Goal: Task Accomplishment & Management: Manage account settings

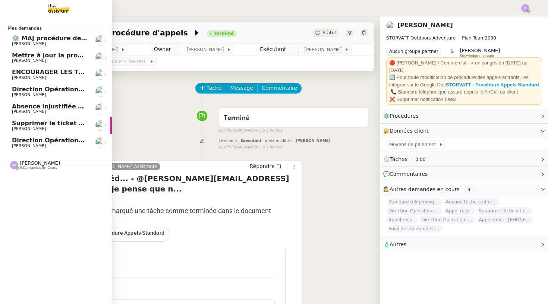
click at [24, 123] on span "Supprimer le ticket non pertinent" at bounding box center [68, 123] width 113 height 7
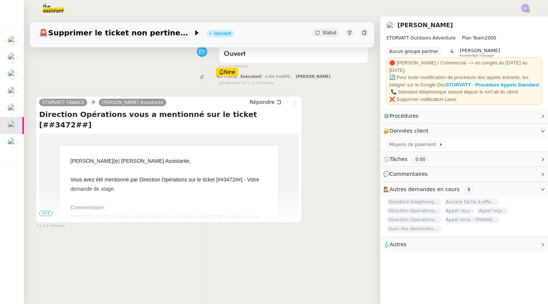
scroll to position [82, 0]
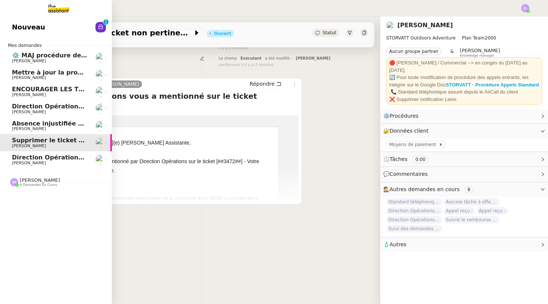
click at [31, 112] on span "[PERSON_NAME]" at bounding box center [29, 112] width 34 height 5
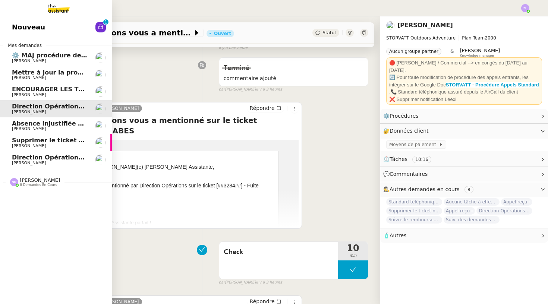
click at [64, 161] on span "[PERSON_NAME]" at bounding box center [49, 163] width 75 height 4
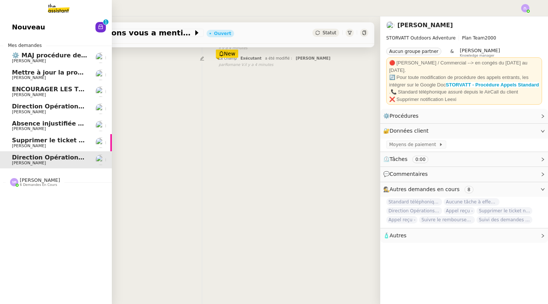
click at [63, 137] on span "Supprimer le ticket non pertinent" at bounding box center [68, 140] width 113 height 7
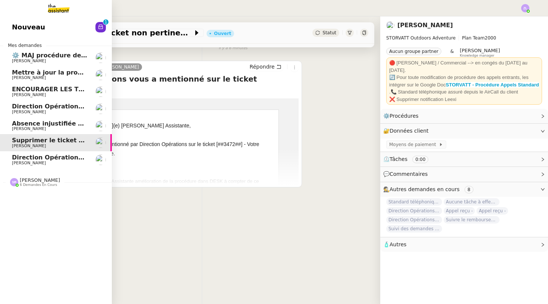
click at [20, 166] on link "Direction Opérations vous a mentionné sur le ticket [##3357##] MAIRIE DEMI-QUAR…" at bounding box center [56, 159] width 112 height 17
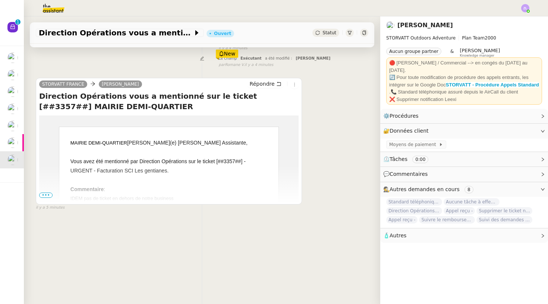
click at [47, 195] on span "•••" at bounding box center [45, 195] width 13 height 5
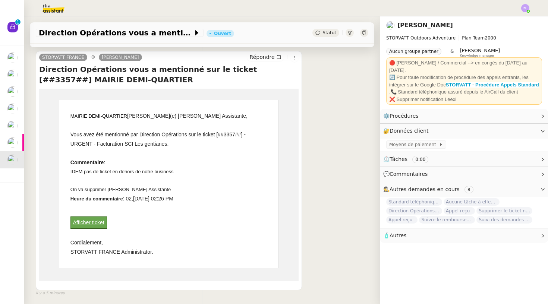
scroll to position [110, 0]
click at [243, 216] on div "Afficher ticket" at bounding box center [168, 220] width 197 height 16
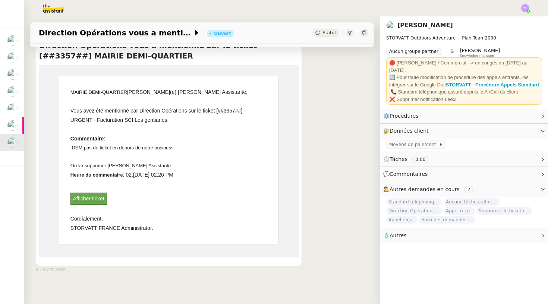
scroll to position [132, 0]
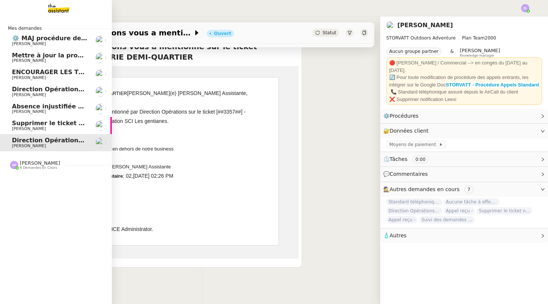
click at [20, 126] on span "[PERSON_NAME]" at bounding box center [29, 128] width 34 height 5
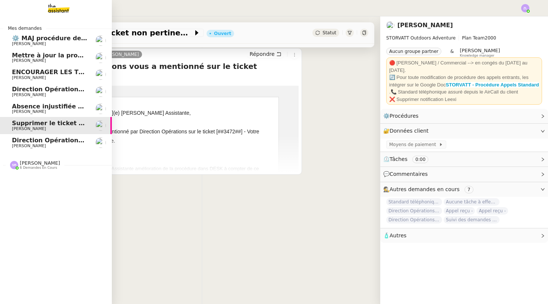
scroll to position [95, 0]
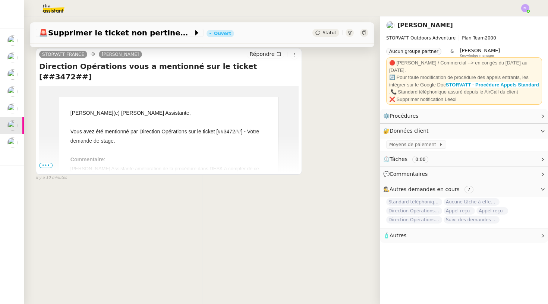
click at [46, 165] on span "•••" at bounding box center [45, 165] width 13 height 5
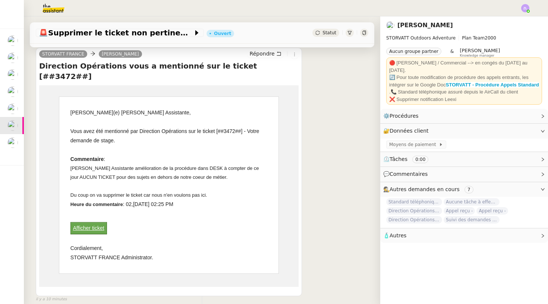
scroll to position [81, 0]
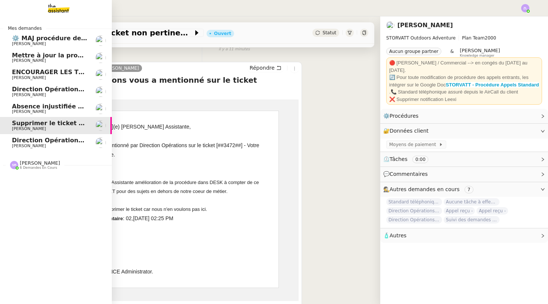
click at [25, 88] on span "Direction Opérations vous a mentionné sur le ticket [##3284##] STÉ ABES" at bounding box center [138, 89] width 252 height 7
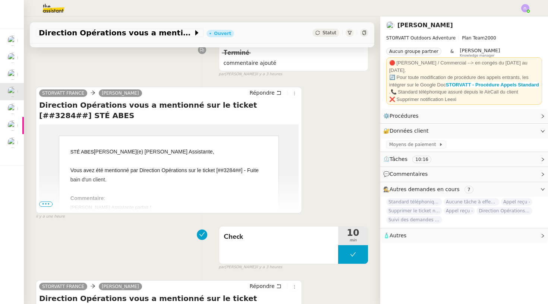
scroll to position [50, 0]
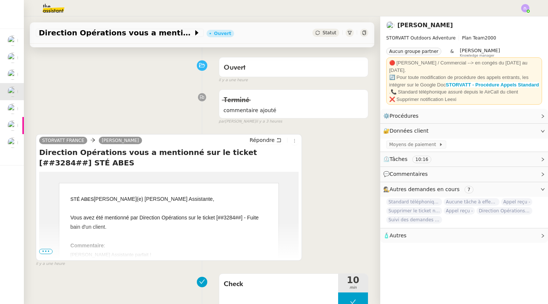
click at [48, 251] on span "•••" at bounding box center [45, 251] width 13 height 5
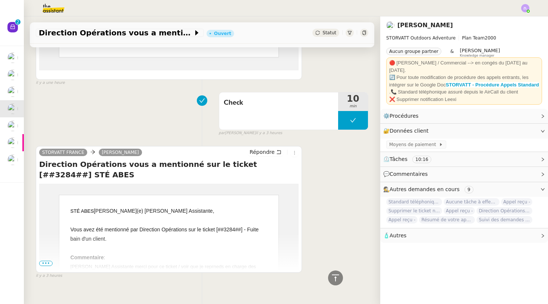
scroll to position [0, 0]
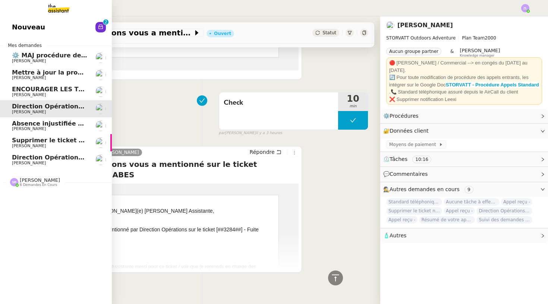
click at [54, 74] on span "Mettre à jour la procédure d'appel" at bounding box center [69, 72] width 115 height 7
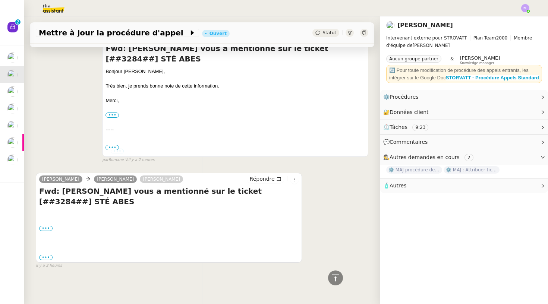
scroll to position [361, 0]
click at [46, 231] on label "•••" at bounding box center [45, 228] width 13 height 5
click at [0, 0] on input "•••" at bounding box center [0, 0] width 0 height 0
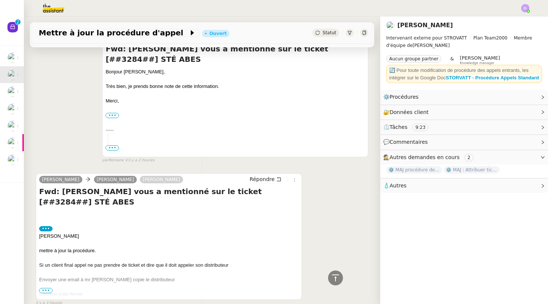
click at [45, 291] on span "•••" at bounding box center [45, 290] width 13 height 5
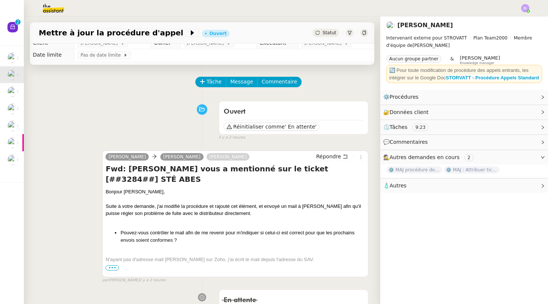
scroll to position [4, 0]
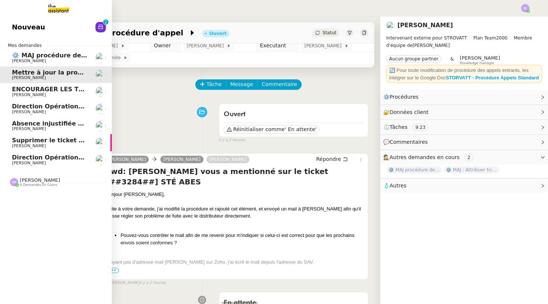
click at [43, 58] on span "[PERSON_NAME]" at bounding box center [29, 60] width 34 height 5
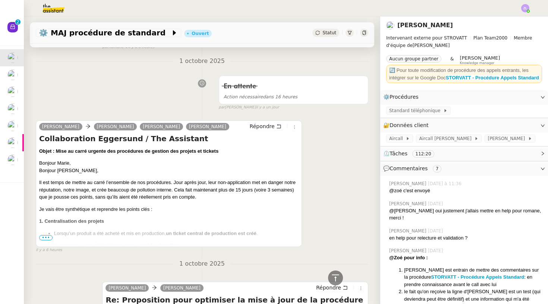
scroll to position [340, 0]
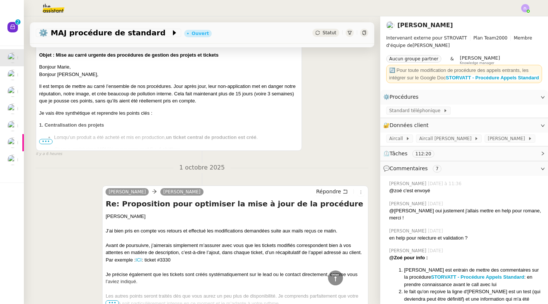
click at [47, 140] on span "•••" at bounding box center [45, 141] width 13 height 5
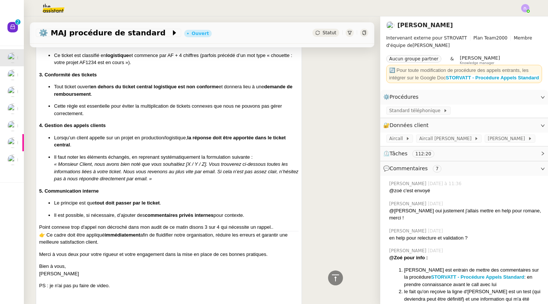
scroll to position [489, 0]
click at [89, 106] on p "Cette règle est essentielle pour éviter la multiplication de tickets connexes q…" at bounding box center [176, 110] width 244 height 15
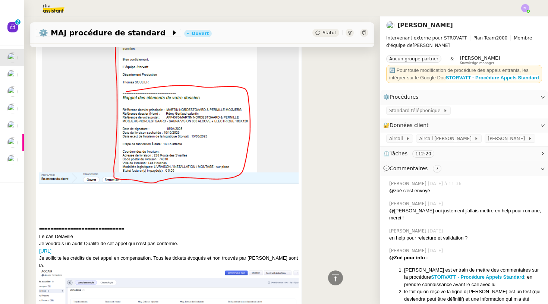
scroll to position [1066, 0]
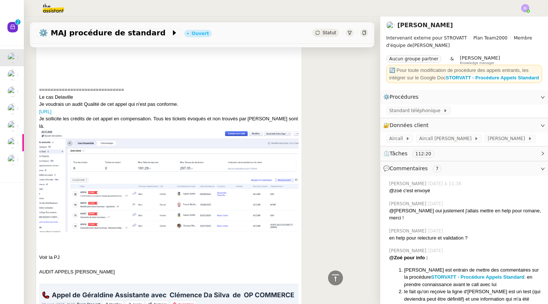
click at [79, 130] on img at bounding box center [168, 181] width 259 height 102
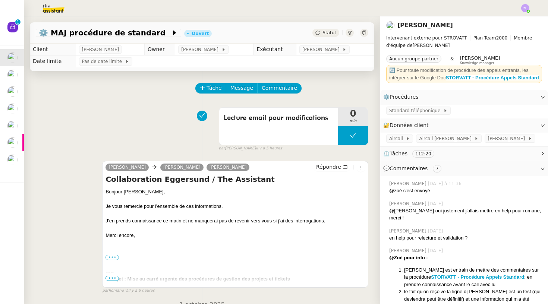
scroll to position [0, 0]
click at [325, 170] on span "Répondre" at bounding box center [328, 166] width 25 height 7
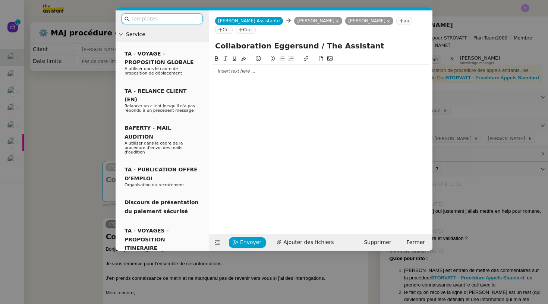
click at [76, 104] on nz-modal-container "Service TA - VOYAGE - PROPOSITION GLOBALE A utiliser dans le cadre de propositi…" at bounding box center [274, 152] width 548 height 304
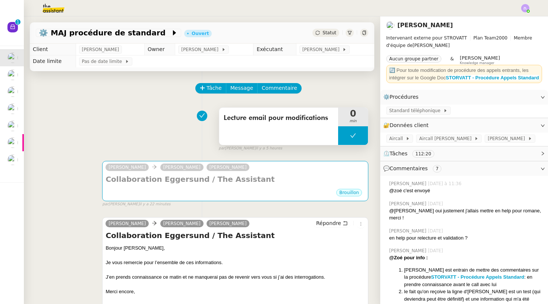
click at [264, 126] on div "Lecture email pour modifications" at bounding box center [278, 126] width 119 height 37
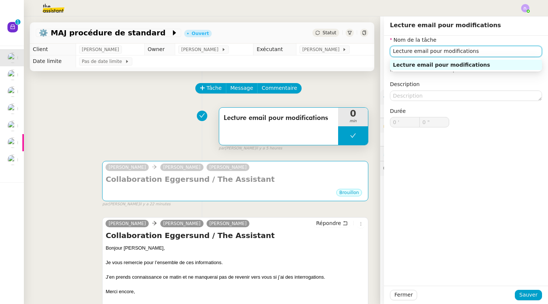
click at [405, 50] on input "Lecture email pour modifications" at bounding box center [466, 51] width 152 height 11
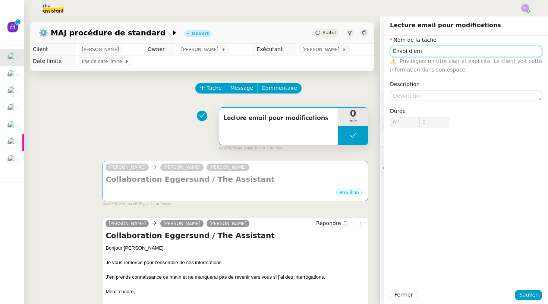
type input "Envoi d'em"
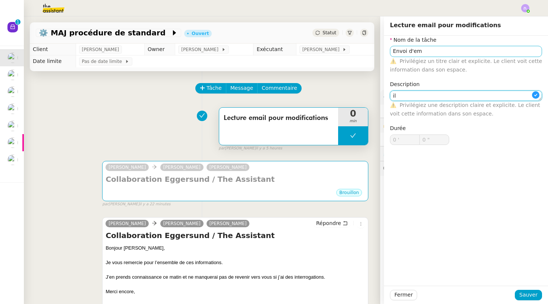
type textarea "i"
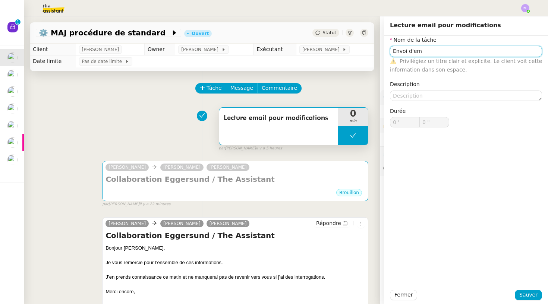
click at [429, 50] on input "Envoi d'em" at bounding box center [466, 51] width 152 height 11
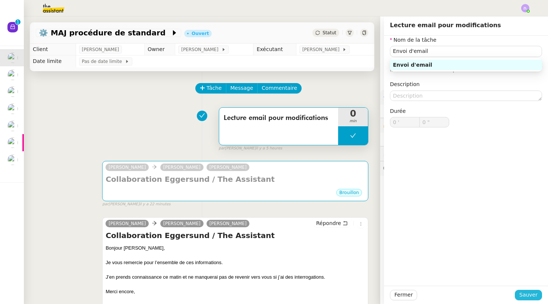
click at [522, 290] on button "Sauver" at bounding box center [528, 295] width 27 height 10
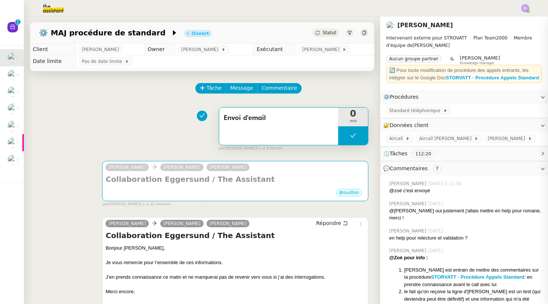
type input "Envoi d'email"
type input "0 '"
type input "0 ""
click at [347, 130] on button at bounding box center [353, 135] width 30 height 19
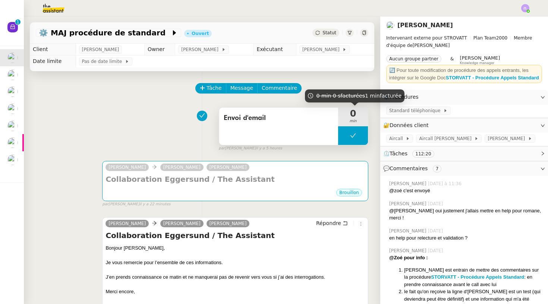
click at [347, 130] on div at bounding box center [353, 135] width 30 height 19
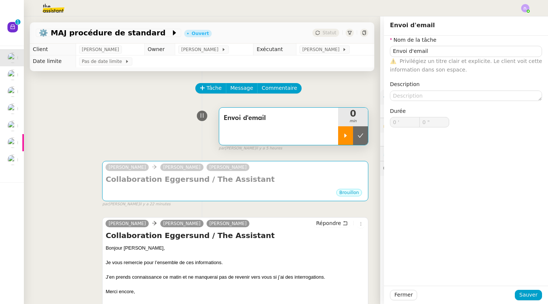
click at [347, 133] on icon at bounding box center [345, 136] width 6 height 6
type input "Envoi d'email"
type input "0 '"
type input "0 ""
type input "Envoi d'email"
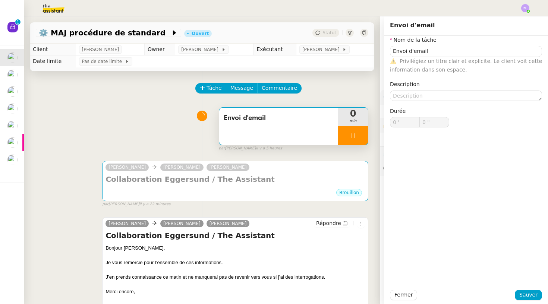
type input "0 '"
type input "0 ""
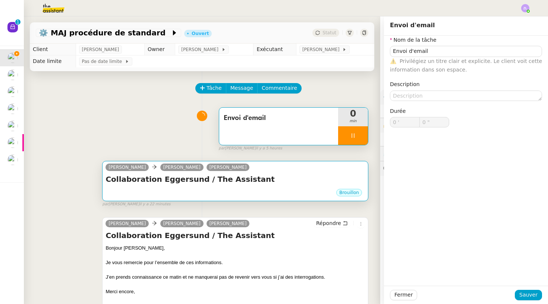
type input "Envoi d'email"
type input "0 '"
click at [320, 187] on div "Collaboration Eggersund / The Assistant •••" at bounding box center [234, 181] width 259 height 14
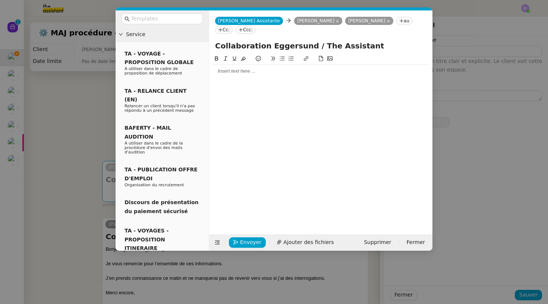
click at [243, 76] on div at bounding box center [320, 71] width 217 height 13
type input "36 ""
type input "1 '"
type input "19 ""
type input "3 '"
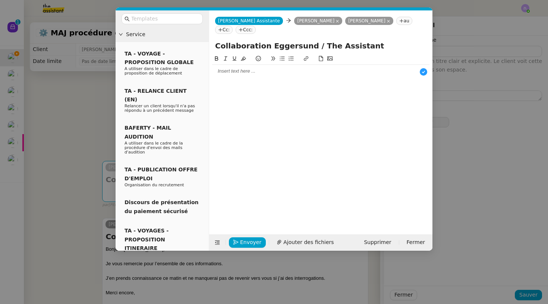
click at [244, 41] on input "Collaboration Eggersund / The Assistant" at bounding box center [320, 45] width 211 height 11
click at [224, 69] on div at bounding box center [320, 71] width 217 height 7
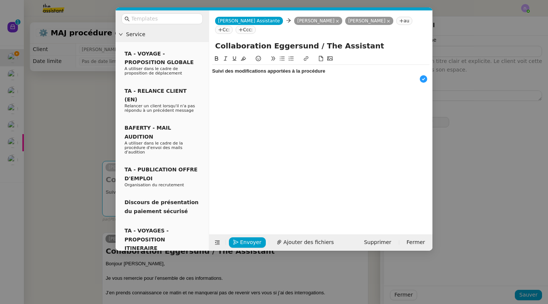
click at [222, 72] on strong "Suivi des modifications apportées à la procédure" at bounding box center [268, 71] width 113 height 6
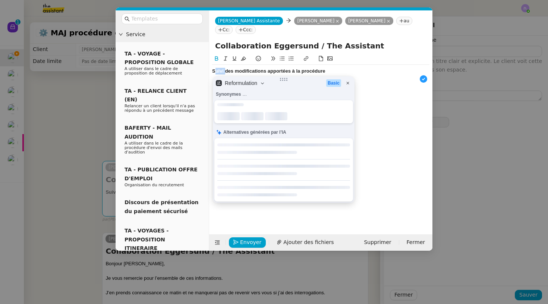
click at [222, 72] on strong "Suivi des modifications apportées à la procédure" at bounding box center [268, 71] width 113 height 6
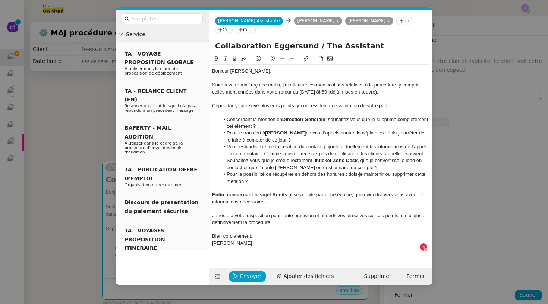
scroll to position [0, 0]
click at [284, 118] on strong "Direction Générale" at bounding box center [303, 120] width 43 height 6
type input "52 ""
click at [328, 119] on li "Concernant la mention en " Direction Générale : souhaitez-vous que je supprime …" at bounding box center [324, 123] width 210 height 14
type input "59 ""
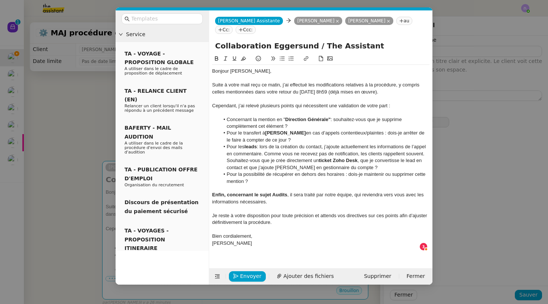
type input "4 '"
click at [283, 118] on li "Concernant la mention en " Direction Générale" : souhaitez-vous que je supprime…" at bounding box center [324, 123] width 210 height 14
click at [218, 59] on icon at bounding box center [216, 58] width 3 height 4
click at [322, 124] on li "Concernant la mention en "Direction Générale" : souhaitez-vous que je supprime …" at bounding box center [324, 123] width 210 height 14
click at [57, 75] on nz-modal-container "Service TA - VOYAGE - PROPOSITION GLOBALE A utiliser dans le cadre de propositi…" at bounding box center [274, 152] width 548 height 304
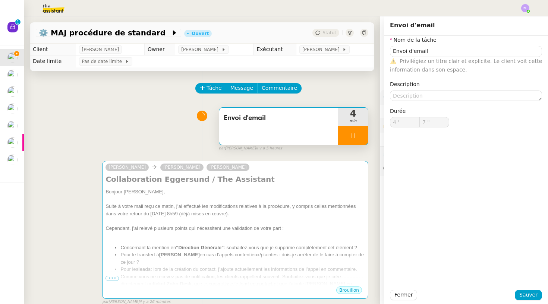
type input "8 ""
click at [409, 295] on span "Fermer" at bounding box center [403, 295] width 18 height 9
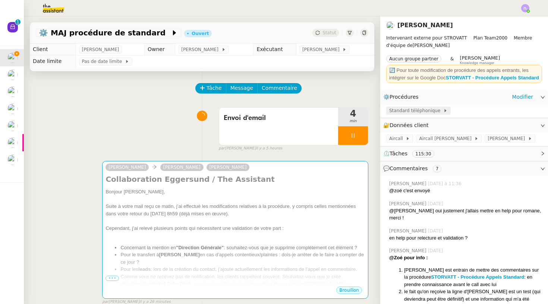
click at [426, 114] on span "Standard téléphonique" at bounding box center [416, 110] width 54 height 7
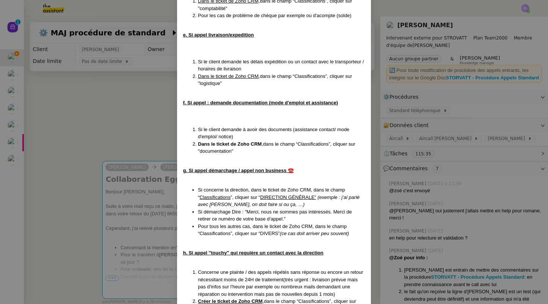
scroll to position [2191, 0]
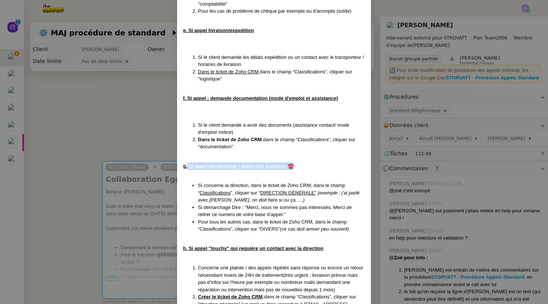
drag, startPoint x: 189, startPoint y: 95, endPoint x: 316, endPoint y: 95, distance: 127.0
click at [316, 162] on div "g. Si appel démarchage / appel non business ☎️" at bounding box center [274, 165] width 182 height 7
copy u "Si appel démarchage / appel non business ☎️"
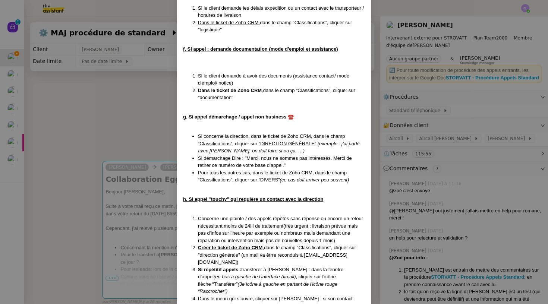
click at [243, 245] on u "Créer le ticket de Zoho CRM" at bounding box center [230, 248] width 64 height 6
drag, startPoint x: 189, startPoint y: 125, endPoint x: 323, endPoint y: 128, distance: 134.5
click at [323, 196] on u "h. Si appel "touchy" qui requière un contact avec la direction" at bounding box center [253, 199] width 140 height 6
copy u "Si appel "touchy" qui requière un contact avec la direction"
click at [148, 190] on nz-modal-container "MAJ le 01/10/2025 Contexte : Le client souhaite que nous réceptionnions les app…" at bounding box center [274, 152] width 548 height 304
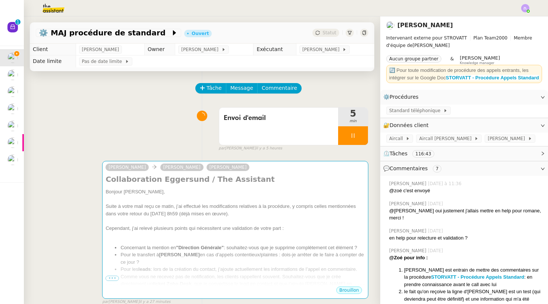
click at [148, 190] on div "Bonjour [PERSON_NAME]," at bounding box center [234, 191] width 259 height 7
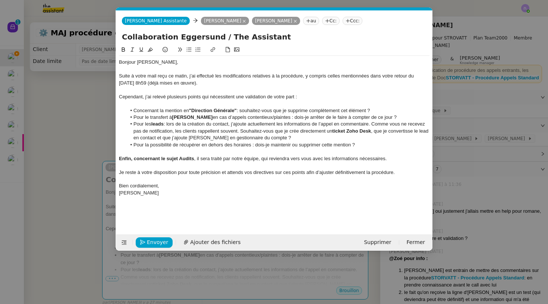
scroll to position [0, 0]
click at [240, 110] on li "Concernant la mention en "Direction Générale" : souhaitez-vous que je supprime …" at bounding box center [277, 110] width 303 height 7
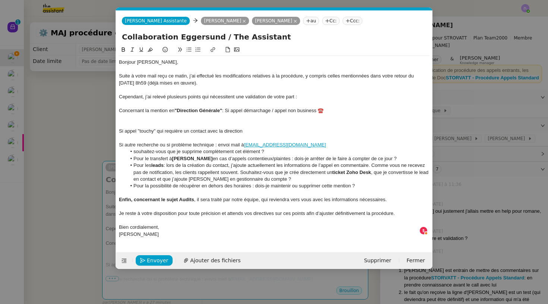
click at [120, 110] on div "Concernant la mention en "Direction Générale" : Si appel démarchage / appel non…" at bounding box center [274, 110] width 310 height 7
click at [190, 49] on icon at bounding box center [188, 49] width 5 height 5
click at [119, 129] on div "Si appel "touchy" qui requière un contact avec la direction" at bounding box center [274, 131] width 310 height 7
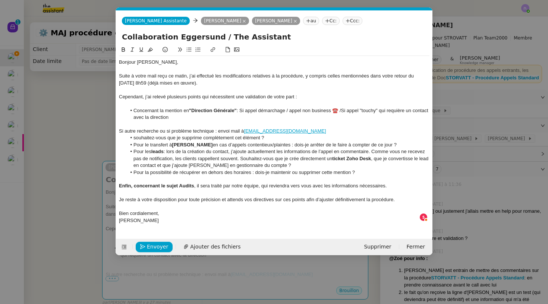
click at [341, 107] on li "Concernant la mention en "Direction Générale" : Si appel démarchage / appel non…" at bounding box center [277, 114] width 303 height 14
click at [120, 129] on div "Si autre recherche ou si problème technique : envoi mail à direction@storvatt.fr" at bounding box center [274, 131] width 310 height 7
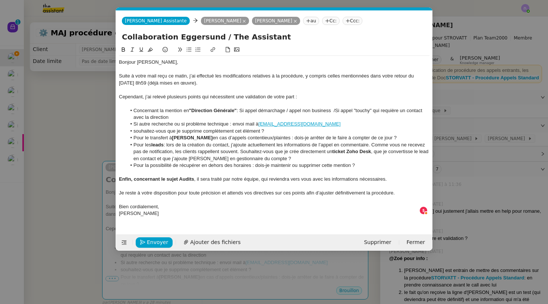
click at [136, 129] on li "souhaitez-vous que je supprime complètement cet élément ?" at bounding box center [277, 131] width 303 height 7
click at [134, 107] on li "Concernant la mention en "Direction Générale" : Si appel démarchage / appel non…" at bounding box center [277, 114] width 303 height 14
click at [134, 121] on li "Si autre recherche ou si problème technique : envoi mail à direction@storvatt.fr" at bounding box center [277, 124] width 303 height 7
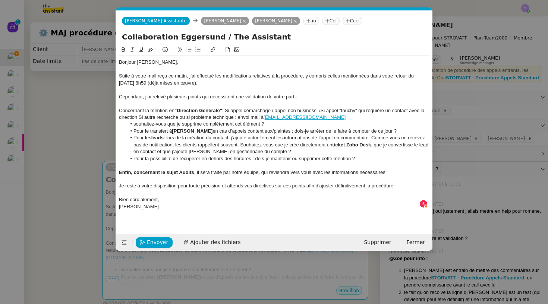
click at [323, 109] on div "Concernant la mention en "Direction Générale" : Si appel démarchage / appel non…" at bounding box center [274, 114] width 310 height 14
drag, startPoint x: 323, startPoint y: 108, endPoint x: 139, endPoint y: 115, distance: 185.0
click at [139, 115] on div "Concernant la mention en "Direction Générale" : Si appel démarchage / appel non…" at bounding box center [274, 114] width 310 height 14
copy div "Si appel "touchy" qui requière un contact avec la direction"
click at [133, 129] on li "Pour le transfert à Franck en cas d’appels contentieux/plaintes : dois-je arrêt…" at bounding box center [277, 131] width 303 height 7
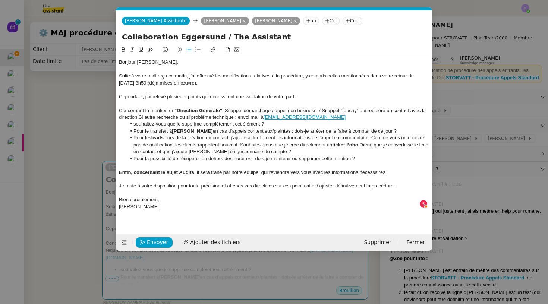
scroll to position [4, 0]
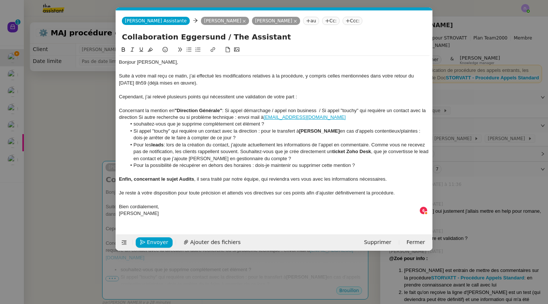
click at [398, 132] on li "Si appel "touchy" qui requière un contact avec la direction : pour le transfert…" at bounding box center [277, 135] width 303 height 14
click at [120, 108] on div "Concernant la mention en "Direction Générale" : Si appel démarchage / appel non…" at bounding box center [274, 114] width 310 height 14
click at [191, 49] on icon at bounding box center [189, 50] width 5 height 4
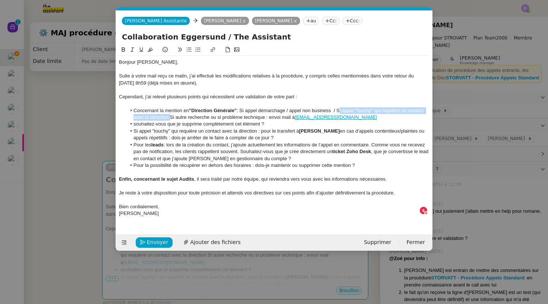
drag, startPoint x: 168, startPoint y: 115, endPoint x: 340, endPoint y: 108, distance: 171.5
click at [340, 108] on li "Concernant la mention en "Direction Générale" : Si appel démarchage / appel non…" at bounding box center [277, 114] width 303 height 14
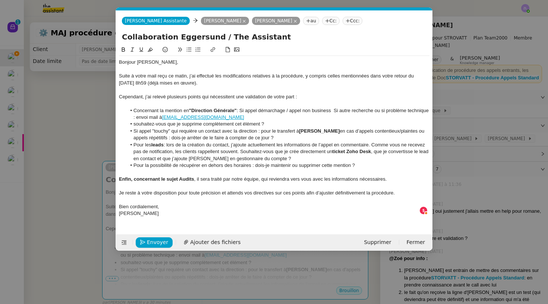
click at [289, 89] on div at bounding box center [274, 89] width 310 height 7
click at [338, 110] on li "Concernant la mention en "Direction Générale" : Si appel démarchage / appel non…" at bounding box center [277, 114] width 303 height 14
click at [247, 110] on li "Concernant la mention en "Direction Générale" : Si appel démarchage / appel non…" at bounding box center [277, 114] width 303 height 14
click at [66, 145] on nz-modal-container "Service TA - VOYAGE - PROPOSITION GLOBALE A utiliser dans le cadre de propositi…" at bounding box center [274, 152] width 548 height 304
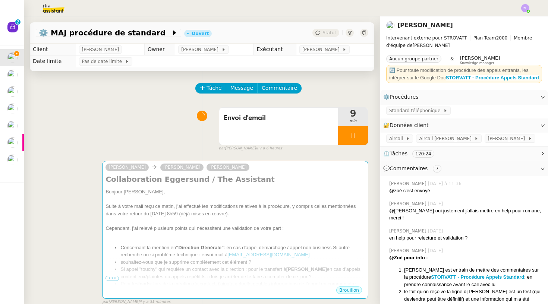
click at [344, 137] on div at bounding box center [353, 135] width 30 height 19
click at [394, 114] on span "Standard téléphonique" at bounding box center [416, 110] width 54 height 7
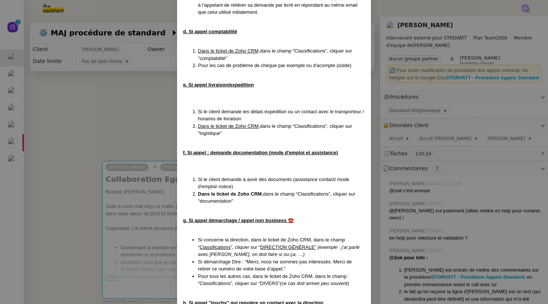
scroll to position [2167, 0]
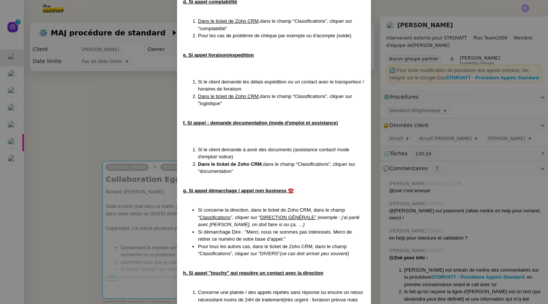
click at [82, 88] on nz-modal-container "MAJ le 01/10/2025 Contexte : Le client souhaite que nous réceptionnions les app…" at bounding box center [274, 152] width 548 height 304
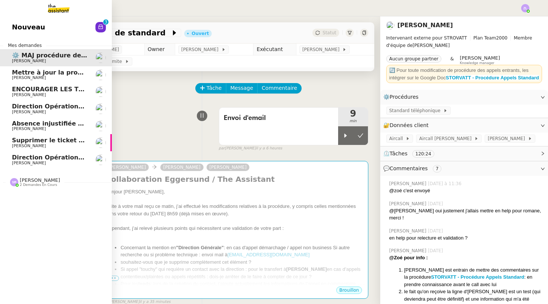
click at [38, 33] on span "Nouveau" at bounding box center [28, 27] width 33 height 11
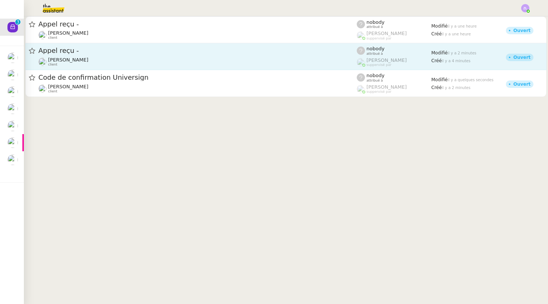
click at [222, 57] on div "Franck MUFFAT-JEANDET client" at bounding box center [197, 62] width 318 height 10
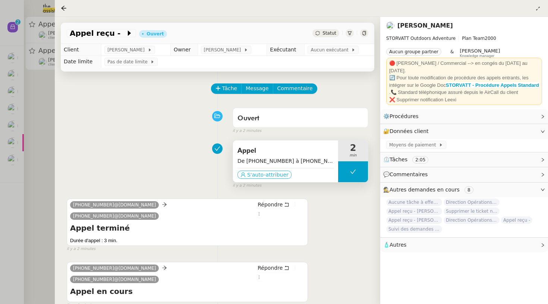
click at [271, 173] on span "S'auto-attribuer" at bounding box center [267, 174] width 41 height 7
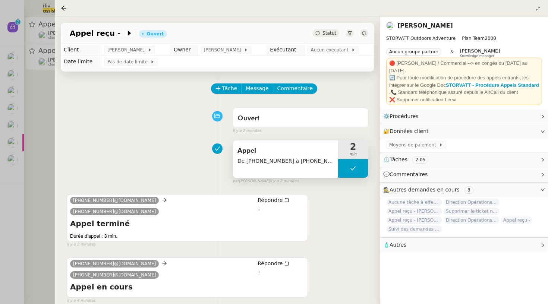
click at [117, 28] on div "Appel reçu - Ouvert Statut" at bounding box center [217, 33] width 313 height 21
click at [126, 31] on icon at bounding box center [129, 32] width 7 height 7
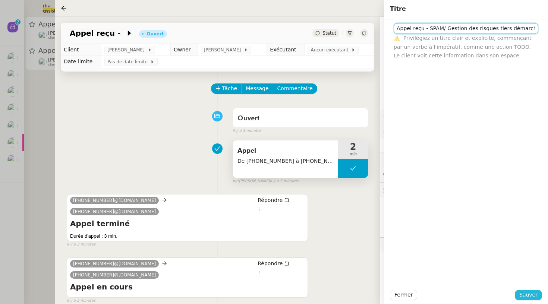
type input "Appel reçu - SPAM/ Gestion des risques tiers démarchage"
click at [529, 295] on span "Sauver" at bounding box center [528, 295] width 18 height 9
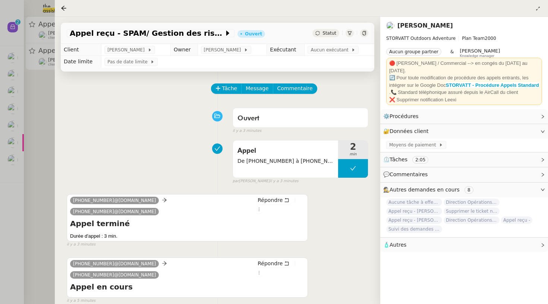
click at [283, 83] on div "Tâche Message Commentaire Veuillez patienter une erreur s'est produite 👌👌👌 mess…" at bounding box center [217, 224] width 325 height 304
click at [289, 85] on span "Commentaire" at bounding box center [294, 88] width 35 height 9
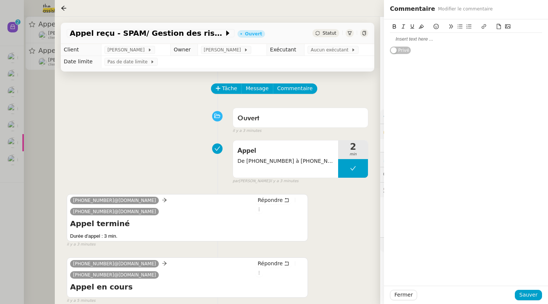
click at [402, 37] on div at bounding box center [466, 39] width 152 height 7
click at [433, 41] on div "indiqué que non interessé et que" at bounding box center [466, 39] width 152 height 7
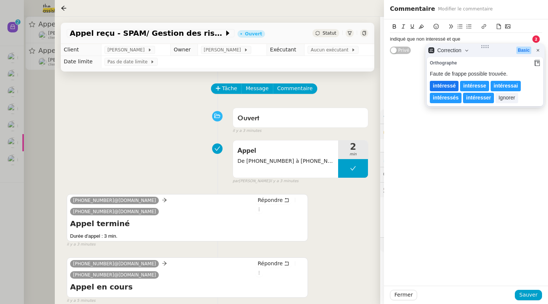
click at [449, 83] on lt-span "intéressé" at bounding box center [444, 86] width 29 height 10
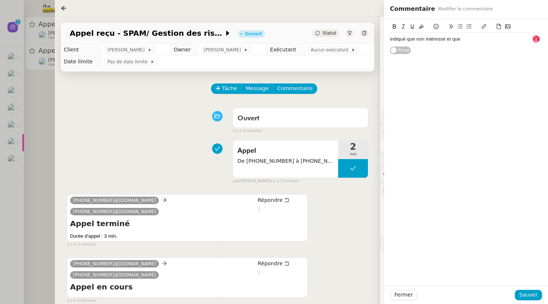
click at [465, 37] on div "indiqué que non intéressé et que" at bounding box center [466, 39] width 152 height 7
click at [398, 42] on div "indiqué que non intéressé et que" at bounding box center [466, 39] width 152 height 13
click at [395, 38] on div "indiqué que non intéressé et que" at bounding box center [466, 39] width 152 height 7
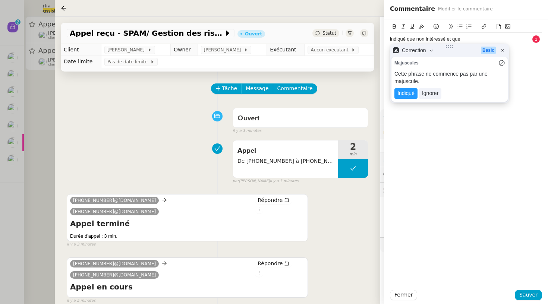
click at [402, 80] on lt-div "Cette phrase ne commence pas par une majuscule. I ndiqué Ignorer" at bounding box center [449, 85] width 116 height 30
click at [403, 88] on lt-span "I ndiqué" at bounding box center [405, 93] width 23 height 10
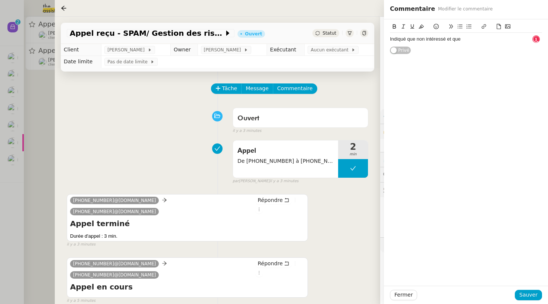
click at [478, 35] on div "Indiqué que non intéressé et que" at bounding box center [466, 39] width 152 height 13
click at [468, 38] on div "Indiqué que non intéressé et que" at bounding box center [466, 39] width 152 height 7
click at [346, 53] on span "Aucun exécutant" at bounding box center [330, 49] width 41 height 7
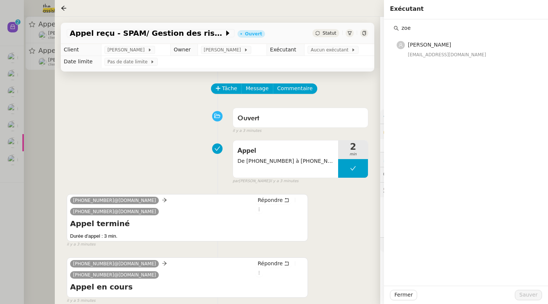
type input "zoe"
click at [418, 46] on span "[PERSON_NAME]" at bounding box center [429, 45] width 43 height 6
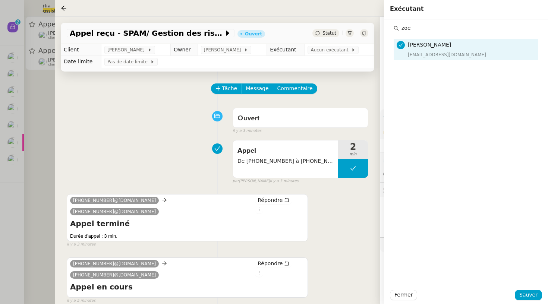
click at [527, 289] on div "Fermer Sauver" at bounding box center [466, 295] width 164 height 18
click at [527, 294] on span "Sauver" at bounding box center [528, 295] width 18 height 9
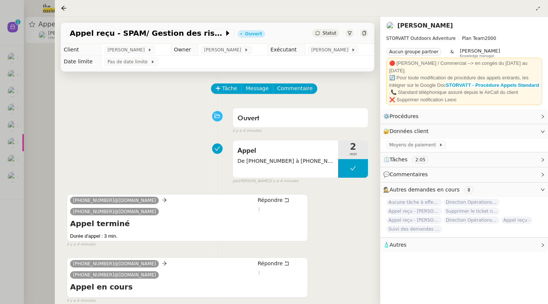
click at [320, 32] on div "Statut" at bounding box center [325, 33] width 27 height 8
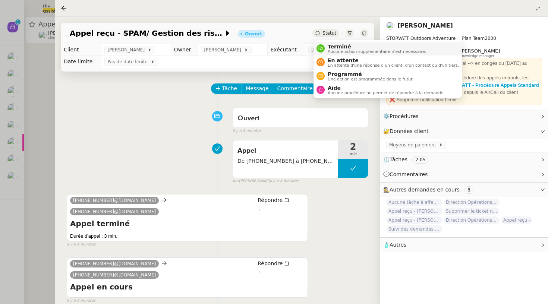
click at [329, 48] on span "Terminé" at bounding box center [376, 47] width 98 height 6
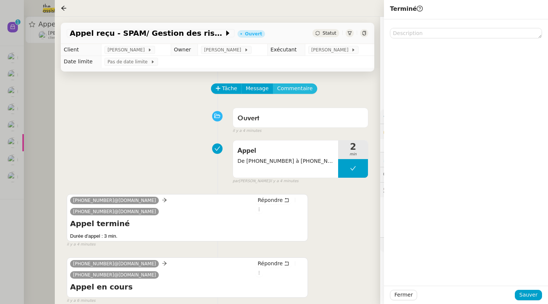
click at [283, 92] on span "Commentaire" at bounding box center [294, 88] width 35 height 9
click at [425, 38] on div at bounding box center [466, 39] width 152 height 7
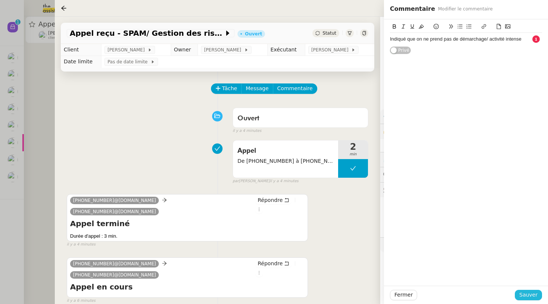
click at [531, 293] on span "Sauver" at bounding box center [528, 295] width 18 height 9
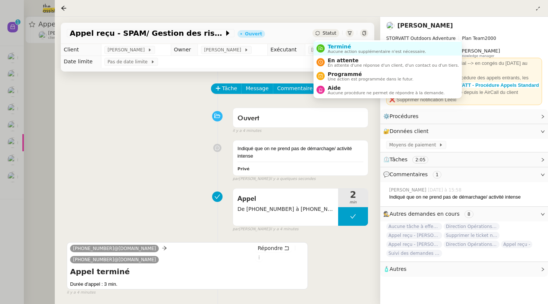
click at [326, 30] on div "Statut" at bounding box center [325, 33] width 27 height 8
click at [335, 48] on span "Terminé" at bounding box center [376, 47] width 98 height 6
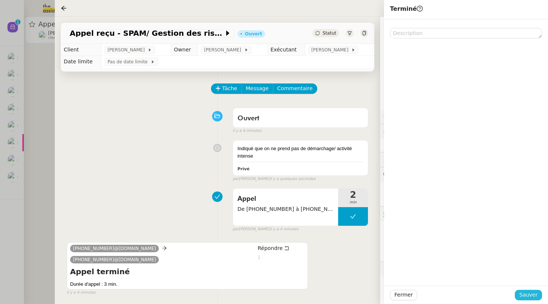
click at [541, 295] on button "Sauver" at bounding box center [528, 295] width 27 height 10
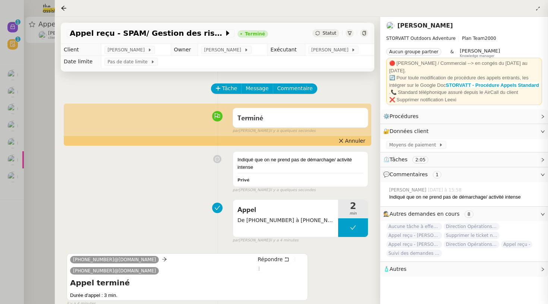
click at [42, 67] on div at bounding box center [274, 152] width 548 height 304
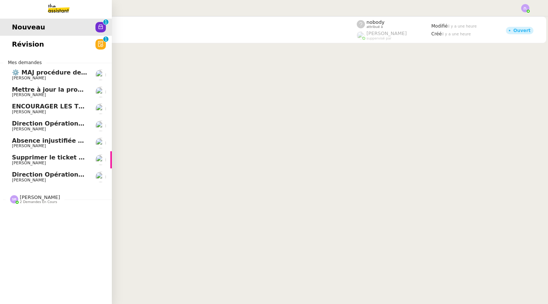
click at [5, 36] on link "Nouveau 0 1 2 3 4 5 6 7 8 9" at bounding box center [56, 27] width 112 height 17
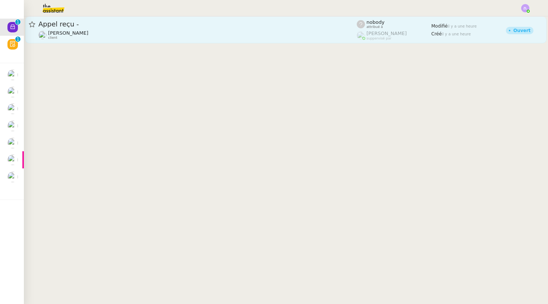
click at [204, 28] on span "Appel reçu -" at bounding box center [197, 24] width 318 height 7
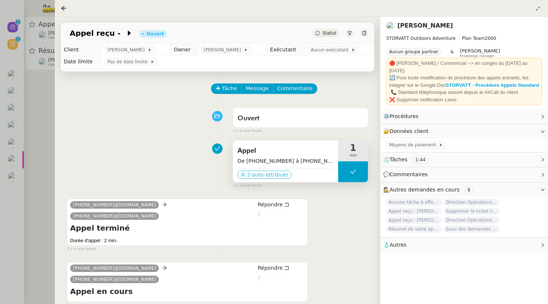
click at [262, 177] on span "S'auto-attribuer" at bounding box center [267, 174] width 41 height 7
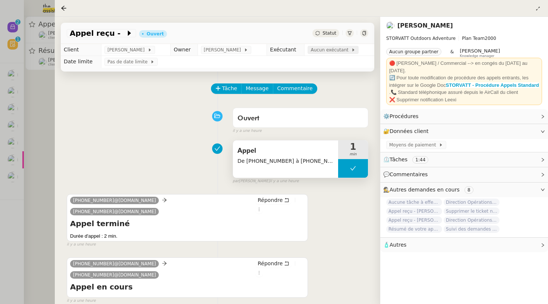
click at [336, 48] on span "Aucun exécutant" at bounding box center [330, 49] width 41 height 7
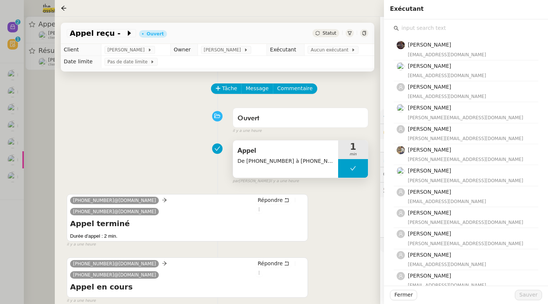
click at [409, 26] on input "text" at bounding box center [468, 28] width 139 height 10
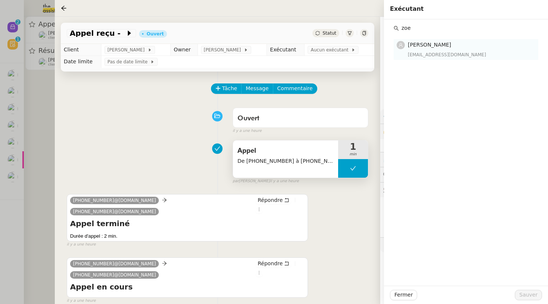
type input "zoe"
click at [421, 44] on span "[PERSON_NAME]" at bounding box center [429, 45] width 43 height 6
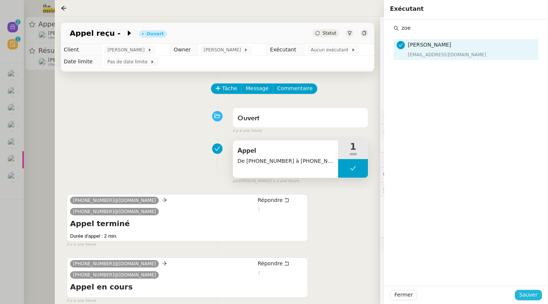
click at [532, 294] on span "Sauver" at bounding box center [528, 295] width 18 height 9
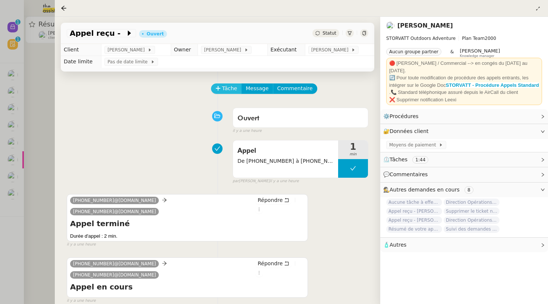
click at [230, 90] on span "Tâche" at bounding box center [229, 88] width 15 height 9
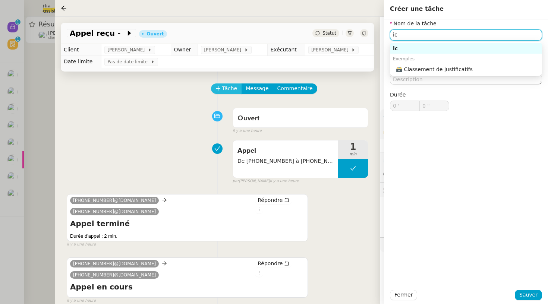
type input "i"
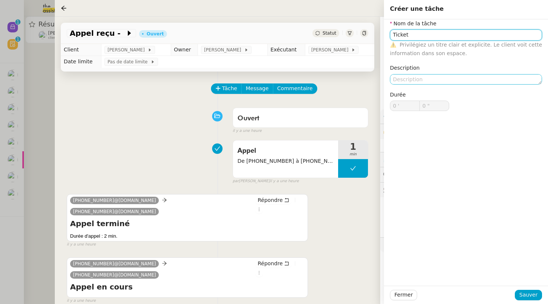
type input "Ticket"
click at [402, 84] on textarea at bounding box center [466, 79] width 152 height 10
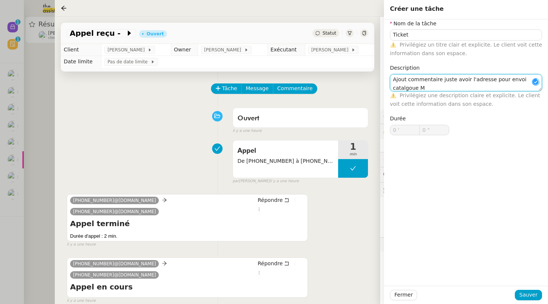
scroll to position [1, 0]
click at [405, 88] on textarea "Ajout commentaire juste avoir l'adresse pour envoi catalgoue Megève" at bounding box center [466, 82] width 152 height 17
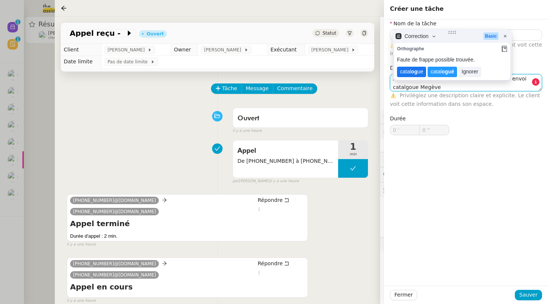
click at [415, 72] on lt-strong "og" at bounding box center [414, 72] width 6 height 6
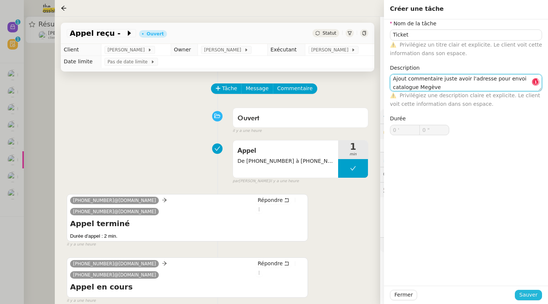
type textarea "Ajout commentaire juste avoir l'adresse pour envoi catalogue Megève"
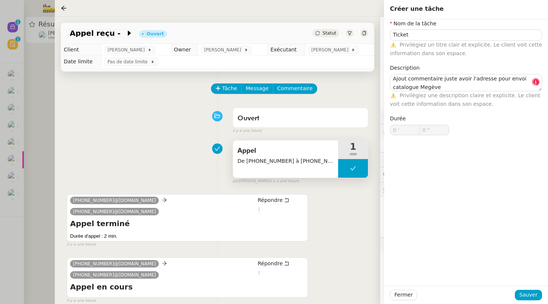
drag, startPoint x: 528, startPoint y: 295, endPoint x: 308, endPoint y: 143, distance: 267.3
click at [528, 295] on span "Sauver" at bounding box center [528, 295] width 18 height 9
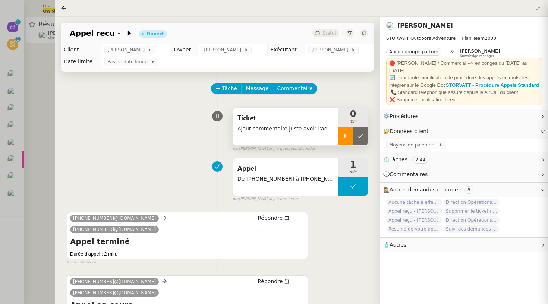
click at [342, 140] on div at bounding box center [345, 136] width 15 height 19
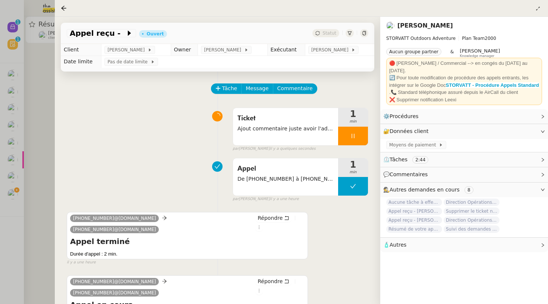
click at [113, 29] on app-ticket-info-button "Appel reçu -" at bounding box center [103, 33] width 72 height 9
click at [120, 32] on span at bounding box center [122, 33] width 5 height 9
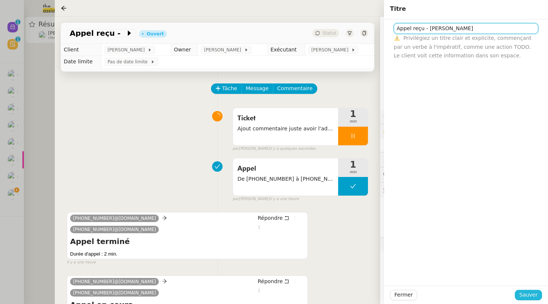
type input "Appel reçu - Mme MASSOT"
click at [535, 298] on span "Sauver" at bounding box center [528, 295] width 18 height 9
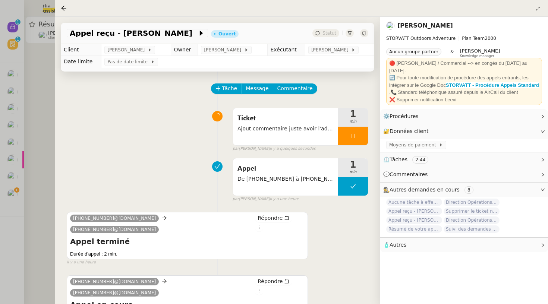
click at [34, 147] on div at bounding box center [274, 152] width 548 height 304
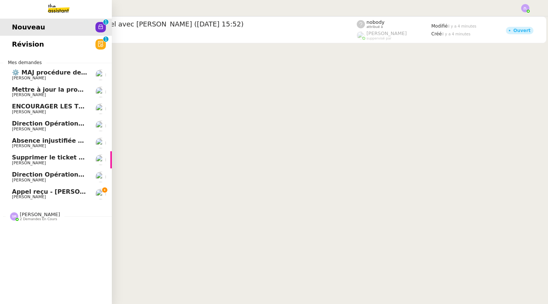
click at [17, 127] on span "[PERSON_NAME]" at bounding box center [29, 129] width 34 height 5
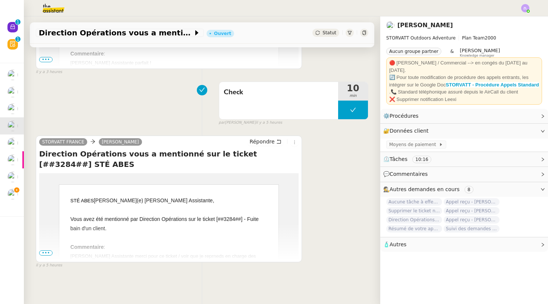
scroll to position [242, 0]
click at [42, 252] on span "•••" at bounding box center [45, 252] width 13 height 5
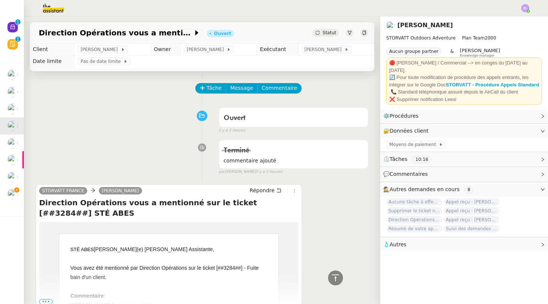
scroll to position [75, 0]
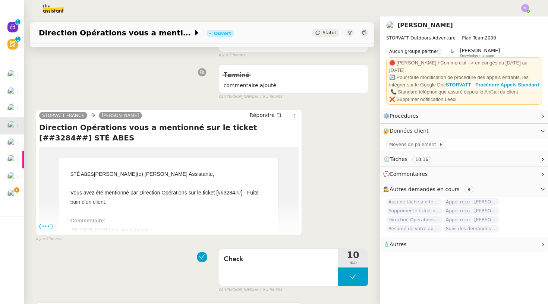
click at [46, 228] on span "•••" at bounding box center [45, 226] width 13 height 5
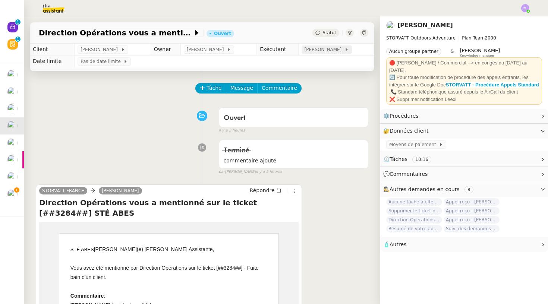
scroll to position [0, 0]
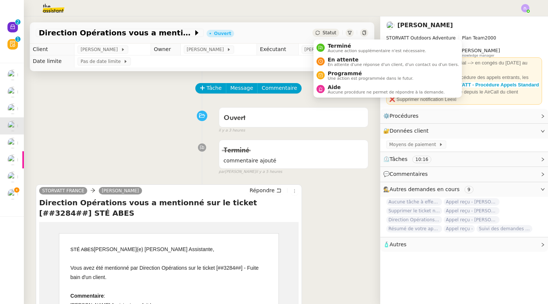
click at [330, 34] on span "Statut" at bounding box center [329, 32] width 14 height 5
click at [344, 52] on span "Aucune action supplémentaire n'est nécessaire." at bounding box center [376, 51] width 98 height 4
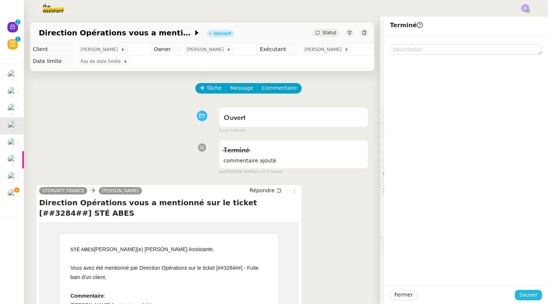
click at [525, 290] on button "Sauver" at bounding box center [528, 295] width 27 height 10
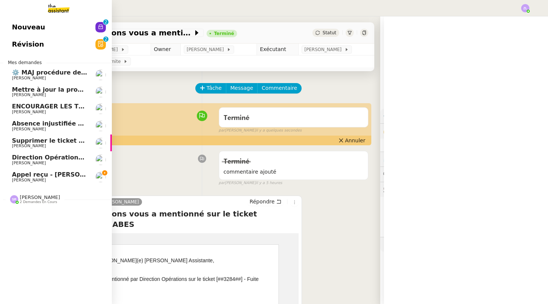
click at [47, 140] on span "Supprimer le ticket non pertinent" at bounding box center [68, 140] width 113 height 7
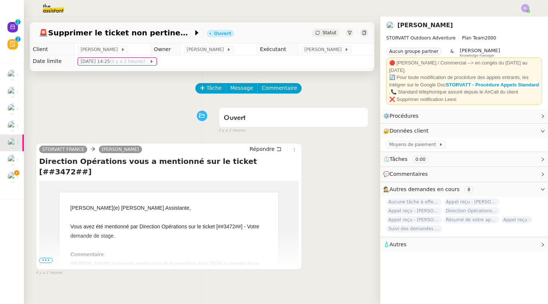
click at [45, 261] on span "•••" at bounding box center [45, 260] width 13 height 5
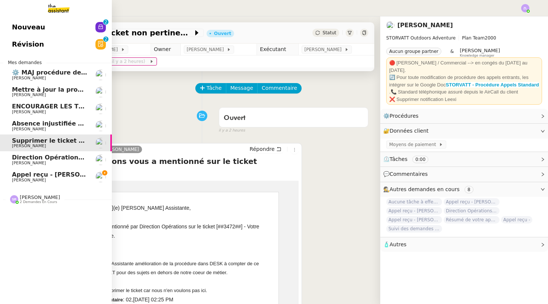
click at [41, 173] on span "Appel reçu - Mme MASSOT" at bounding box center [61, 174] width 98 height 7
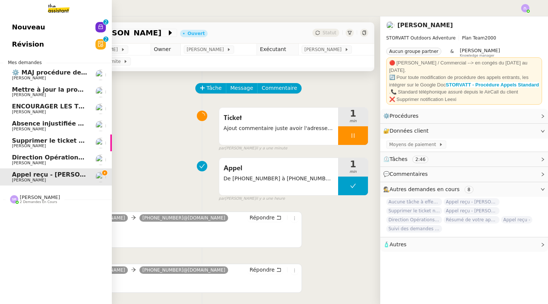
click at [25, 162] on span "[PERSON_NAME]" at bounding box center [29, 163] width 34 height 5
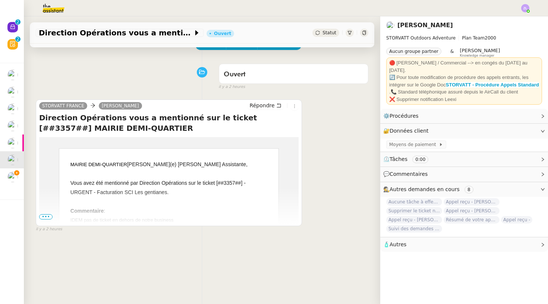
scroll to position [48, 0]
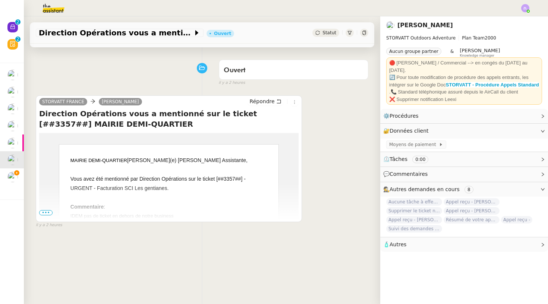
click at [41, 212] on span "•••" at bounding box center [45, 212] width 13 height 5
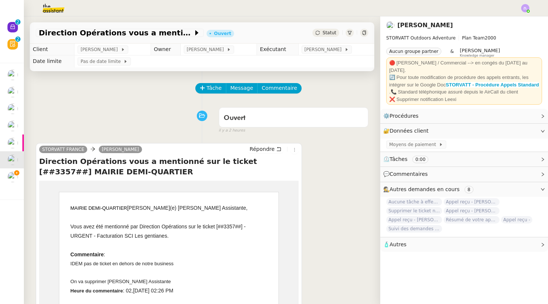
scroll to position [0, 0]
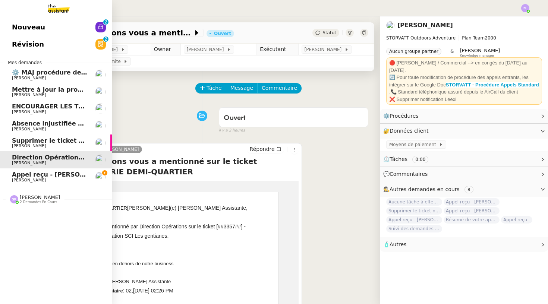
click at [34, 181] on link "Appel reçu - Mme MASSOT Franck MUFFAT-JEANDET" at bounding box center [56, 176] width 112 height 17
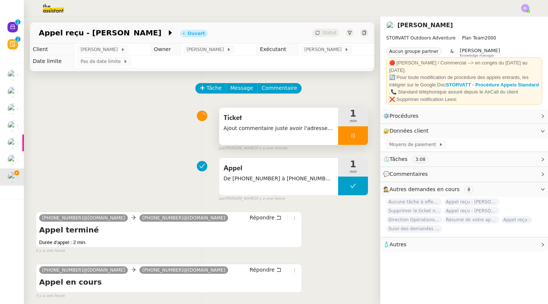
click at [344, 127] on div at bounding box center [353, 135] width 30 height 19
click at [357, 130] on button at bounding box center [360, 135] width 15 height 19
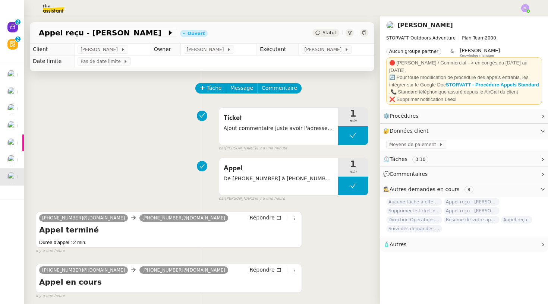
click at [325, 31] on span "Statut" at bounding box center [329, 32] width 14 height 5
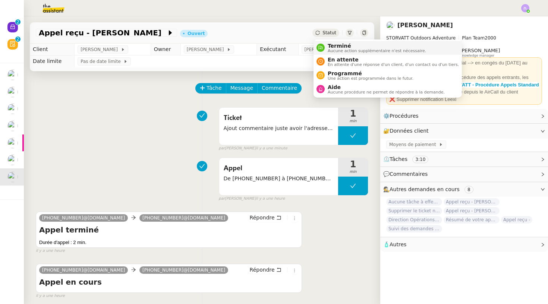
click at [332, 46] on span "Terminé" at bounding box center [376, 46] width 98 height 6
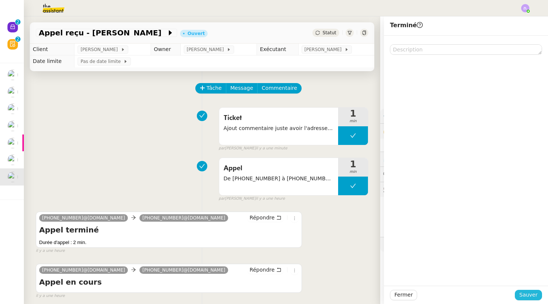
click at [520, 297] on button "Sauver" at bounding box center [528, 295] width 27 height 10
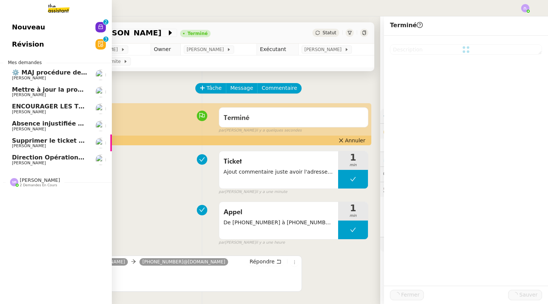
click at [19, 33] on span "Nouveau" at bounding box center [28, 27] width 33 height 11
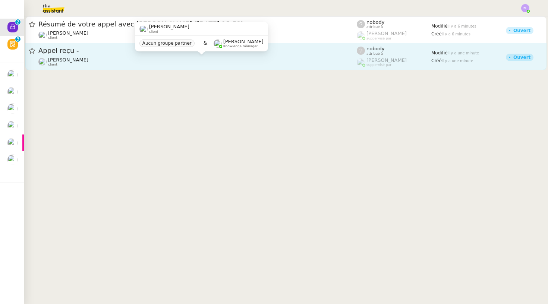
click at [122, 60] on div "Franck MUFFAT-JEANDET client" at bounding box center [197, 62] width 318 height 10
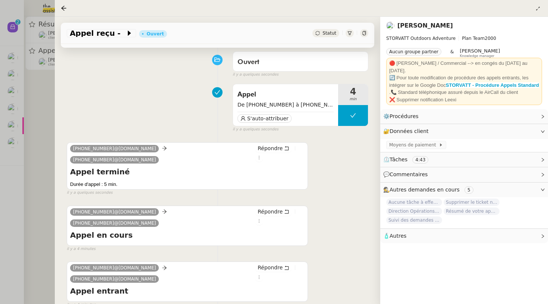
scroll to position [56, 0]
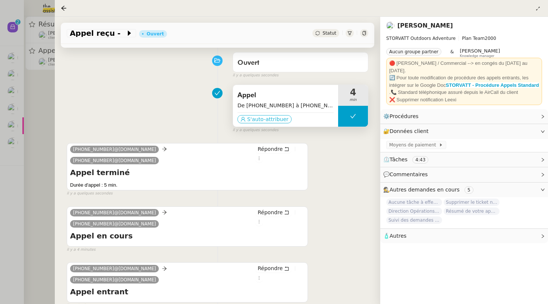
click at [268, 120] on span "S'auto-attribuer" at bounding box center [267, 118] width 41 height 7
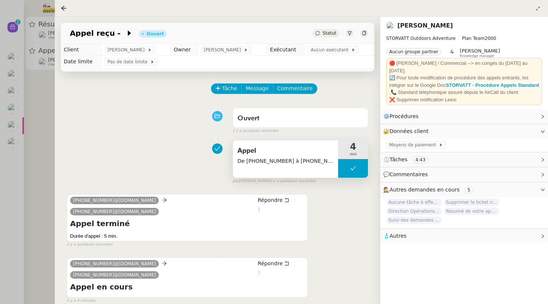
scroll to position [0, 0]
click at [329, 53] on span "Aucun exécutant" at bounding box center [330, 49] width 41 height 7
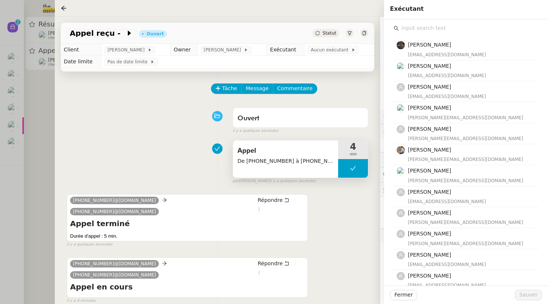
click at [410, 25] on input "text" at bounding box center [468, 28] width 139 height 10
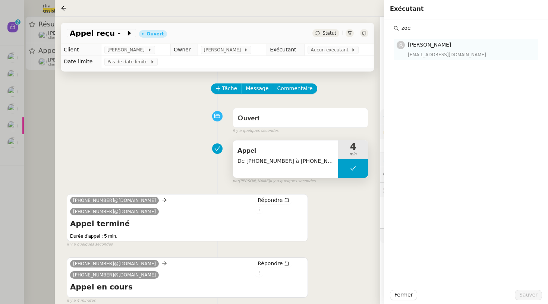
type input "zoe"
click at [428, 49] on h4 "[PERSON_NAME]" at bounding box center [471, 45] width 126 height 9
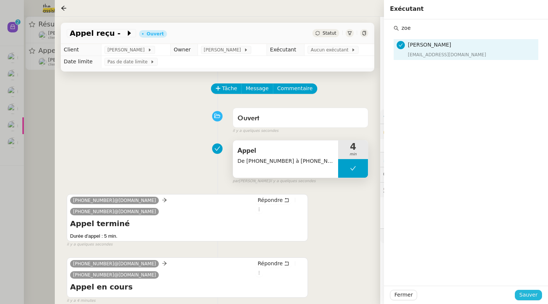
click at [530, 293] on span "Sauver" at bounding box center [528, 295] width 18 height 9
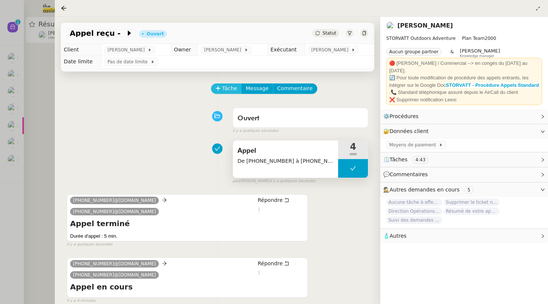
click at [223, 89] on span "Tâche" at bounding box center [229, 88] width 15 height 9
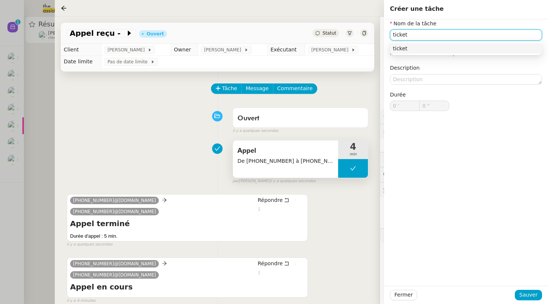
type input "ticket"
click at [524, 301] on div "Fermer Sauver" at bounding box center [466, 295] width 164 height 18
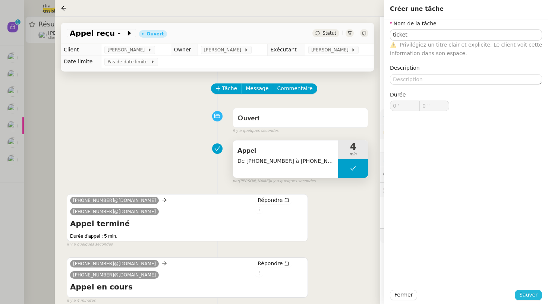
click at [528, 295] on span "Sauver" at bounding box center [528, 295] width 18 height 9
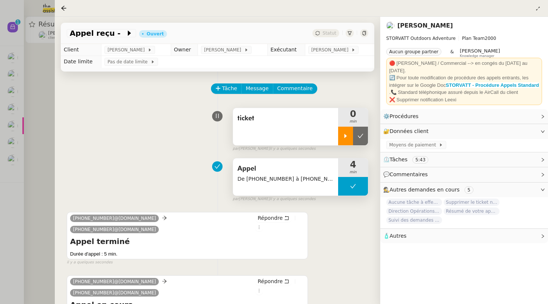
click at [351, 133] on div at bounding box center [345, 136] width 15 height 19
click at [112, 34] on span "Appel reçu -" at bounding box center [98, 32] width 56 height 7
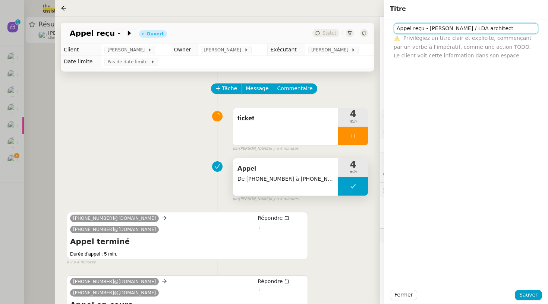
type input "Appel reçu - M. DEBS / LDA architect"
click at [519, 287] on div "Fermer Sauver" at bounding box center [466, 295] width 164 height 18
click at [521, 294] on span "Sauver" at bounding box center [528, 295] width 18 height 9
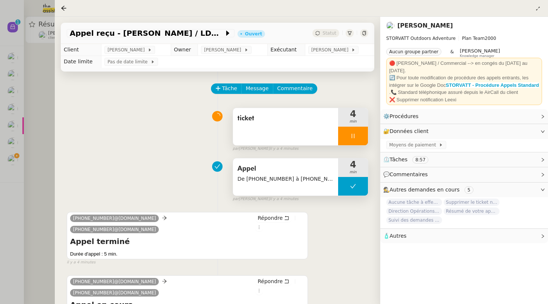
click at [343, 142] on div at bounding box center [353, 136] width 30 height 19
click at [360, 138] on icon at bounding box center [361, 136] width 6 height 4
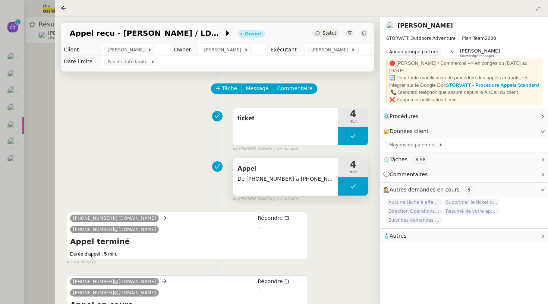
click at [322, 35] on div "Statut" at bounding box center [325, 33] width 27 height 8
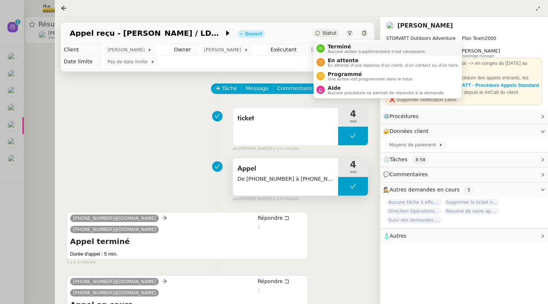
click at [325, 48] on div "Terminé Aucune action supplémentaire n'est nécessaire." at bounding box center [375, 49] width 101 height 10
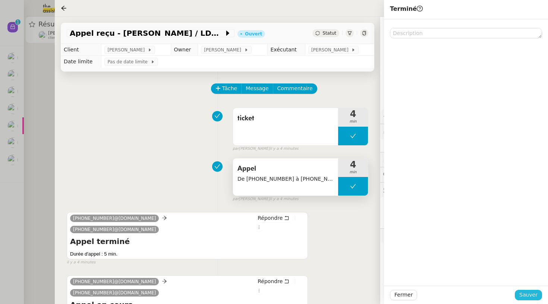
click at [529, 298] on span "Sauver" at bounding box center [528, 295] width 18 height 9
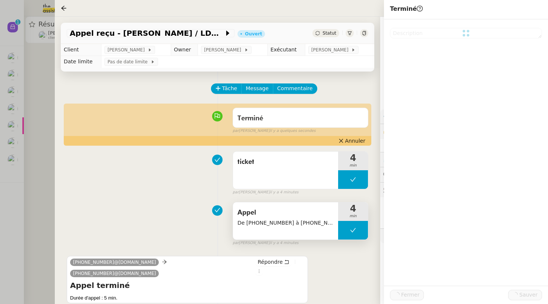
click at [12, 145] on div at bounding box center [274, 152] width 548 height 304
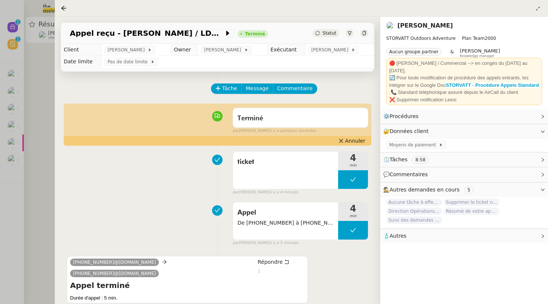
click at [9, 149] on div at bounding box center [274, 152] width 548 height 304
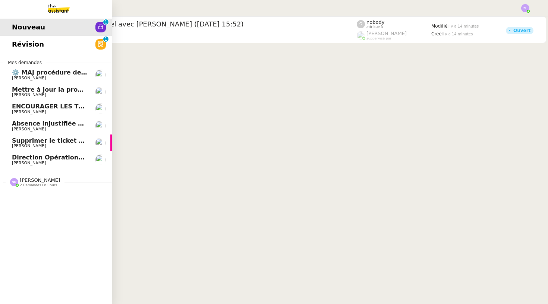
click at [16, 143] on span "[PERSON_NAME]" at bounding box center [29, 145] width 34 height 5
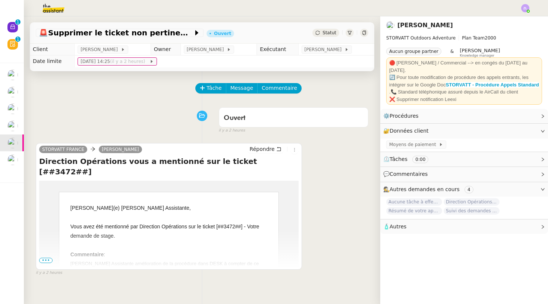
click at [46, 262] on span "•••" at bounding box center [45, 260] width 13 height 5
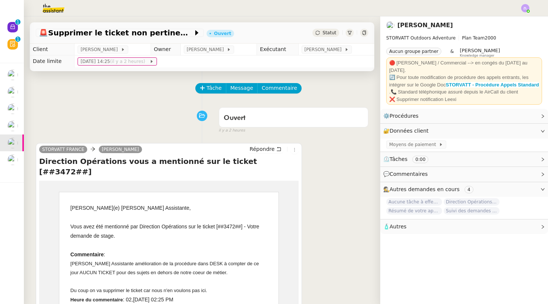
click at [330, 31] on span "Statut" at bounding box center [329, 32] width 14 height 5
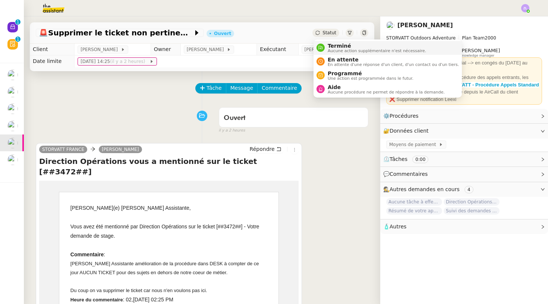
click at [336, 49] on span "Aucune action supplémentaire n'est nécessaire." at bounding box center [376, 51] width 98 height 4
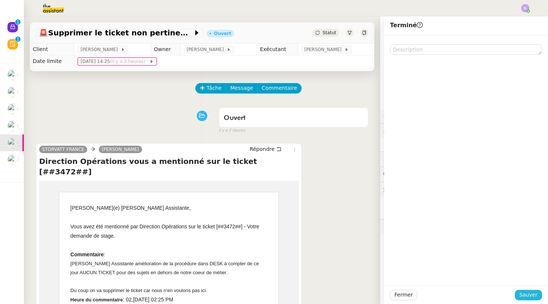
click at [525, 298] on span "Sauver" at bounding box center [528, 295] width 18 height 9
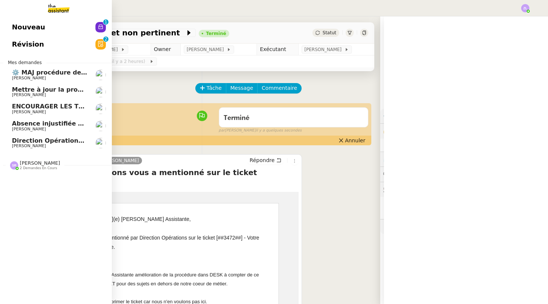
click at [12, 142] on span "Direction Opérations vous a mentionné sur le ticket [##3357##] MAIRIE DEMI-QUAR…" at bounding box center [161, 140] width 299 height 7
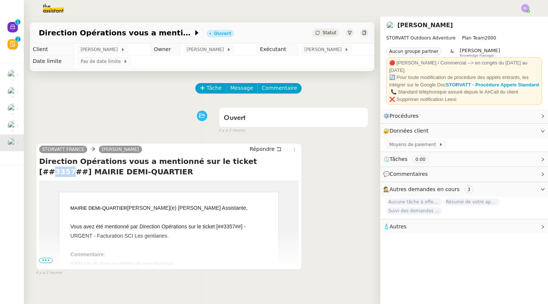
drag, startPoint x: 245, startPoint y: 161, endPoint x: 227, endPoint y: 161, distance: 17.9
click at [227, 161] on h4 "Direction Opérations vous a mentionné sur le ticket [##3357##] MAIRIE DEMI-QUAR…" at bounding box center [168, 166] width 259 height 21
copy h4 "3357"
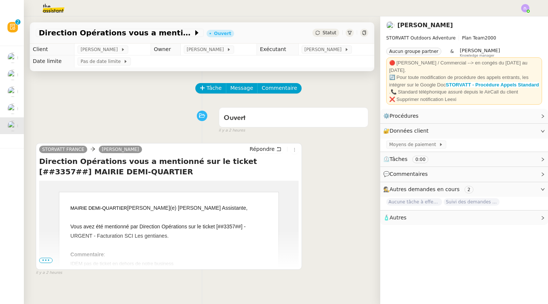
click at [44, 262] on span "•••" at bounding box center [45, 260] width 13 height 5
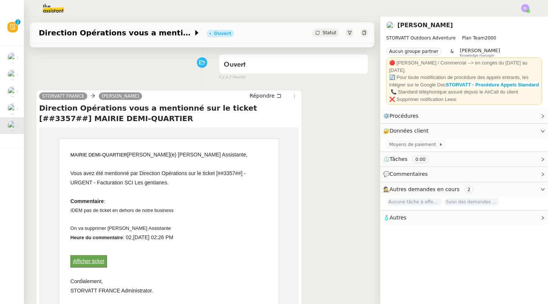
scroll to position [89, 0]
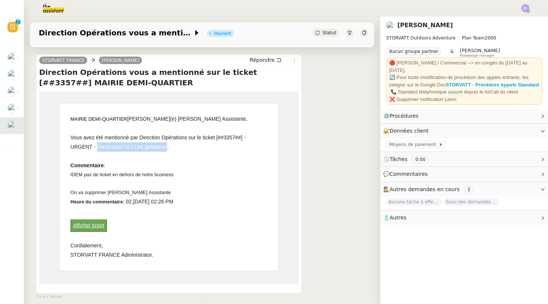
drag, startPoint x: 97, startPoint y: 145, endPoint x: 170, endPoint y: 149, distance: 73.1
click at [170, 149] on span "Vous avez été mentionné par Direction Opérations sur le ticket [##3357##] - URG…" at bounding box center [157, 142] width 175 height 15
copy span "Facturation SCI Les gentianes"
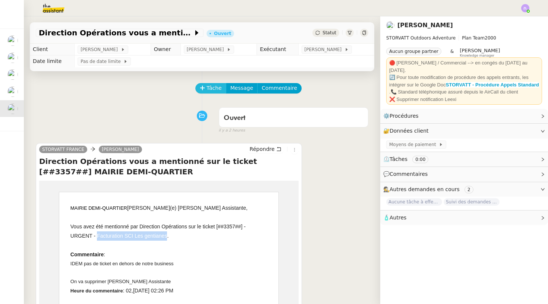
scroll to position [0, 0]
click at [203, 89] on icon at bounding box center [202, 87] width 5 height 5
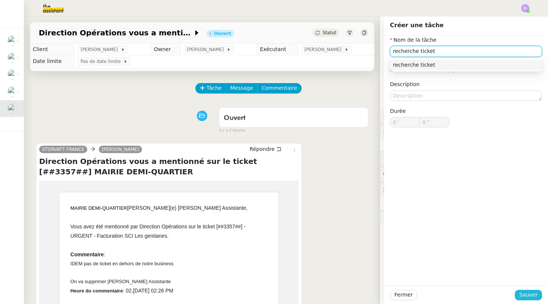
type input "recherche ticket"
click at [516, 296] on button "Sauver" at bounding box center [528, 295] width 27 height 10
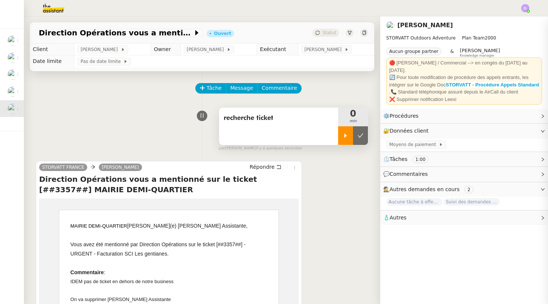
click at [345, 139] on icon at bounding box center [345, 136] width 6 height 6
click at [343, 135] on div at bounding box center [353, 135] width 30 height 19
click at [361, 131] on button at bounding box center [360, 135] width 15 height 19
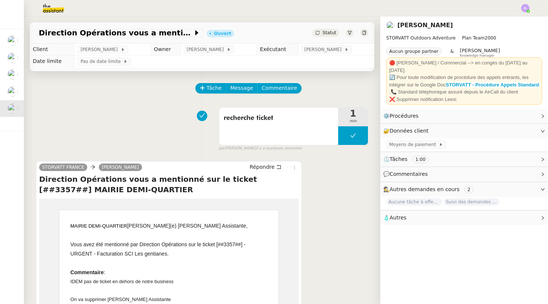
click at [327, 33] on span "Statut" at bounding box center [329, 32] width 14 height 5
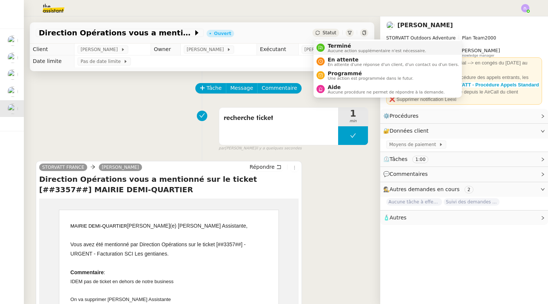
click at [336, 52] on span "Aucune action supplémentaire n'est nécessaire." at bounding box center [376, 51] width 98 height 4
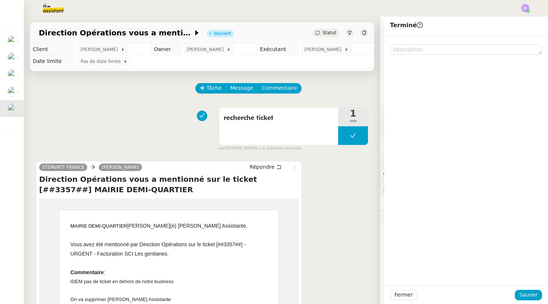
click at [537, 302] on div "Fermer Sauver" at bounding box center [466, 295] width 164 height 18
click at [532, 297] on span "Sauver" at bounding box center [528, 295] width 18 height 9
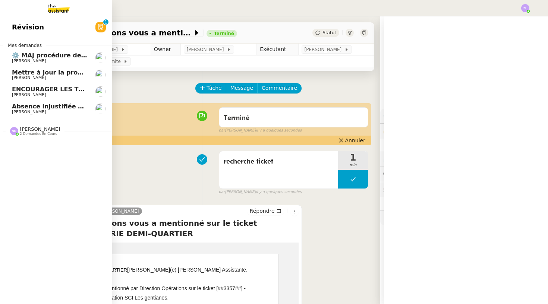
click at [65, 111] on span "[PERSON_NAME]" at bounding box center [49, 112] width 75 height 4
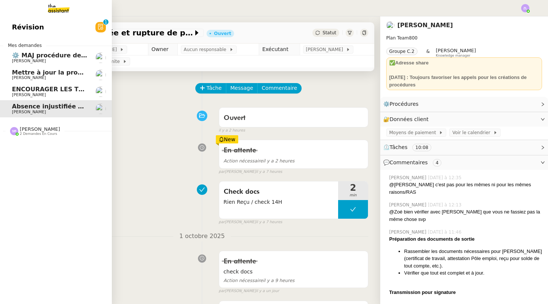
click at [46, 72] on span "Mettre à jour la procédure d'appel" at bounding box center [69, 72] width 115 height 7
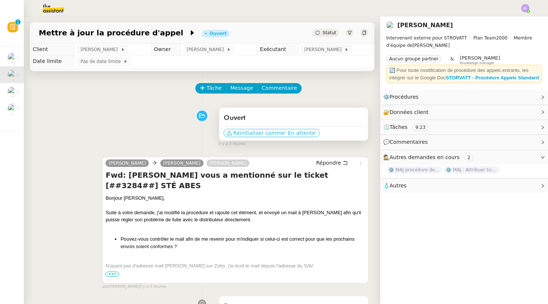
click at [268, 129] on button "Réinitialiser comme ' En attente'" at bounding box center [272, 133] width 96 height 8
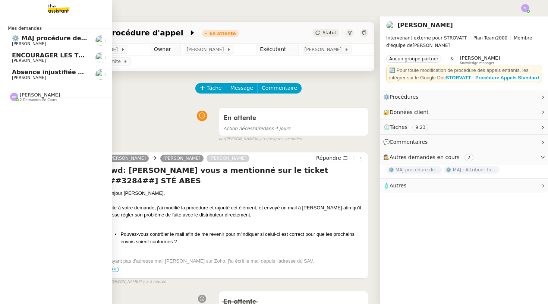
click at [60, 56] on span "ENCOURAGER LES TPE/PMI/PME À PASSER COMMANDE VIA LE SITE INTERNET - 1 septembre…" at bounding box center [174, 55] width 325 height 7
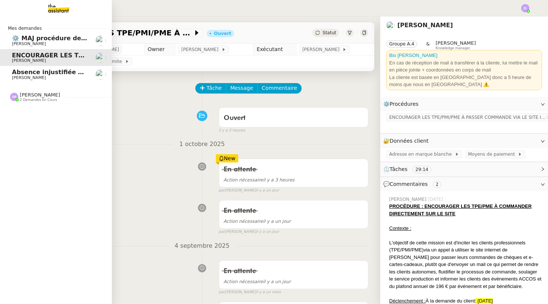
click at [27, 39] on span "⚙️ MAJ procédure de standard" at bounding box center [62, 38] width 101 height 7
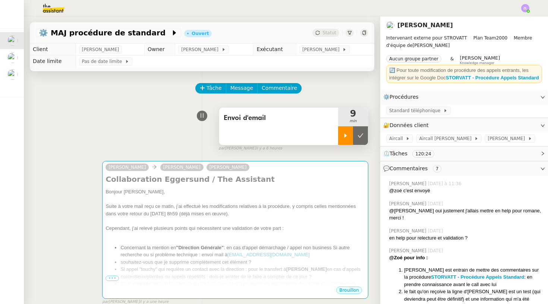
click at [346, 139] on div at bounding box center [345, 135] width 15 height 19
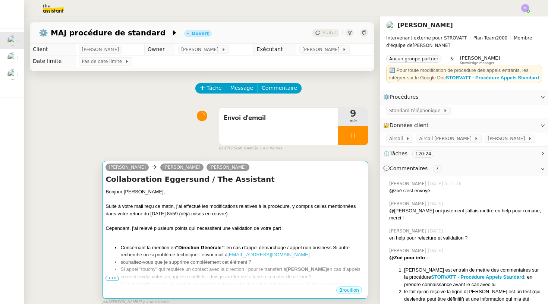
click at [288, 225] on div "Cependant, j’ai relevé plusieurs points qui nécessitent une validation de votre…" at bounding box center [234, 228] width 259 height 7
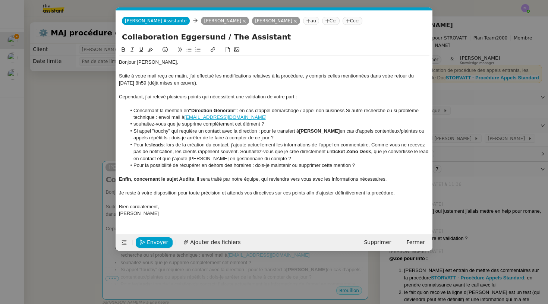
click at [186, 84] on div "Suite à votre mail reçu ce matin, j’ai effectué les modifications relatives à l…" at bounding box center [274, 80] width 310 height 14
click at [508, 103] on nz-modal-container "Service TA - VOYAGE - PROPOSITION GLOBALE A utiliser dans le cadre de propositi…" at bounding box center [274, 152] width 548 height 304
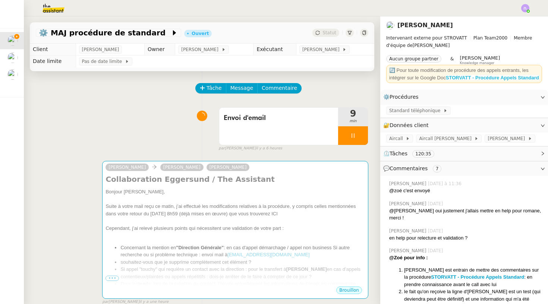
click at [479, 77] on strong "STORVATT - Procédure Appels Standard" at bounding box center [492, 78] width 93 height 6
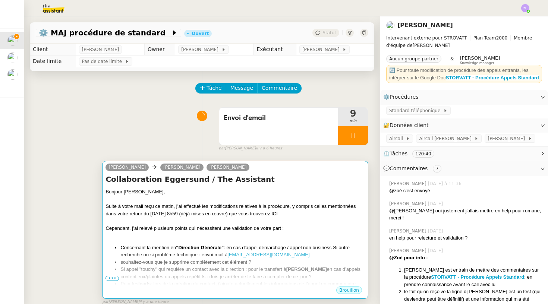
click at [202, 219] on div at bounding box center [234, 220] width 259 height 7
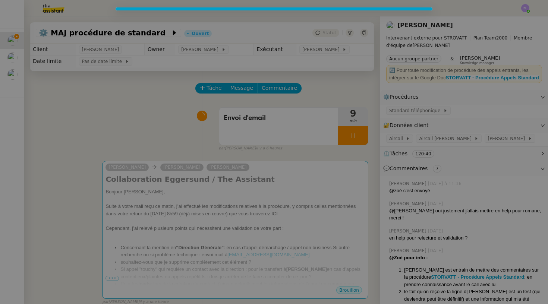
click at [260, 191] on nz-modal-container at bounding box center [274, 152] width 548 height 304
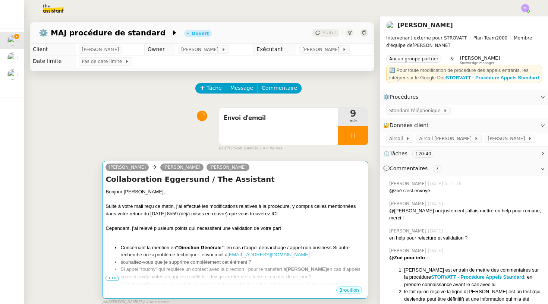
click at [255, 215] on div "Suite à votre mail reçu ce matin, j’ai effectué les modifications relatives à l…" at bounding box center [234, 210] width 259 height 15
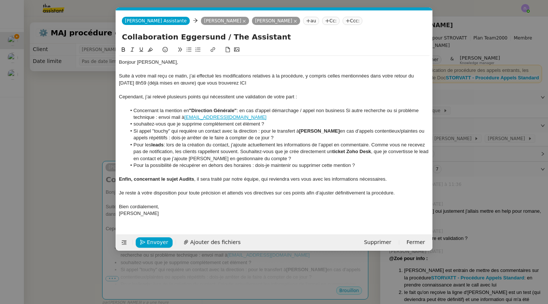
scroll to position [0, 16]
drag, startPoint x: 231, startPoint y: 82, endPoint x: 226, endPoint y: 82, distance: 4.8
click at [226, 82] on div "Suite à votre mail reçu ce matin, j’ai effectué les modifications relatives à l…" at bounding box center [274, 80] width 310 height 14
click at [217, 53] on div at bounding box center [274, 50] width 310 height 10
click at [214, 52] on icon at bounding box center [212, 49] width 5 height 5
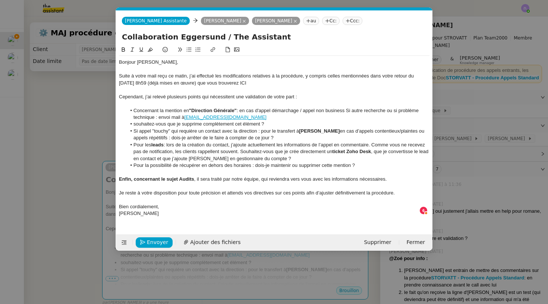
type input "ICI"
paste input "https://docs.google.com/document/d/1ma9_vRznMAUXiW563I0TUEI5wEeWlpqCjPLoWdUthDo…"
type input "https://docs.google.com/document/d/1ma9_vRznMAUXiW563I0TUEI5wEeWlpqCjPLoWdUthDo…"
click at [230, 83] on div "Suite à votre mail reçu ce matin, j’ai effectué les modifications relatives à l…" at bounding box center [274, 80] width 310 height 14
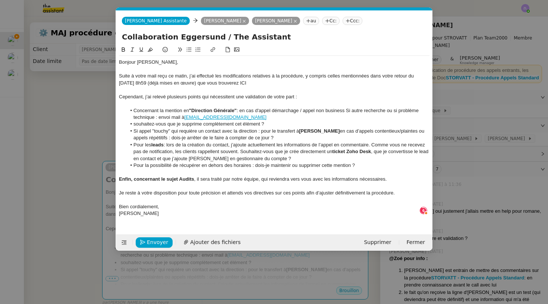
click at [230, 83] on div "Suite à votre mail reçu ce matin, j’ai effectué les modifications relatives à l…" at bounding box center [274, 80] width 310 height 14
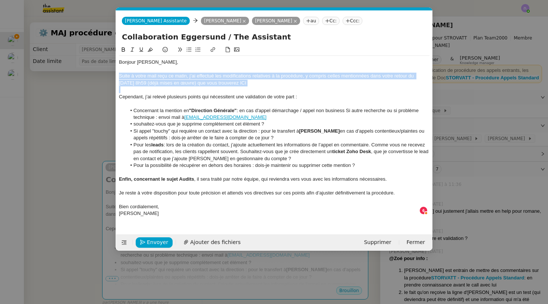
click at [230, 83] on div "Suite à votre mail reçu ce matin, j’ai effectué les modifications relatives à l…" at bounding box center [274, 80] width 310 height 14
click at [224, 85] on div "Suite à votre mail reçu ce matin, j’ai effectué les modifications relatives à l…" at bounding box center [274, 80] width 310 height 14
drag, startPoint x: 227, startPoint y: 83, endPoint x: 260, endPoint y: 83, distance: 32.8
click at [260, 83] on div "Suite à votre mail reçu ce matin, j’ai effectué les modifications relatives à l…" at bounding box center [274, 80] width 310 height 14
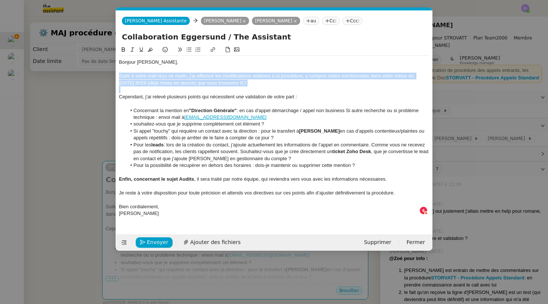
click at [213, 47] on button at bounding box center [212, 49] width 9 height 9
type input "ICI"
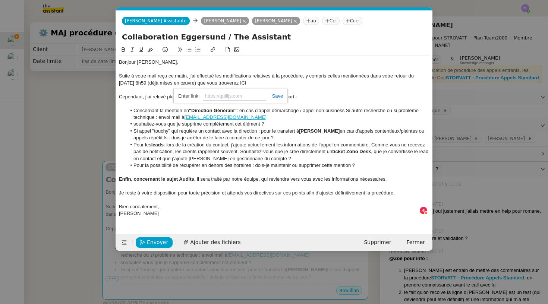
paste input "https://docs.google.com/document/d/1ma9_vRznMAUXiW563I0TUEI5wEeWlpqCjPLoWdUthDo…"
type input "https://docs.google.com/document/d/1ma9_vRznMAUXiW563I0TUEI5wEeWlpqCjPLoWdUthDo…"
click at [250, 85] on div "Suite à votre mail reçu ce matin, j’ai effectué les modifications relatives à l…" at bounding box center [274, 80] width 310 height 14
click at [186, 107] on li "Concernant la mention en "Direction Générale" : en cas d'appel démarchage / app…" at bounding box center [277, 114] width 303 height 14
click at [191, 108] on strong ""Direction Générale"" at bounding box center [213, 111] width 48 height 6
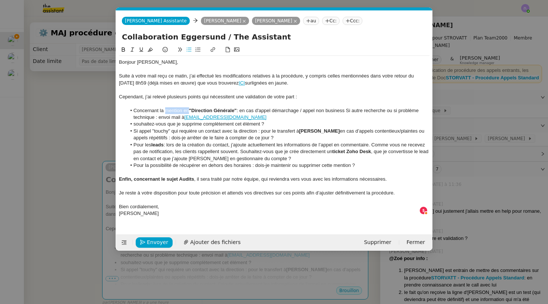
drag, startPoint x: 189, startPoint y: 108, endPoint x: 165, endPoint y: 108, distance: 23.1
click at [165, 108] on li "Concernant la mention en "Direction Générale" : en cas d'appel démarchage / app…" at bounding box center [277, 114] width 303 height 14
click at [357, 110] on li "Concernant la classification "Direction Générale" : en cas d'appel démarchage /…" at bounding box center [277, 114] width 303 height 14
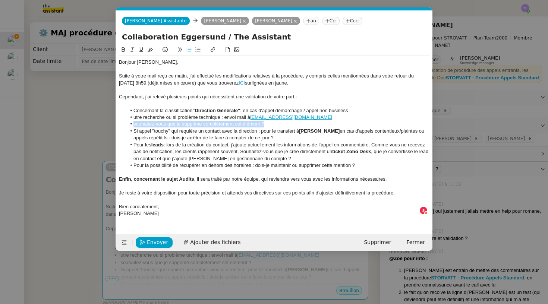
drag, startPoint x: 133, startPoint y: 123, endPoint x: 275, endPoint y: 124, distance: 141.6
click at [275, 124] on li "souhaitez-vous que je supprime complètement cet élément ?" at bounding box center [277, 124] width 303 height 7
copy li "souhaitez-vous que je supprime complètement cet élément ?"
click at [378, 107] on li "Concernant la classification "Direction Générale" : en cas d'appel démarchage /…" at bounding box center [277, 110] width 303 height 7
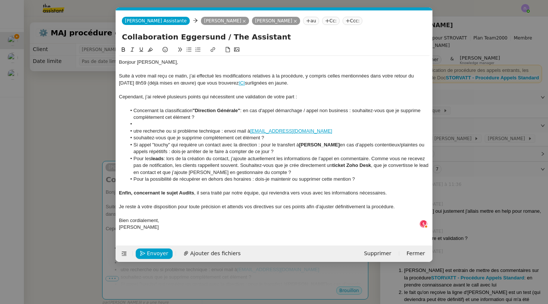
click at [222, 115] on li "Concernant la classification "Direction Générale" : en cas d'appel démarchage /…" at bounding box center [277, 114] width 303 height 14
drag, startPoint x: 354, startPoint y: 109, endPoint x: 375, endPoint y: 108, distance: 21.3
click at [354, 109] on li "Concernant la classification "Direction Générale" : en cas d'appel démarchage /…" at bounding box center [277, 114] width 303 height 14
drag, startPoint x: 354, startPoint y: 108, endPoint x: 156, endPoint y: 116, distance: 198.8
click at [156, 116] on li "Concernant la classification "Direction Générale" : en cas d'appel démarchage /…" at bounding box center [277, 114] width 303 height 14
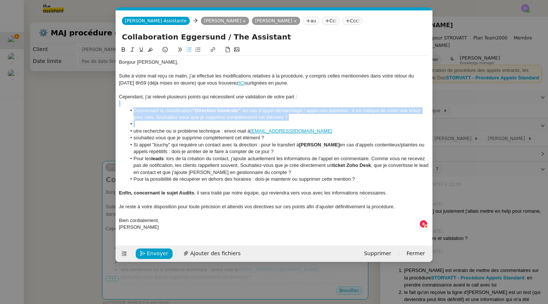
drag, startPoint x: 294, startPoint y: 120, endPoint x: 83, endPoint y: 104, distance: 211.1
click at [83, 104] on nz-modal-container "Service TA - VOYAGE - PROPOSITION GLOBALE A utiliser dans le cadre de propositi…" at bounding box center [274, 152] width 548 height 304
copy div "Concernant la classification "Direction Générale" : en cas d'appel démarchage /…"
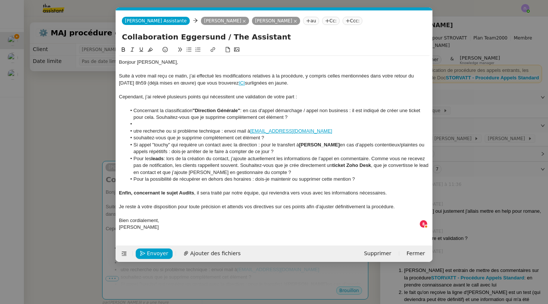
click at [9, 104] on nz-modal-container "Service TA - VOYAGE - PROPOSITION GLOBALE A utiliser dans le cadre de propositi…" at bounding box center [274, 152] width 548 height 304
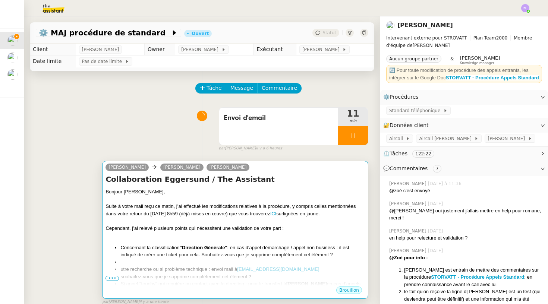
click at [244, 213] on div "Suite à votre mail reçu ce matin, j’ai effectué les modifications relatives à l…" at bounding box center [234, 210] width 259 height 15
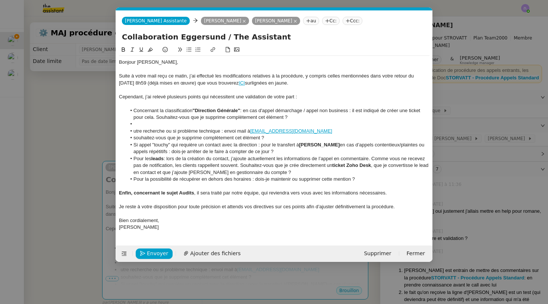
scroll to position [0, 16]
drag, startPoint x: 291, startPoint y: 118, endPoint x: 131, endPoint y: 110, distance: 160.4
click at [131, 110] on li "Concernant la classification "Direction Générale" : en cas d'appel démarchage /…" at bounding box center [277, 114] width 303 height 14
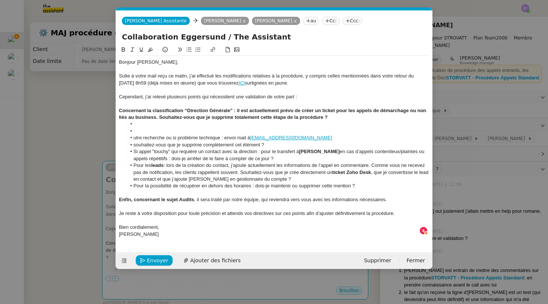
drag, startPoint x: 118, startPoint y: 110, endPoint x: 327, endPoint y: 115, distance: 208.4
click at [327, 115] on nz-spin "Bonjour Thomas, Suite à votre mail reçu ce matin, j’ai effectué les modificatio…" at bounding box center [274, 144] width 316 height 198
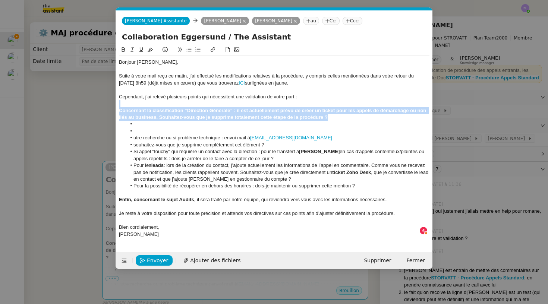
drag, startPoint x: 118, startPoint y: 104, endPoint x: 108, endPoint y: 104, distance: 10.1
click at [103, 105] on nz-modal-container "Service TA - VOYAGE - PROPOSITION GLOBALE A utiliser dans le cadre de propositi…" at bounding box center [274, 152] width 548 height 304
click at [123, 49] on icon at bounding box center [123, 49] width 5 height 5
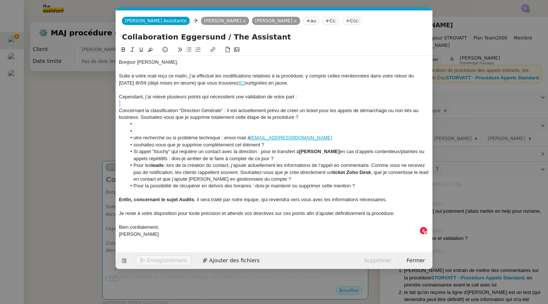
click at [192, 47] on button at bounding box center [188, 49] width 9 height 9
click at [135, 100] on li at bounding box center [277, 103] width 303 height 7
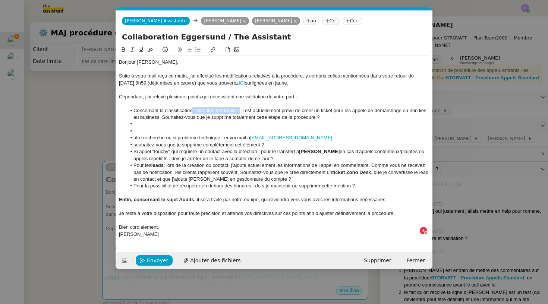
drag, startPoint x: 240, startPoint y: 108, endPoint x: 193, endPoint y: 109, distance: 47.3
click at [193, 109] on li "Concernant la classification “Direction Générale” : il est actuellement prévu d…" at bounding box center [277, 114] width 303 height 14
click at [117, 51] on nz-spin "Bonjour Thomas, Suite à votre mail reçu ce matin, j’ai effectué les modificatio…" at bounding box center [274, 144] width 316 height 198
click at [123, 49] on icon at bounding box center [123, 49] width 5 height 5
click at [354, 119] on li "Concernant la classification “Direction Générale” : il est actuellement prévu d…" at bounding box center [277, 114] width 303 height 14
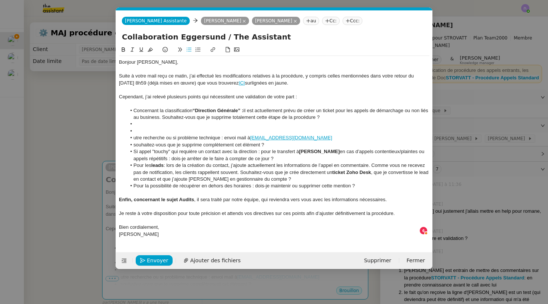
click at [142, 125] on li at bounding box center [277, 124] width 303 height 7
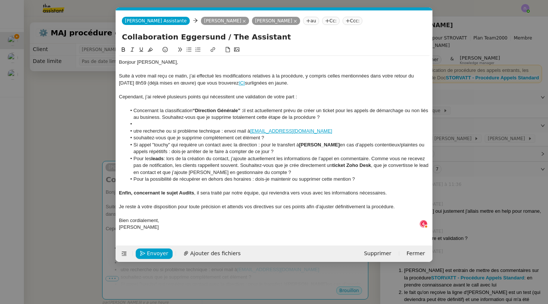
click at [140, 126] on li at bounding box center [277, 124] width 303 height 7
click at [188, 123] on li "Aussi, il est indiqué pour le cas de demandes en dehor" at bounding box center [277, 124] width 303 height 7
click at [260, 123] on li "Aussi, il est indiqué pour tous les autres cas de demandes en dehor" at bounding box center [277, 124] width 303 height 7
click at [261, 122] on li "Aussi, il est indiqué pour tous les autres cas de demandes en dehor" at bounding box center [277, 124] width 303 height 7
click at [134, 130] on li "utre recherche ou si problème technique : envoi mail à direction@storvatt.fr" at bounding box center [277, 131] width 303 height 7
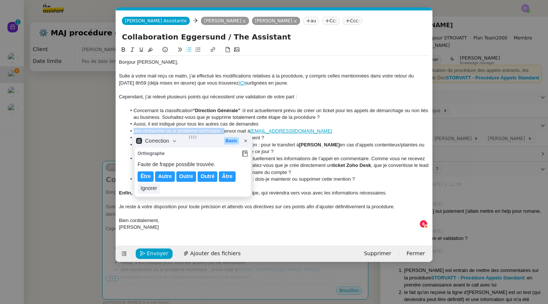
drag, startPoint x: 224, startPoint y: 128, endPoint x: 120, endPoint y: 128, distance: 103.6
click at [120, 128] on ul "Concernant la classification “Direction Générale” : il est actuellement prévu d…" at bounding box center [274, 145] width 310 height 76
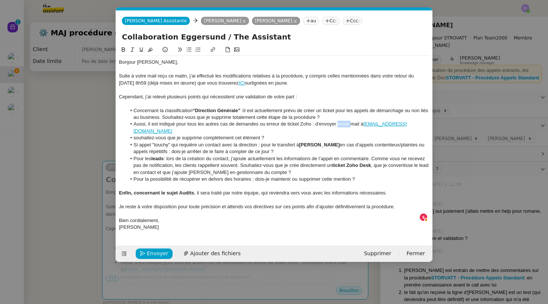
drag, startPoint x: 351, startPoint y: 121, endPoint x: 337, endPoint y: 121, distance: 13.8
click at [337, 121] on li "Aussi, il est indiqué pour tous les autres cas de demandes ou erreur de ticket …" at bounding box center [277, 128] width 303 height 14
click at [409, 122] on li "Aussi, il est indiqué pour tous les autres cas de demandes ou erreur de ticket …" at bounding box center [277, 128] width 303 height 14
drag, startPoint x: 135, startPoint y: 142, endPoint x: 133, endPoint y: 135, distance: 6.8
click at [133, 135] on ul "Concernant la classification “Direction Générale” : il est actuellement prévu d…" at bounding box center [274, 145] width 310 height 76
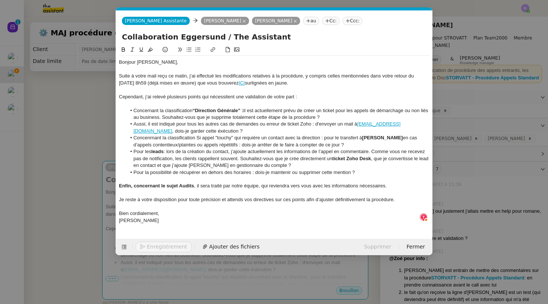
click at [202, 135] on li "Concenrnant la classification Si appel "touchy" qui requière un contact avec la…" at bounding box center [277, 142] width 303 height 14
click at [197, 135] on li "Concenrnant la classification "Appel "touchy" qui requière un contact avec la d…" at bounding box center [277, 142] width 303 height 14
click at [123, 52] on icon at bounding box center [123, 49] width 5 height 5
click at [307, 139] on li "Concenrnant la classification "Appel "touchy" qui requière un contact avec la d…" at bounding box center [277, 142] width 303 height 14
click at [338, 142] on li "Concenrnant la classification "Appel "touchy" qui requière un contact avec la d…" at bounding box center [277, 142] width 303 height 14
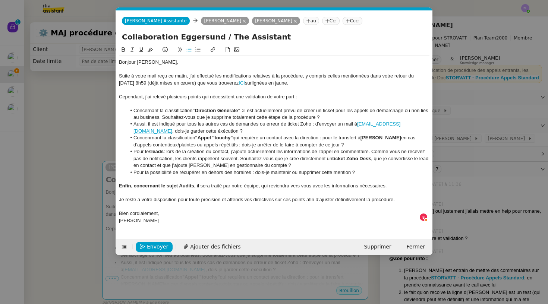
click at [325, 135] on li "Concenrnant la classification "Appel "touchy" qui requière un contact avec la d…" at bounding box center [277, 142] width 303 height 14
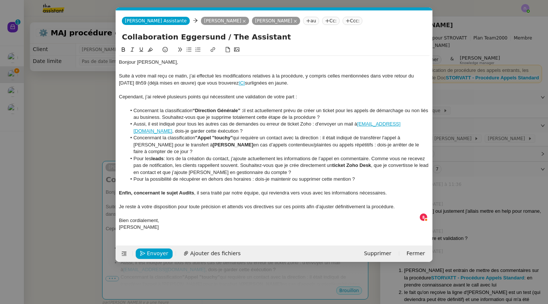
drag, startPoint x: 312, startPoint y: 143, endPoint x: 143, endPoint y: 140, distance: 168.8
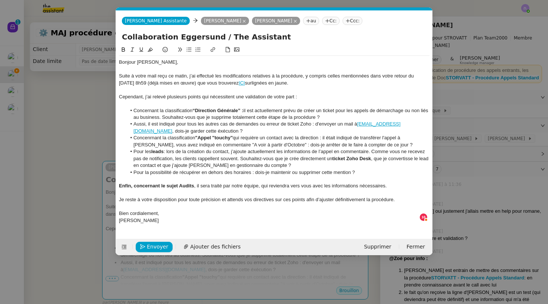
click at [141, 136] on li "Concenrnant la classification "Appel "touchy" qui requière un contact avec la d…" at bounding box center [277, 142] width 303 height 14
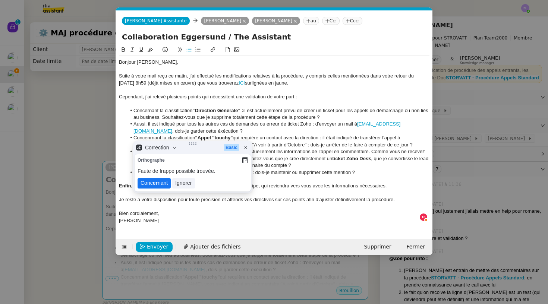
click at [157, 183] on lt-span "Conc er nant" at bounding box center [153, 183] width 33 height 10
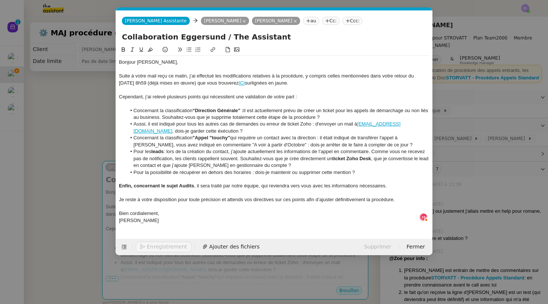
click at [170, 127] on li "Aussi, il est indiqué pour tous les autres cas de demandes ou erreur de ticket …" at bounding box center [277, 128] width 303 height 14
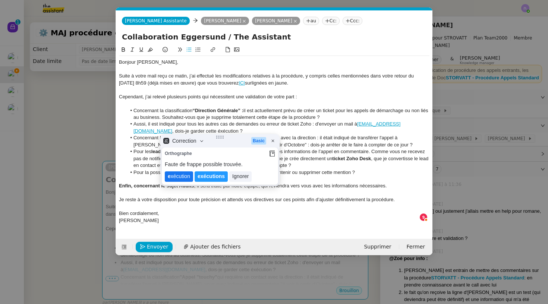
click at [180, 177] on lt-span "e xécution" at bounding box center [179, 176] width 28 height 10
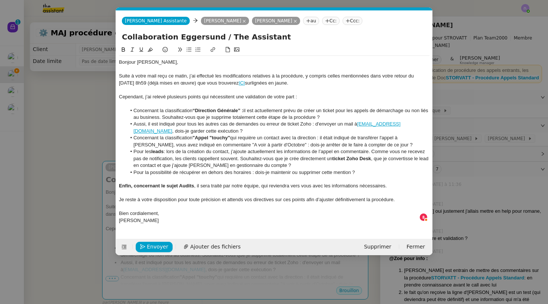
click at [244, 144] on li "Concernant la classification "Appel "touchy" qui requière un contact avec la di…" at bounding box center [277, 142] width 303 height 14
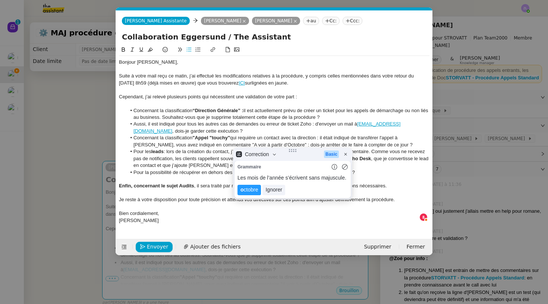
click at [206, 143] on li "Concernant la classification "Appel "touchy" qui requière un contact avec la di…" at bounding box center [277, 142] width 303 height 14
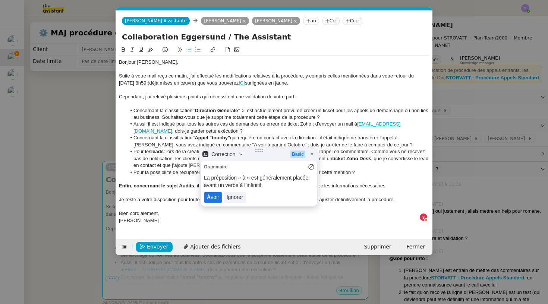
click at [216, 200] on lt-span "À voir" at bounding box center [213, 197] width 18 height 10
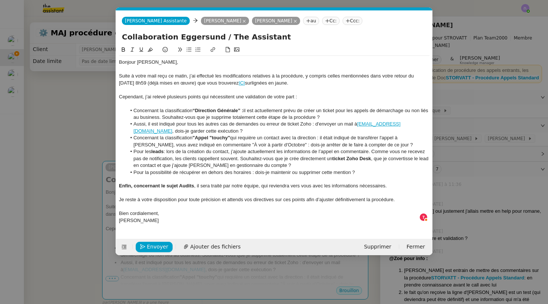
click at [267, 151] on li "Pour les leads : lors de la création du contact, j’ajoute actuellement les info…" at bounding box center [277, 158] width 303 height 20
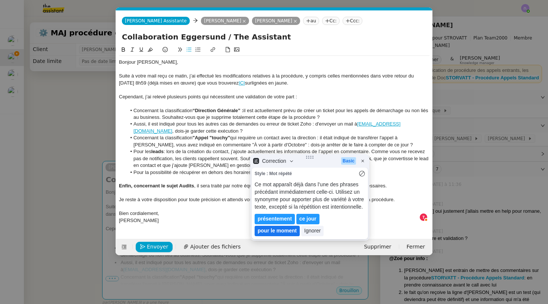
click at [297, 228] on lt-em "pour le moment" at bounding box center [276, 231] width 39 height 6
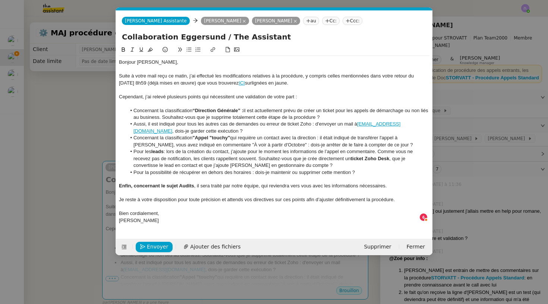
click at [396, 150] on li "Pour les leads : lors de la création du contact, j’ajoute pour le moment les in…" at bounding box center [277, 158] width 303 height 20
drag, startPoint x: 259, startPoint y: 155, endPoint x: 251, endPoint y: 155, distance: 7.8
click at [251, 155] on li "Pour les leads : lors de la création du contact, j’ajoute pour le moment les in…" at bounding box center [277, 158] width 303 height 20
drag, startPoint x: 328, startPoint y: 156, endPoint x: 316, endPoint y: 156, distance: 12.3
click at [316, 156] on li "Pour les leads : lors de la création du contact, j’ajoute pour le moment les in…" at bounding box center [277, 158] width 303 height 20
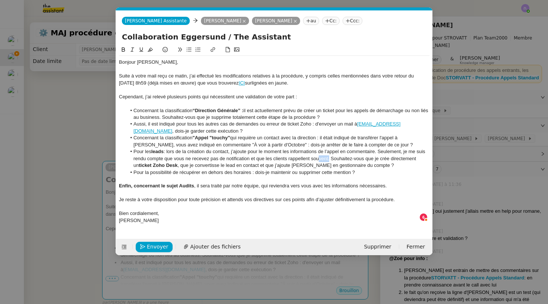
click at [316, 156] on li "Pour les leads : lors de la création du contact, j’ajoute pour le moment les in…" at bounding box center [277, 158] width 303 height 20
drag, startPoint x: 329, startPoint y: 156, endPoint x: 313, endPoint y: 157, distance: 15.7
click at [313, 157] on li "Pour les leads : lors de la création du contact, j’ajoute pour le moment les in…" at bounding box center [277, 158] width 303 height 20
click at [134, 151] on li "Pour les leads : lors de la création du contact, j’ajoute pour le moment les in…" at bounding box center [277, 158] width 303 height 20
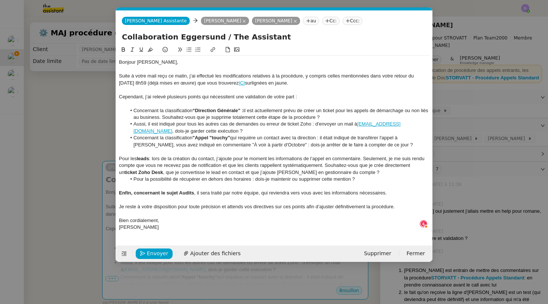
click at [356, 168] on div "Pour les leads : lors de la création du contact, j’ajoute pour le moment les in…" at bounding box center [274, 165] width 310 height 20
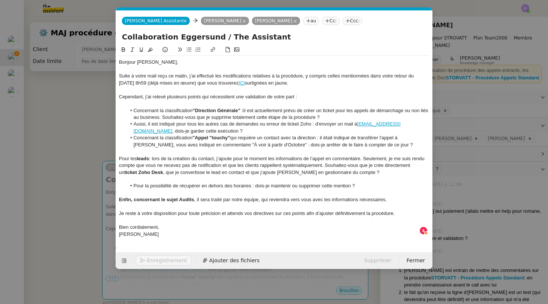
click at [325, 164] on div "Pour les leads : lors de la création du contact, j’ajoute pour le moment les in…" at bounding box center [274, 165] width 310 height 20
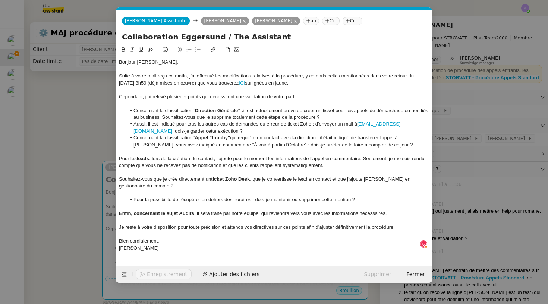
click at [190, 48] on icon at bounding box center [188, 49] width 5 height 5
click at [132, 110] on li "Concernant la classification “Direction Générale” : il est actuellement prévu d…" at bounding box center [277, 114] width 303 height 14
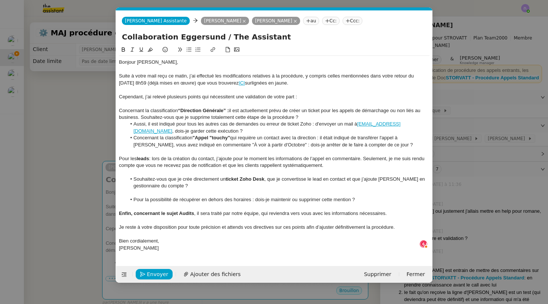
click at [142, 116] on div "Concernant la classification “Direction Générale” : il est actuellement prévu d…" at bounding box center [274, 114] width 310 height 14
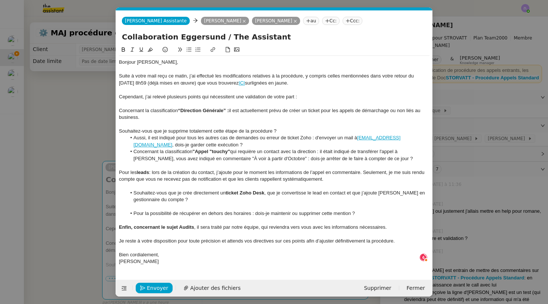
click at [187, 48] on icon at bounding box center [188, 49] width 5 height 5
click at [135, 136] on li "Aussi, il est indiqué pour tous les autres cas de demandes ou erreur de ticket …" at bounding box center [277, 142] width 303 height 14
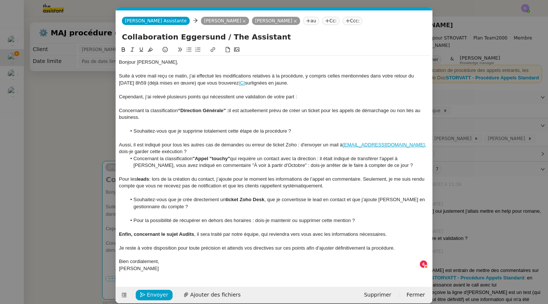
click at [388, 143] on div "Aussi, il est indiqué pour tous les autres cas de demandes ou erreur de ticket …" at bounding box center [274, 149] width 310 height 14
click at [393, 143] on div "Aussi, il est indiqué pour tous les autres cas de demandes ou erreur de ticket …" at bounding box center [274, 149] width 310 height 14
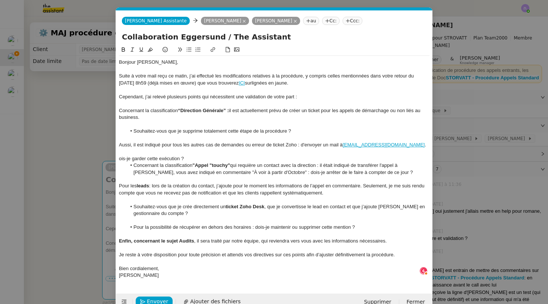
click at [187, 51] on icon at bounding box center [188, 49] width 5 height 5
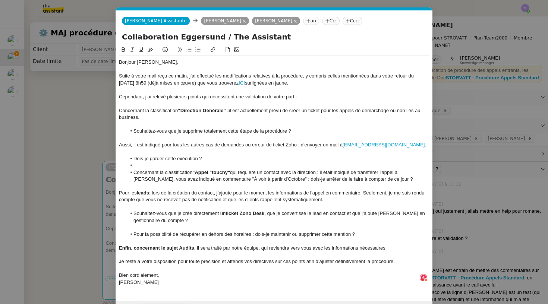
click at [133, 169] on li "Concernant la classification "Appel "touchy" qui requière un contact avec la di…" at bounding box center [277, 176] width 303 height 14
click at [231, 177] on div "Concernant la classification "Appel "touchy" qui requière un contact avec la di…" at bounding box center [274, 176] width 310 height 14
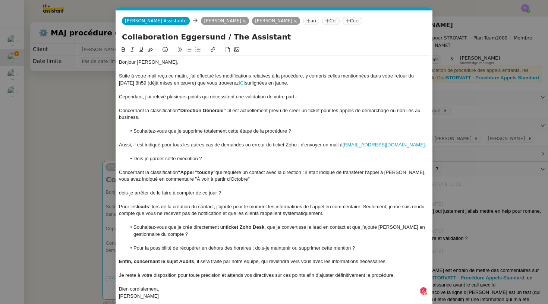
click at [187, 47] on button at bounding box center [188, 49] width 9 height 9
drag, startPoint x: 172, startPoint y: 143, endPoint x: 296, endPoint y: 143, distance: 123.7
click at [296, 143] on div "Aussi, il est indiqué pour tous les autres cas de demandes ou erreur de ticket …" at bounding box center [274, 145] width 310 height 7
click at [123, 48] on icon at bounding box center [123, 49] width 3 height 4
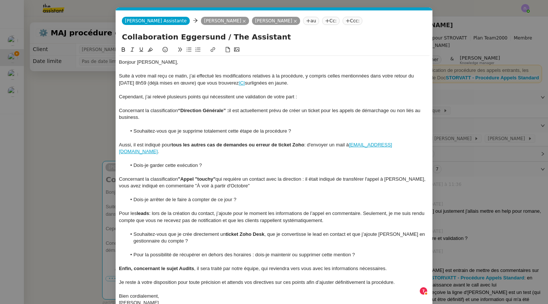
click at [262, 169] on div at bounding box center [274, 172] width 310 height 7
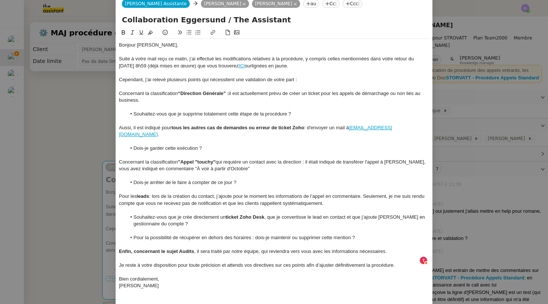
scroll to position [30, 0]
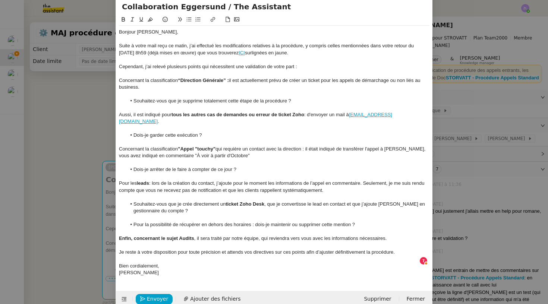
drag, startPoint x: 266, startPoint y: 194, endPoint x: 148, endPoint y: 93, distance: 155.6
click at [227, 201] on li "Souhaitez-vous que je crée directement un ticket Zoho Desk , que je convertisse…" at bounding box center [277, 208] width 303 height 14
click at [121, 17] on button at bounding box center [123, 19] width 9 height 9
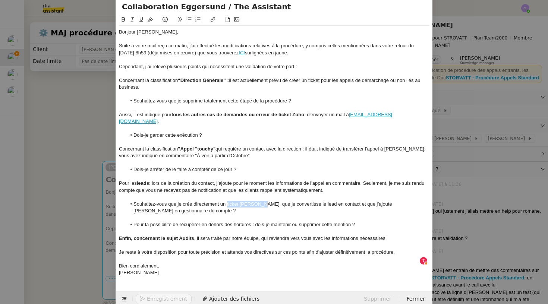
click at [225, 215] on div at bounding box center [274, 218] width 310 height 7
click at [134, 221] on li "Pour la possibilité de récupérer en dehors des horaires : dois-je maintenir ou …" at bounding box center [277, 224] width 303 height 7
click at [188, 221] on div "Pour la possibilité de récupérer en dehors des horaires : dois-je maintenir ou …" at bounding box center [274, 224] width 310 height 7
click at [352, 221] on div "Pour la possibilité de récupérer en dehors des horaires : dois-je maintenir ou …" at bounding box center [274, 224] width 310 height 7
click at [237, 221] on div "Pour la possibilité de récupérer en dehors des horaires : dois-je maintenir ou …" at bounding box center [274, 224] width 310 height 7
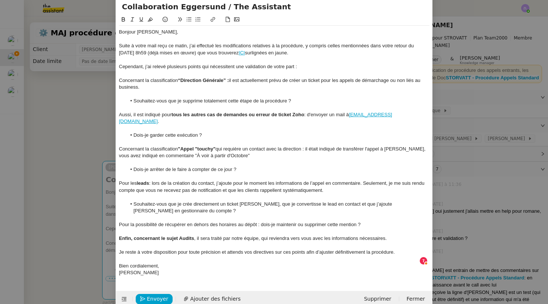
click at [260, 221] on div "Pour la possibilité de récupérer en dehors des horaires au dépôt : dois-je main…" at bounding box center [274, 224] width 310 height 7
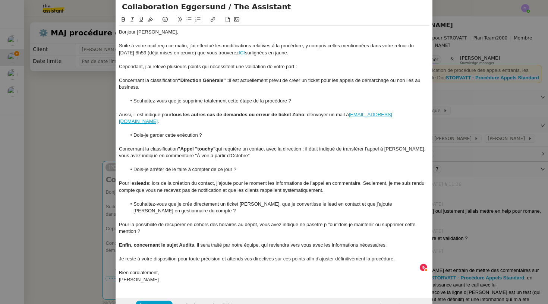
click at [327, 221] on div "Pour la possibilité de récupérer en dehors des horaires au dépôt, vous avez ind…" at bounding box center [274, 228] width 310 height 14
click at [340, 221] on div "Pour la possibilité de récupérer en dehors des horaires au dépôt, vous avez ind…" at bounding box center [274, 228] width 310 height 14
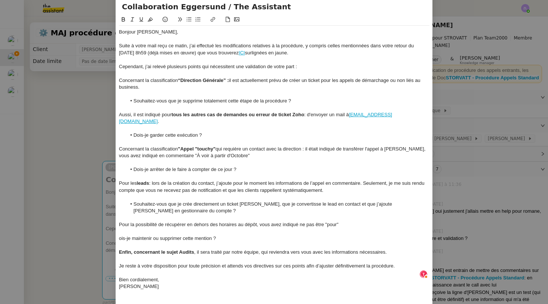
click at [186, 22] on icon at bounding box center [188, 19] width 5 height 5
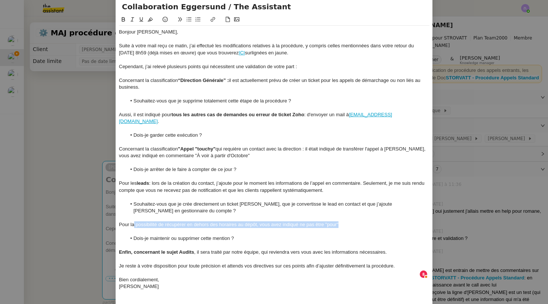
drag, startPoint x: 160, startPoint y: 214, endPoint x: 340, endPoint y: 214, distance: 180.0
click at [340, 221] on div "Pour la possibilité de récupérer en dehors des horaires au dépôt, vous avez ind…" at bounding box center [274, 224] width 310 height 7
click at [123, 19] on icon at bounding box center [123, 19] width 5 height 5
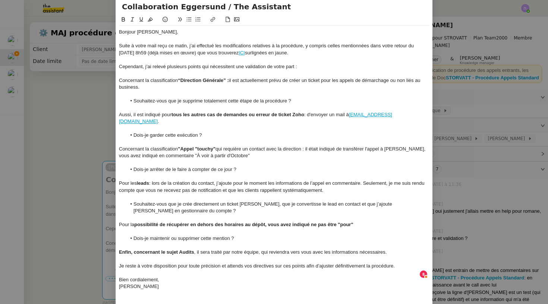
click at [265, 173] on div at bounding box center [274, 176] width 310 height 7
click at [360, 221] on div "Pour la possibilité de récupérer en dehors des horaires au dépôt, vous avez ind…" at bounding box center [274, 224] width 310 height 7
drag, startPoint x: 193, startPoint y: 241, endPoint x: 103, endPoint y: 241, distance: 89.4
click at [103, 241] on nz-modal-container "Service TA - VOYAGE - PROPOSITION GLOBALE A utiliser dans le cadre de propositi…" at bounding box center [274, 152] width 548 height 304
click at [121, 16] on button at bounding box center [123, 19] width 9 height 9
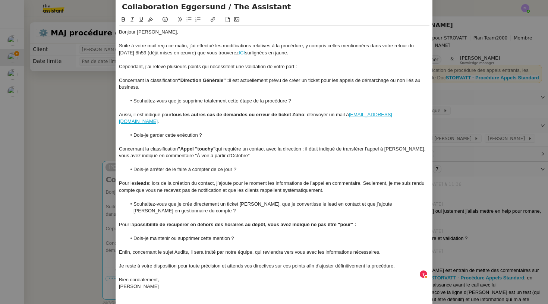
click at [191, 146] on strong ""Appel "touchy"" at bounding box center [197, 149] width 38 height 6
drag, startPoint x: 224, startPoint y: 52, endPoint x: 236, endPoint y: 52, distance: 11.9
click at [236, 52] on div "Suite à votre mail reçu ce matin, j’ai effectué les modifications relatives à l…" at bounding box center [274, 49] width 310 height 14
drag, startPoint x: 205, startPoint y: 52, endPoint x: 235, endPoint y: 53, distance: 30.6
click at [235, 53] on div "Suite à votre mail reçu ce matin, j’ai effectué les modifications relatives à l…" at bounding box center [274, 49] width 310 height 14
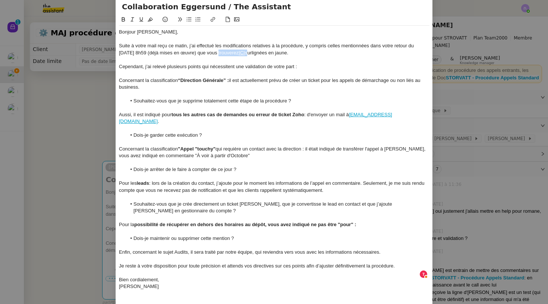
click at [122, 18] on icon at bounding box center [123, 19] width 3 height 4
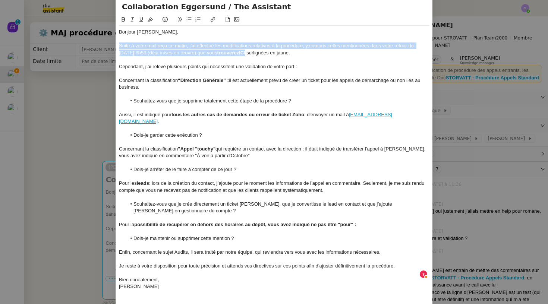
click at [174, 79] on div "Concernant la classification “Direction Générale” : il est actuellement prévu d…" at bounding box center [274, 84] width 310 height 14
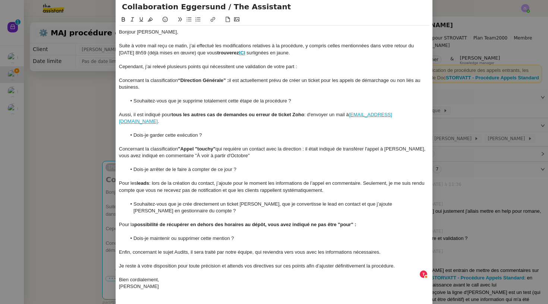
click at [157, 201] on li "Souhaitez-vous que je crée directement un ticket Zoho Desk, que je convertisse …" at bounding box center [277, 208] width 303 height 14
click at [215, 149] on div "Concernant la classification "Appel "touchy" qui requière un contact avec la di…" at bounding box center [274, 153] width 310 height 14
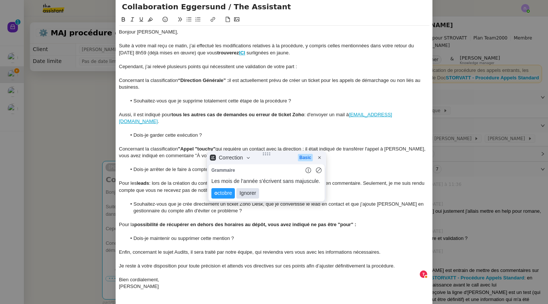
click at [248, 195] on lt-span "Ignorer" at bounding box center [247, 193] width 22 height 10
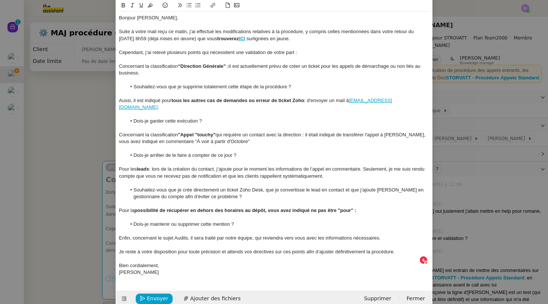
scroll to position [44, 0]
click at [177, 235] on div "Enfin, concernant le sujet Audits, il sera traité par notre équipe, qui reviend…" at bounding box center [274, 238] width 310 height 7
drag, startPoint x: 207, startPoint y: 228, endPoint x: 194, endPoint y: 228, distance: 12.7
click at [194, 235] on div "Enfin, concernant le sujet d'audits, il sera traité par notre équipe, qui revie…" at bounding box center [274, 238] width 310 height 7
click at [242, 235] on div "Enfin, concernant le sujet d'audits, les appels seront traité par notre équipe,…" at bounding box center [274, 238] width 310 height 7
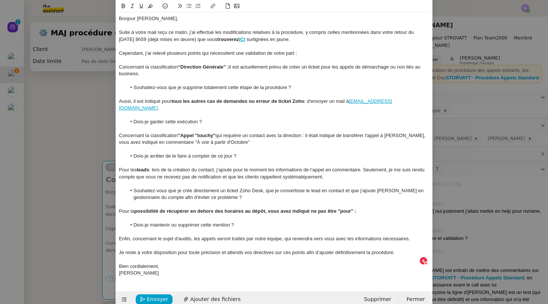
click at [281, 235] on div "Enfin, concernant le sujet d'audits, les appels seront traités par notre équipe…" at bounding box center [274, 238] width 310 height 7
click at [48, 129] on nz-modal-container "Service TA - VOYAGE - PROPOSITION GLOBALE A utiliser dans le cadre de propositi…" at bounding box center [274, 152] width 548 height 304
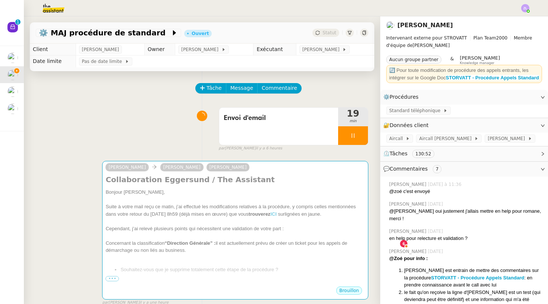
scroll to position [41, 0]
click at [343, 139] on div at bounding box center [353, 135] width 30 height 19
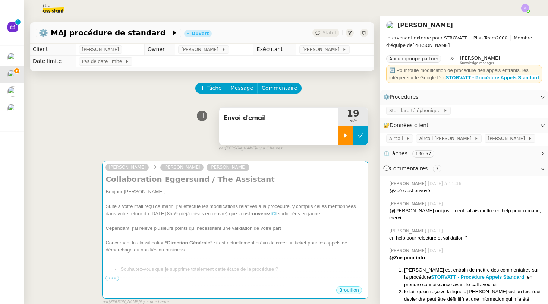
click at [363, 135] on button at bounding box center [360, 135] width 15 height 19
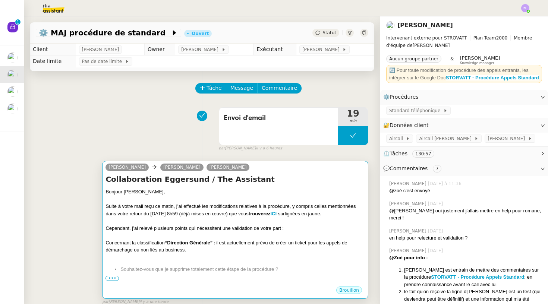
click at [212, 241] on strong "“Direction Générale” :" at bounding box center [190, 243] width 51 height 6
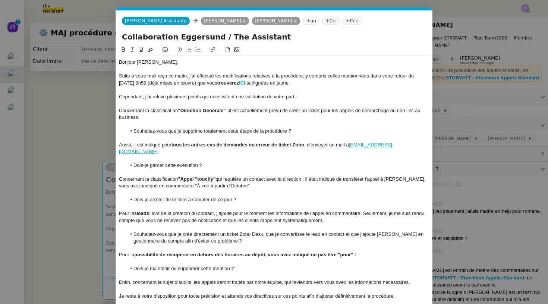
scroll to position [36, 0]
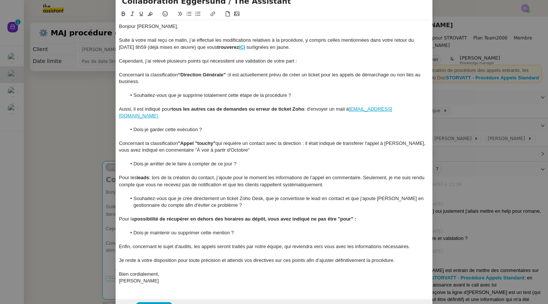
click at [412, 243] on div "Enfin, concernant le sujet d'audits, les appels seront traités par notre équipe…" at bounding box center [274, 246] width 310 height 7
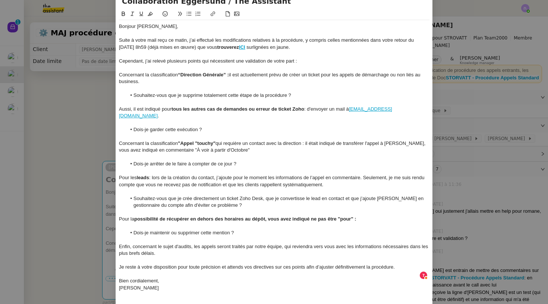
click at [164, 278] on div "Bien cordialement," at bounding box center [274, 281] width 310 height 7
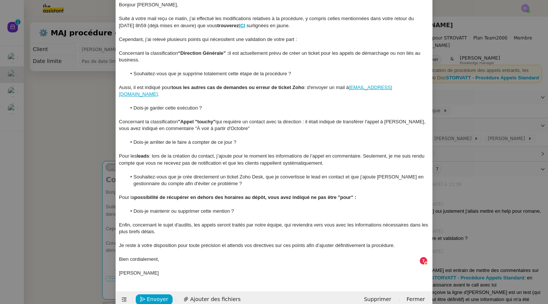
scroll to position [57, 0]
click at [146, 295] on button "Envoyer" at bounding box center [154, 300] width 37 height 10
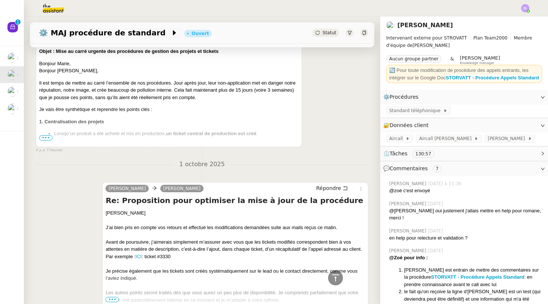
scroll to position [452, 0]
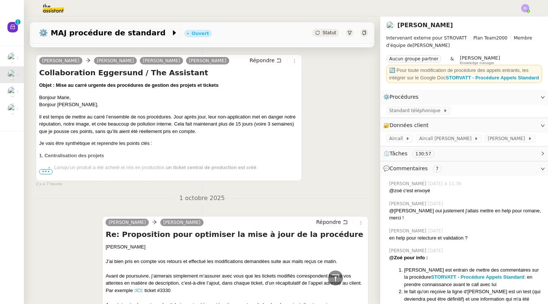
click at [49, 170] on span "•••" at bounding box center [45, 171] width 13 height 5
click at [44, 174] on ul "Lorsqu’un produit a été acheté et mis en production, un ticket central de produ…" at bounding box center [168, 173] width 259 height 19
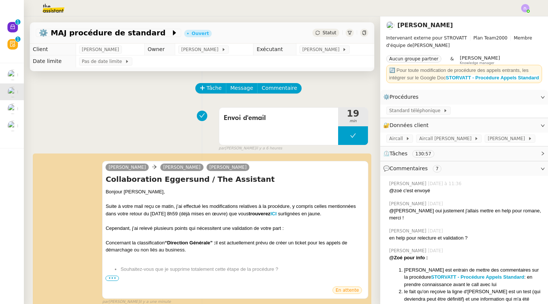
scroll to position [63, 0]
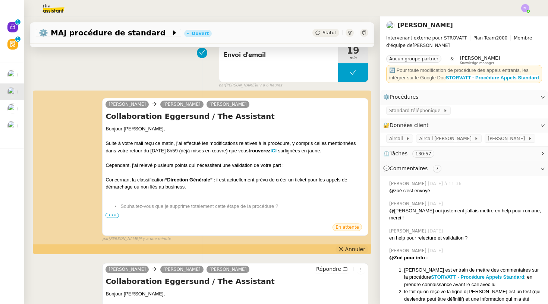
click at [345, 247] on button "Annuler" at bounding box center [351, 249] width 33 height 8
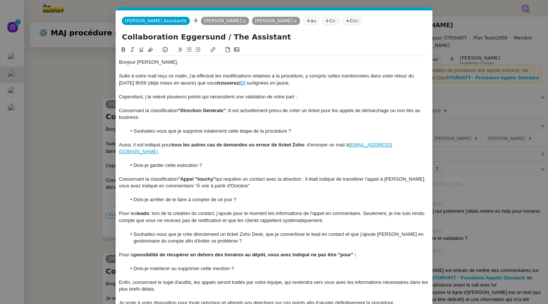
click at [206, 140] on div at bounding box center [274, 138] width 310 height 7
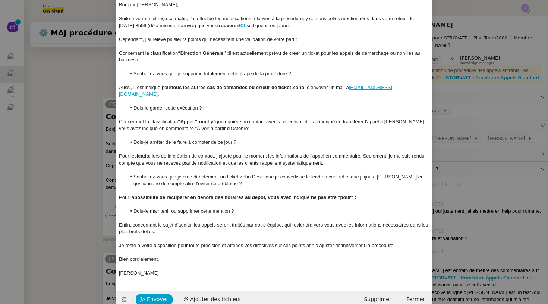
scroll to position [57, 0]
click at [246, 215] on div at bounding box center [274, 218] width 310 height 7
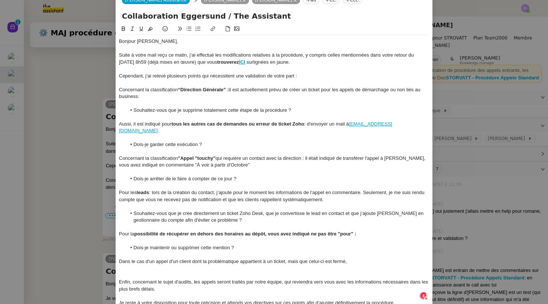
scroll to position [19, 0]
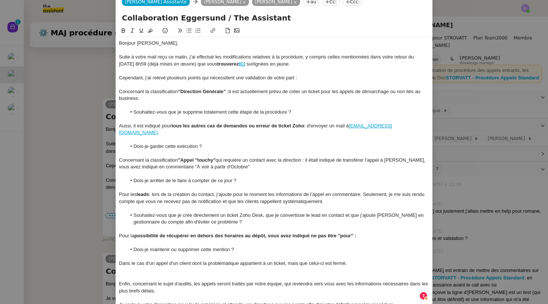
drag, startPoint x: 191, startPoint y: 29, endPoint x: 175, endPoint y: 98, distance: 70.8
click at [191, 29] on icon at bounding box center [188, 30] width 5 height 5
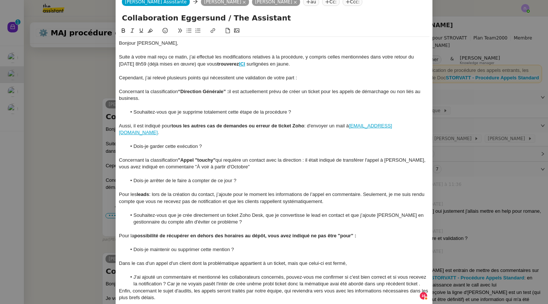
drag, startPoint x: 119, startPoint y: 249, endPoint x: 393, endPoint y: 269, distance: 274.9
click at [393, 269] on div "Bonjour Thomas, Suite à votre mail reçu ce matin, j’ai effectué les modificatio…" at bounding box center [274, 191] width 310 height 308
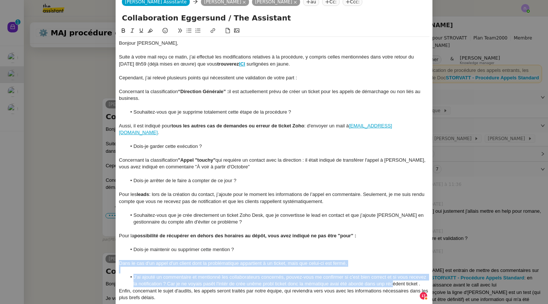
copy div "Dans le cas d'un appel d'un client dont la problématique appartient à un ticket…"
drag, startPoint x: 422, startPoint y: 271, endPoint x: 118, endPoint y: 253, distance: 304.2
click at [118, 253] on nz-spin "Bonjour Thomas, Suite à votre mail reçu ce matin, j’ai effectué les modificatio…" at bounding box center [274, 187] width 316 height 322
copy div "Dans le cas d'un appel d'un client dont la problématique appartient à un ticket…"
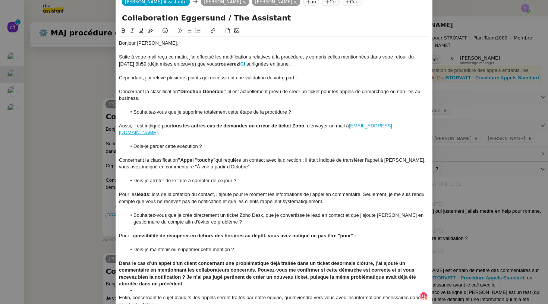
scroll to position [4, 0]
click at [259, 260] on strong "Dans le cas d’un appel d’un client concernant une problématique déjà traitée da…" at bounding box center [268, 273] width 298 height 26
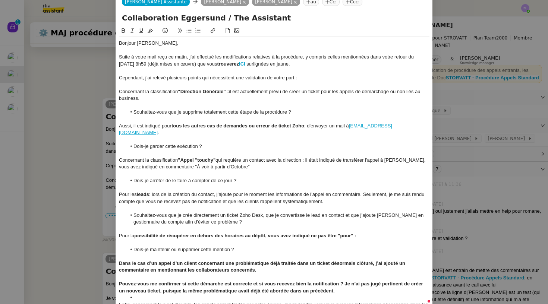
scroll to position [0, 0]
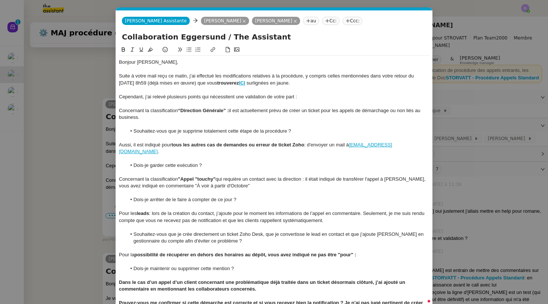
click at [191, 48] on icon at bounding box center [188, 49] width 5 height 5
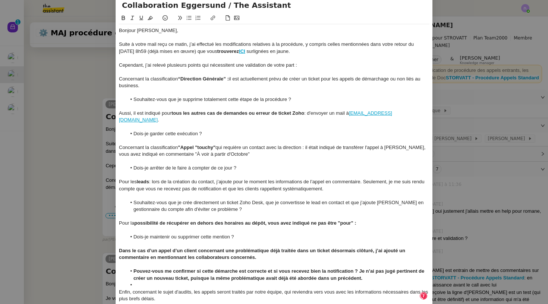
scroll to position [33, 0]
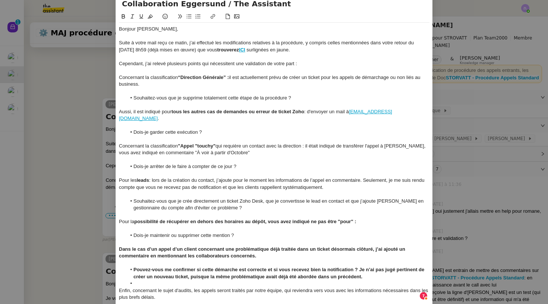
click at [358, 260] on div at bounding box center [274, 263] width 310 height 7
click at [359, 267] on strong "Pouvez-vous me confirmer si cette démarche est correcte et si vous recevez bien…" at bounding box center [279, 273] width 292 height 12
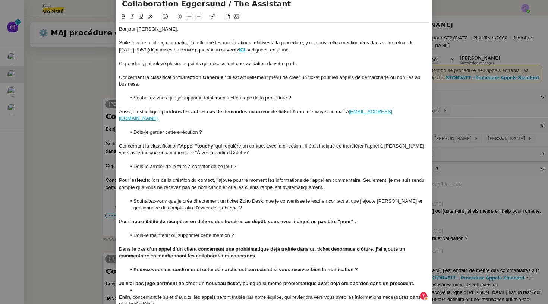
drag, startPoint x: 174, startPoint y: 275, endPoint x: 165, endPoint y: 277, distance: 9.5
click at [174, 287] on li at bounding box center [277, 290] width 303 height 7
click at [165, 287] on li at bounding box center [277, 290] width 303 height 7
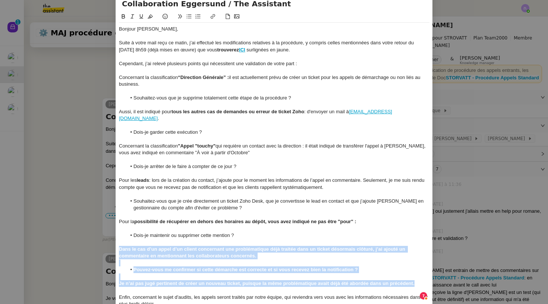
drag, startPoint x: 417, startPoint y: 273, endPoint x: 101, endPoint y: 237, distance: 318.4
click at [101, 237] on nz-modal-container "Service TA - VOYAGE - PROPOSITION GLOBALE A utiliser dans le cadre de propositi…" at bounding box center [274, 152] width 548 height 304
click at [124, 18] on icon at bounding box center [123, 16] width 5 height 5
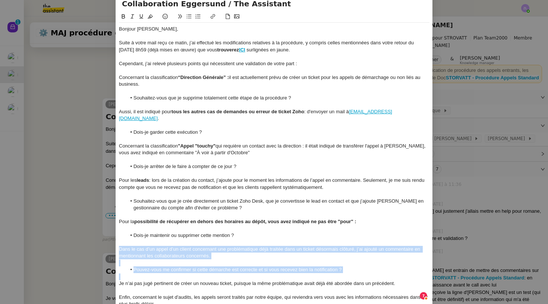
drag, startPoint x: 288, startPoint y: 224, endPoint x: 357, endPoint y: 260, distance: 77.2
click at [288, 232] on li "Dois-je maintenir ou supprimer cette mention ?" at bounding box center [277, 235] width 303 height 7
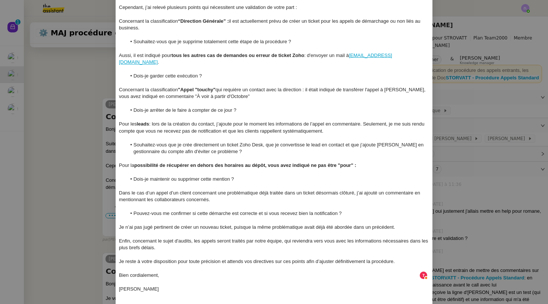
scroll to position [87, 0]
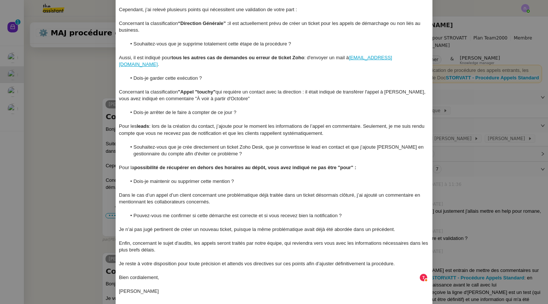
click at [208, 192] on div "Dans le cas d’un appel d’un client concernant une problématique déjà traitée da…" at bounding box center [274, 199] width 310 height 14
drag, startPoint x: 354, startPoint y: 182, endPoint x: 302, endPoint y: 181, distance: 52.2
click at [302, 192] on div "Dans le cas d’un appel d’un client concernant une problématique déjà traitée da…" at bounding box center [274, 199] width 310 height 14
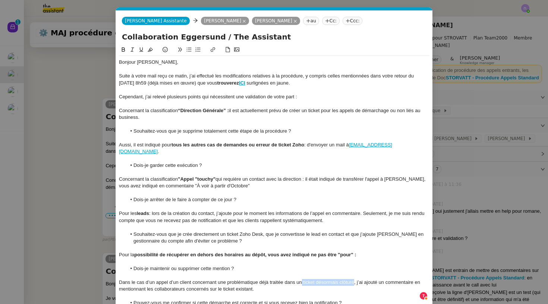
scroll to position [0, 0]
click at [211, 52] on icon at bounding box center [213, 49] width 4 height 4
type input "ticket désormais clôturé"
paste input "https://crm.zoho.eu/crm/org20060519976/tab/Accounts/39937000027111163"
type input "https://crm.zoho.eu/crm/org20060519976/tab/Accounts/39937000027111163"
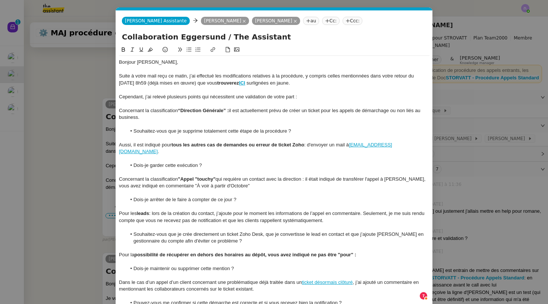
click at [354, 279] on div "Dans le cas d’un appel d’un client concernant une problématique déjà traitée da…" at bounding box center [274, 286] width 310 height 14
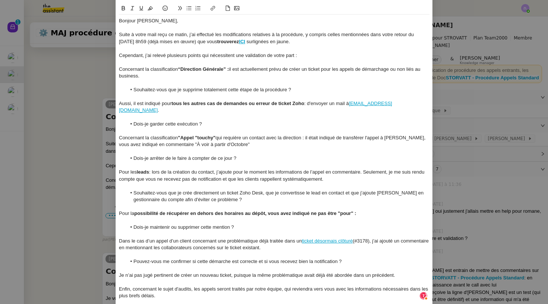
scroll to position [91, 0]
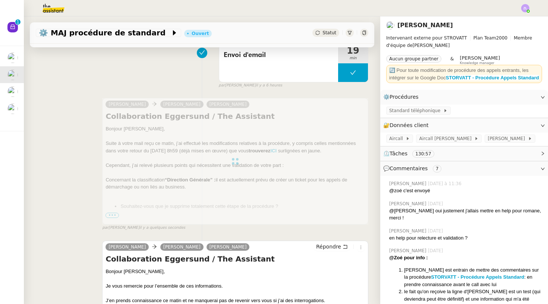
click at [325, 36] on div "Statut" at bounding box center [325, 33] width 27 height 8
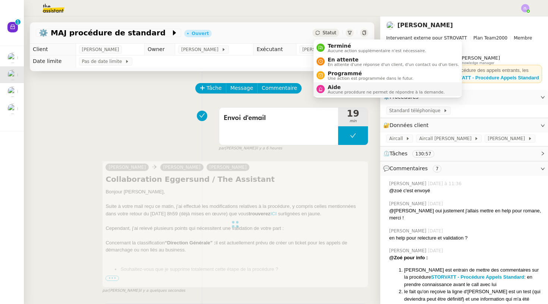
click at [340, 89] on span "Aide" at bounding box center [385, 87] width 117 height 6
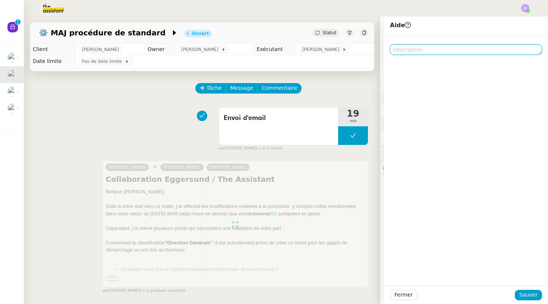
click at [404, 48] on textarea at bounding box center [466, 49] width 152 height 10
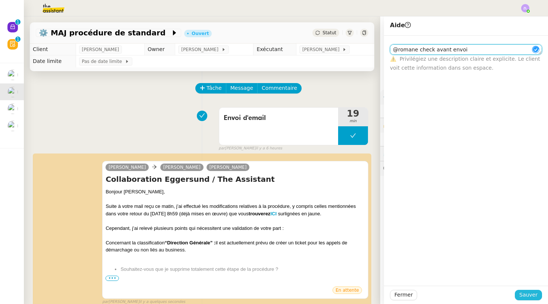
type textarea "@romane check avant envoi"
click at [523, 298] on span "Sauver" at bounding box center [528, 295] width 18 height 9
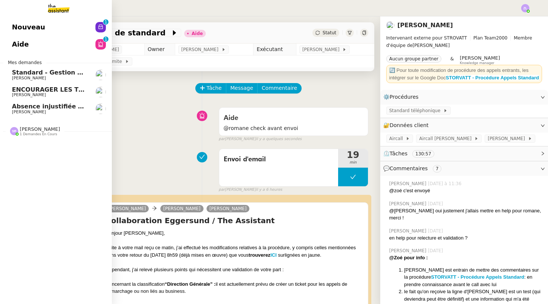
click at [42, 76] on span "[PERSON_NAME]" at bounding box center [49, 78] width 75 height 4
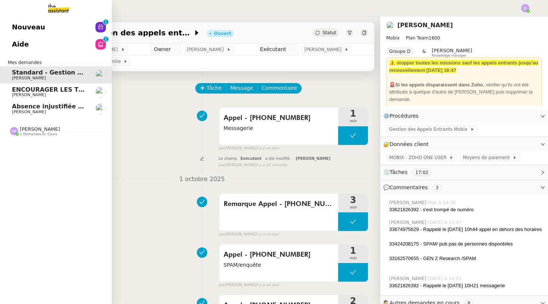
click at [16, 53] on link "Aide 0 1 2 3 4 5 6 7 8 9" at bounding box center [56, 44] width 112 height 17
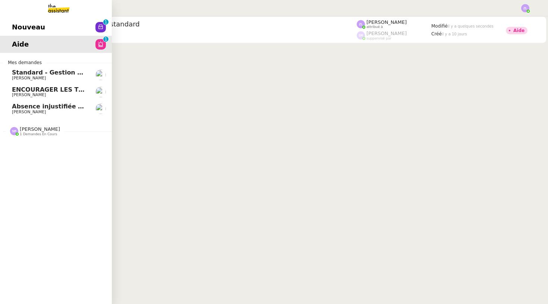
click at [26, 33] on span "Nouveau" at bounding box center [28, 27] width 33 height 11
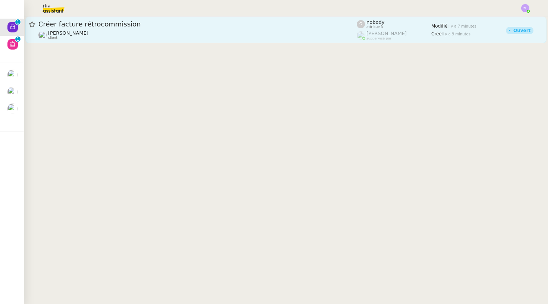
click at [165, 27] on span "Créer facture rétrocommission" at bounding box center [197, 24] width 318 height 7
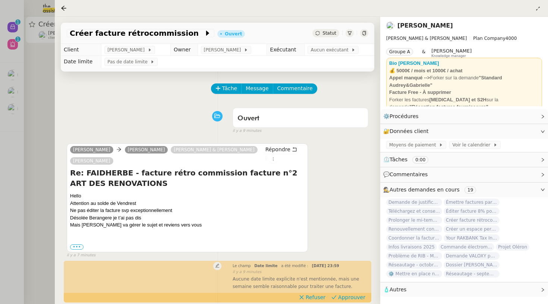
click at [52, 73] on div at bounding box center [274, 152] width 548 height 304
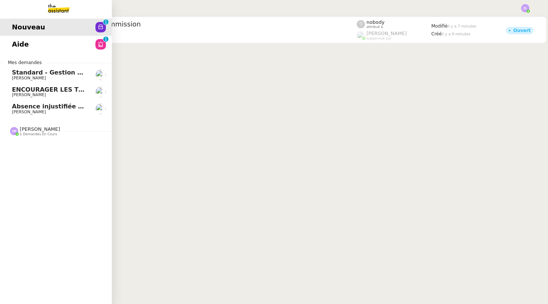
click at [47, 89] on span "ENCOURAGER LES TPE/PMI/PME À PASSER COMMANDE VIA LE SITE INTERNET - 1 septembre…" at bounding box center [174, 89] width 325 height 7
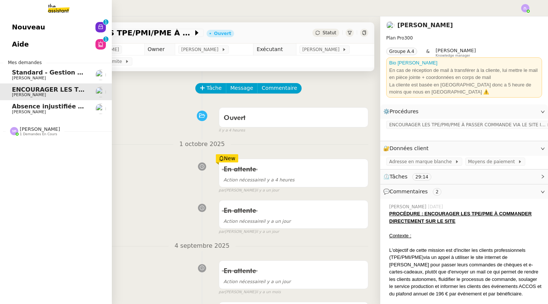
click at [50, 101] on link "Absence injustifiée et rupture de période d’essai Réma Ngaiboye" at bounding box center [56, 108] width 112 height 17
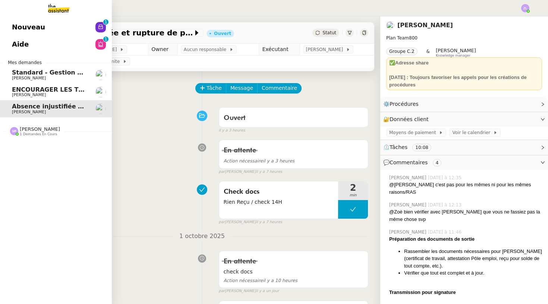
click at [43, 76] on span "[PERSON_NAME]" at bounding box center [49, 78] width 75 height 4
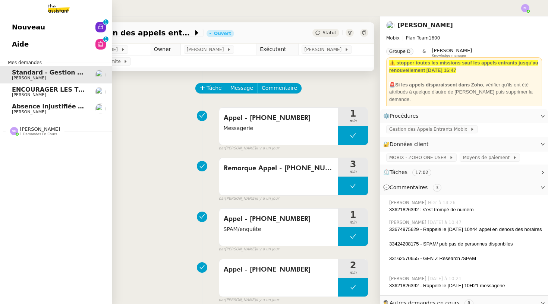
click at [25, 127] on span "[PERSON_NAME]" at bounding box center [40, 129] width 40 height 6
click at [48, 149] on span "[PERSON_NAME]" at bounding box center [49, 151] width 75 height 4
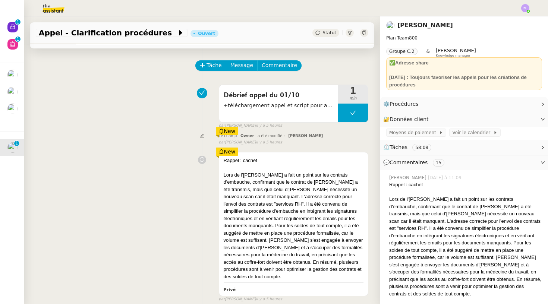
scroll to position [23, 0]
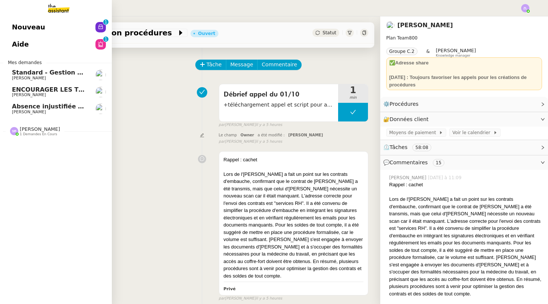
click at [57, 36] on link "Nouveau 0 1 2 3 4 5 6 7 8 9" at bounding box center [56, 27] width 112 height 17
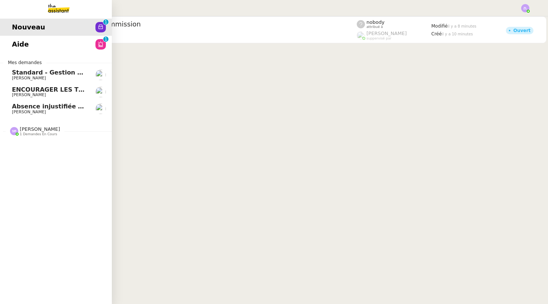
click at [76, 53] on link "Aide 0 1 2 3 4 5 6 7 8 9" at bounding box center [56, 44] width 112 height 17
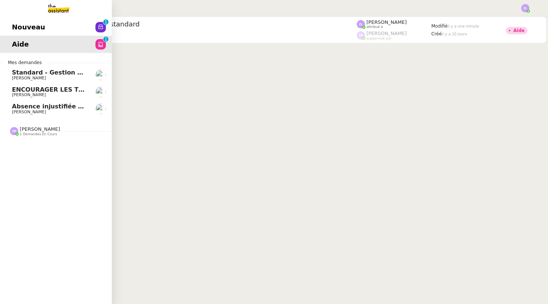
click at [74, 94] on span "Astrid Brucker" at bounding box center [49, 95] width 75 height 4
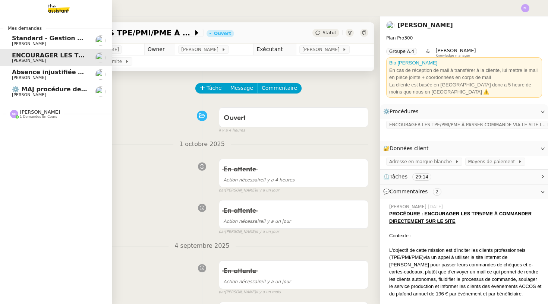
click at [41, 89] on span "⚙️ MAJ procédure de standard" at bounding box center [62, 89] width 101 height 7
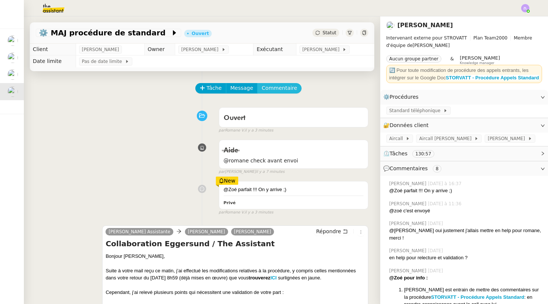
click at [276, 88] on span "Commentaire" at bounding box center [279, 88] width 35 height 9
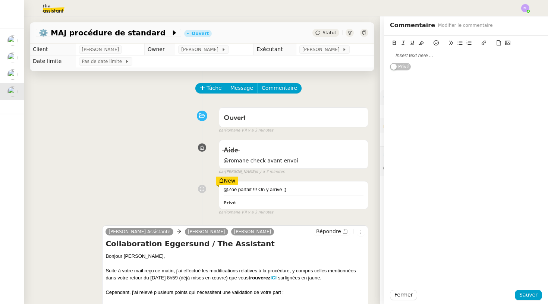
click at [395, 56] on div at bounding box center [466, 55] width 152 height 7
click at [528, 295] on span "Sauver" at bounding box center [528, 295] width 18 height 9
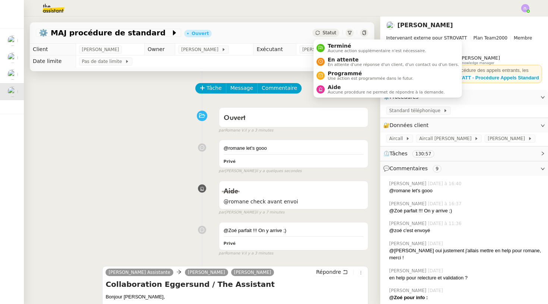
click at [335, 31] on span "Statut" at bounding box center [329, 32] width 14 height 5
click at [342, 61] on span "En attente" at bounding box center [392, 60] width 131 height 6
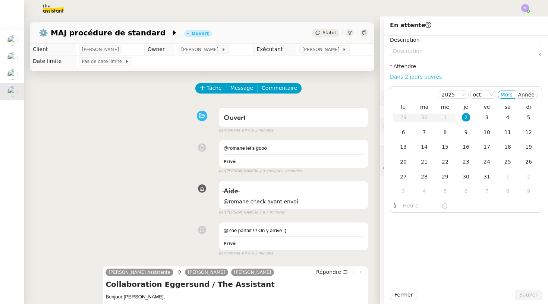
click at [408, 78] on link "Dans 2 jours ouvrés" at bounding box center [416, 77] width 52 height 6
type input "07:00"
click at [522, 294] on span "Sauver" at bounding box center [528, 295] width 18 height 9
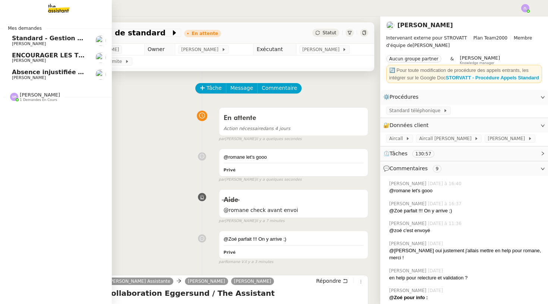
click at [34, 75] on span "[PERSON_NAME]" at bounding box center [29, 77] width 34 height 5
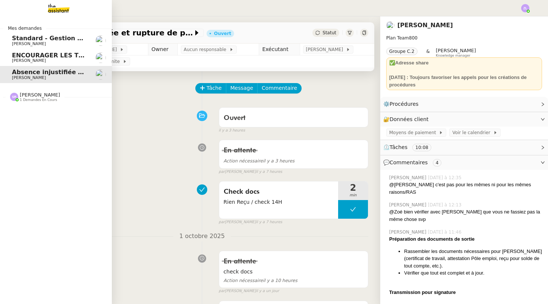
click at [22, 56] on span "ENCOURAGER LES TPE/PMI/PME À PASSER COMMANDE VIA LE SITE INTERNET - 1 septembre…" at bounding box center [174, 55] width 325 height 7
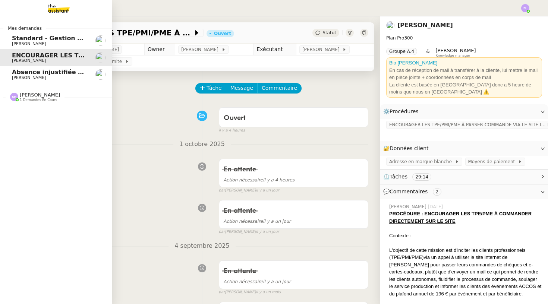
click at [41, 43] on span "[PERSON_NAME]" at bounding box center [49, 44] width 75 height 4
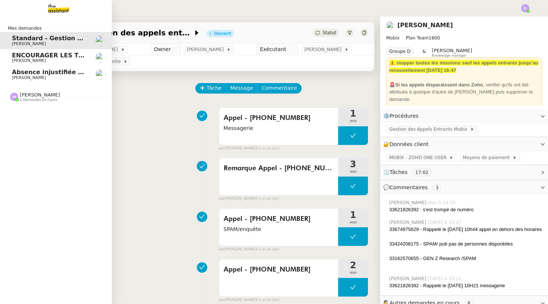
click at [47, 53] on span "ENCOURAGER LES TPE/PMI/PME À PASSER COMMANDE VIA LE SITE INTERNET - 1 septembre…" at bounding box center [174, 55] width 325 height 7
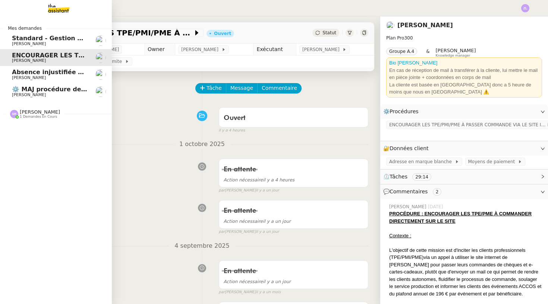
click at [35, 80] on link "Absence injustifiée et rupture de période d’essai Réma Ngaiboye" at bounding box center [56, 74] width 112 height 17
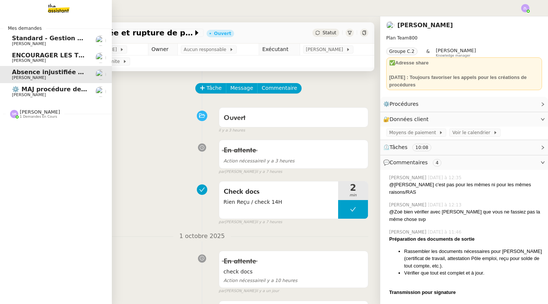
click at [37, 88] on span "⚙️ MAJ procédure de standard" at bounding box center [62, 89] width 101 height 7
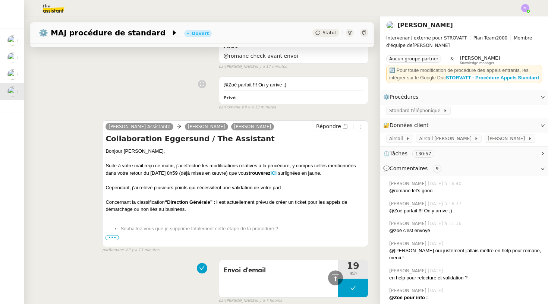
scroll to position [350, 0]
click at [112, 237] on span "•••" at bounding box center [111, 238] width 13 height 5
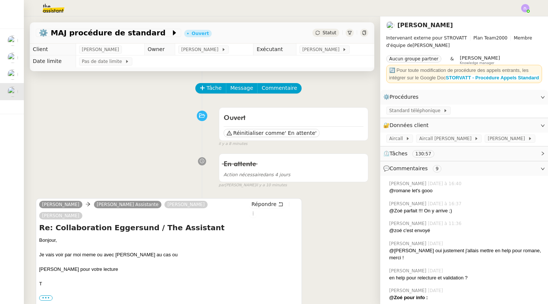
scroll to position [0, 0]
click at [214, 92] on span "Tâche" at bounding box center [213, 88] width 15 height 9
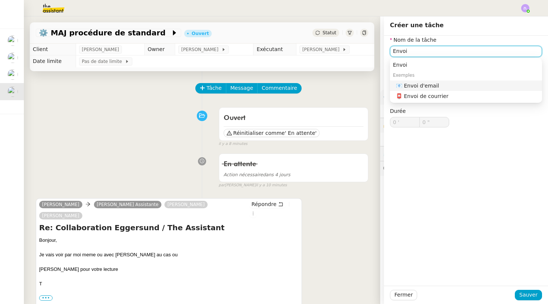
click at [471, 82] on div "📧 Envoi d'email" at bounding box center [467, 85] width 143 height 7
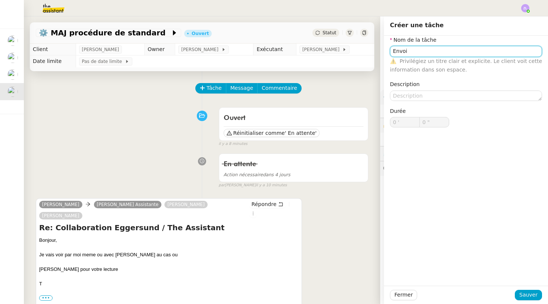
type input "Envoi d'email"
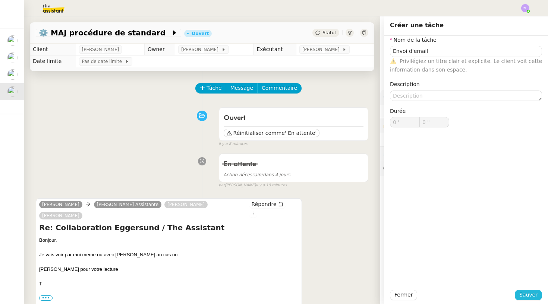
click at [528, 295] on span "Sauver" at bounding box center [528, 295] width 18 height 9
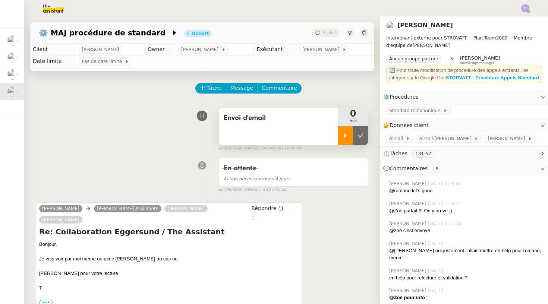
click at [345, 135] on icon at bounding box center [345, 135] width 3 height 4
click at [256, 209] on span "Répondre" at bounding box center [263, 208] width 25 height 7
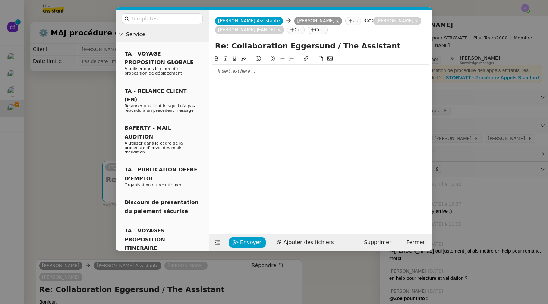
click at [235, 70] on div at bounding box center [320, 71] width 217 height 7
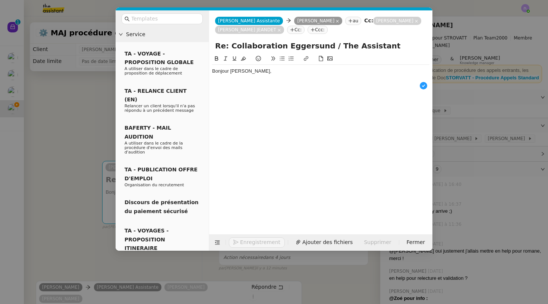
click at [64, 143] on nz-modal-container "Service TA - VOYAGE - PROPOSITION GLOBALE A utiliser dans le cadre de propositi…" at bounding box center [274, 152] width 548 height 304
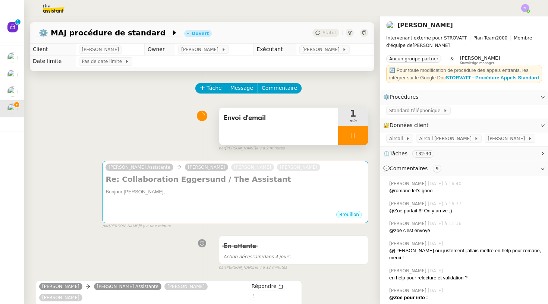
scroll to position [64, 0]
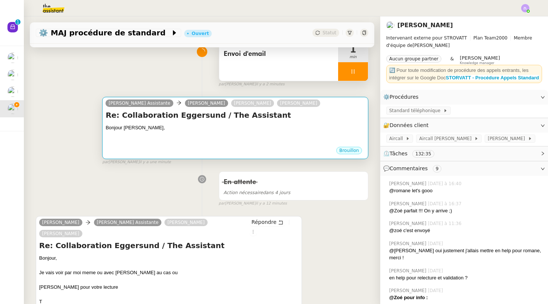
click at [123, 137] on div at bounding box center [234, 135] width 259 height 7
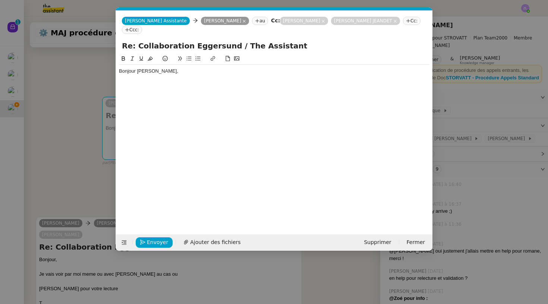
scroll to position [0, 16]
click at [173, 90] on div "Bonjour [PERSON_NAME]," at bounding box center [274, 138] width 310 height 168
click at [183, 75] on div at bounding box center [274, 78] width 310 height 7
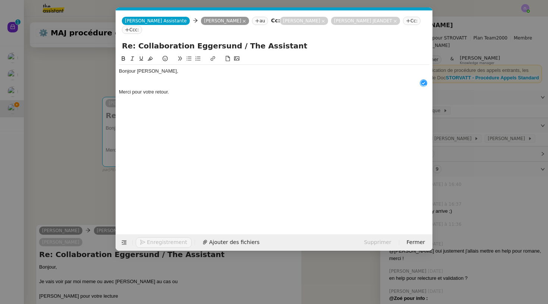
click at [140, 82] on div at bounding box center [274, 85] width 310 height 7
click at [177, 76] on div at bounding box center [274, 78] width 310 height 7
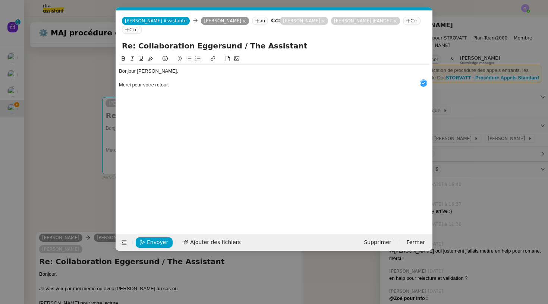
click at [195, 82] on div "Merci pour votre retour." at bounding box center [274, 85] width 310 height 7
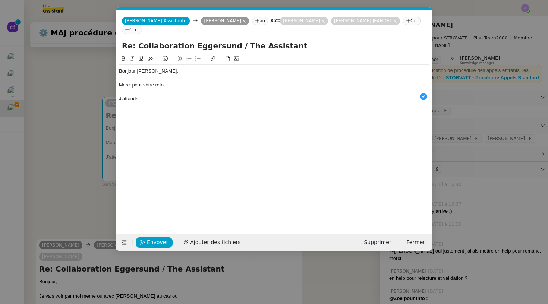
click at [64, 185] on nz-modal-container "Service TA - VOYAGE - PROPOSITION GLOBALE A utiliser dans le cadre de propositi…" at bounding box center [274, 152] width 548 height 304
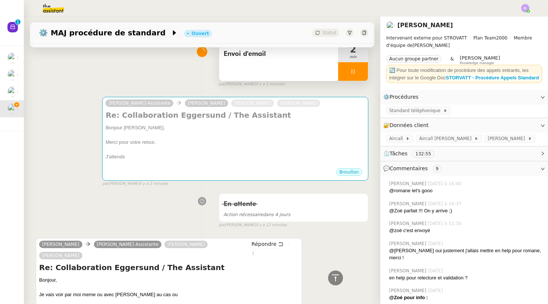
scroll to position [152, 0]
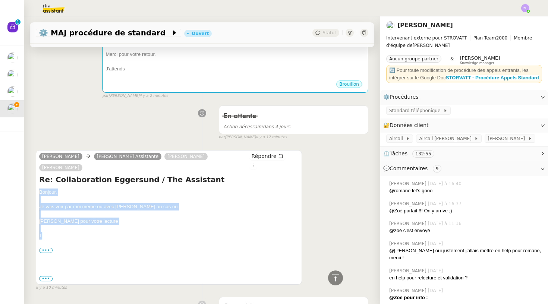
copy div "Bonjour, Je vais voir par moi meme ou avec franck au cas ou Franck pour votre l…"
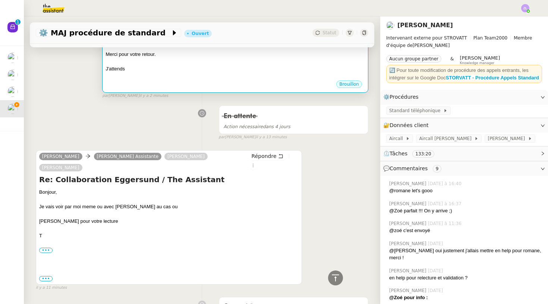
click at [142, 66] on div "J'attends" at bounding box center [234, 68] width 259 height 7
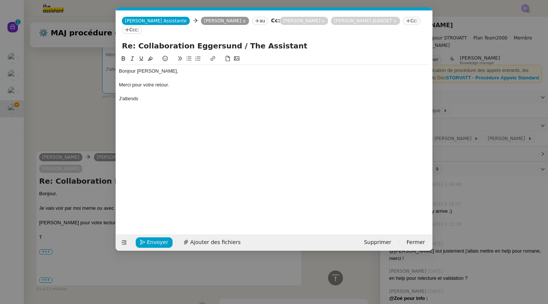
scroll to position [0, 16]
drag, startPoint x: 143, startPoint y: 90, endPoint x: 116, endPoint y: 56, distance: 42.9
click at [116, 56] on nz-spin "Bonjour Thomas, Merci pour votre retour. J'attends" at bounding box center [274, 139] width 316 height 171
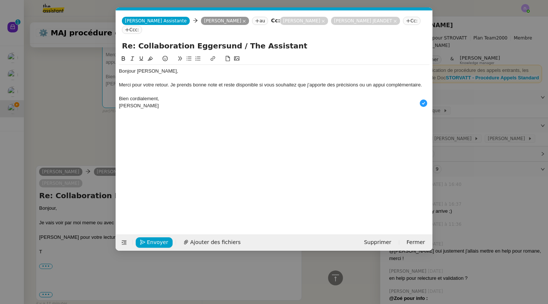
click at [172, 95] on div "Bien cordialement," at bounding box center [274, 98] width 310 height 7
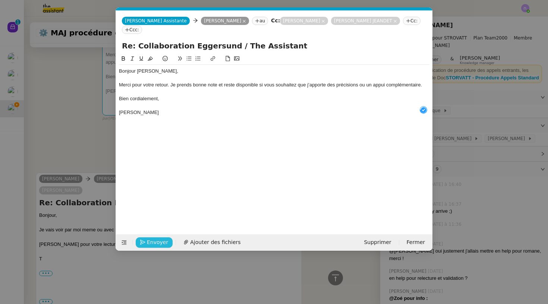
click at [161, 240] on span "Envoyer" at bounding box center [157, 242] width 21 height 9
click at [161, 240] on span "Confirmer l'envoi" at bounding box center [169, 242] width 45 height 9
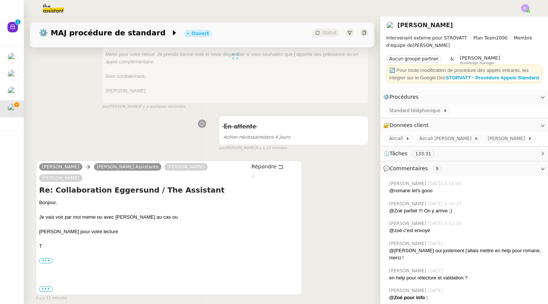
scroll to position [0, 0]
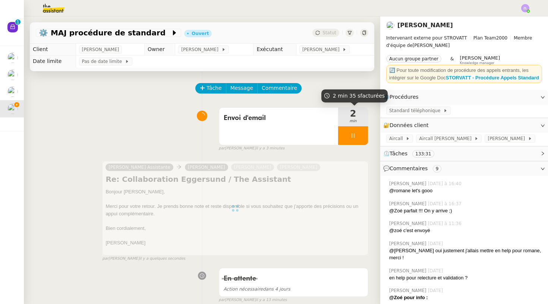
click at [345, 137] on div at bounding box center [353, 135] width 30 height 19
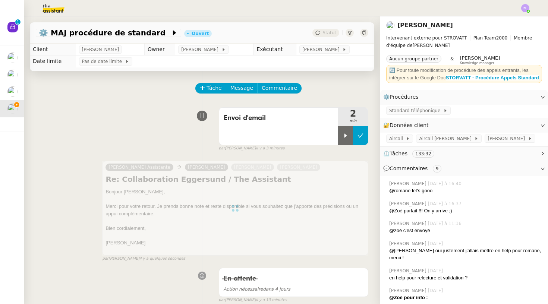
click at [355, 136] on button at bounding box center [360, 135] width 15 height 19
click at [330, 36] on div "Statut" at bounding box center [325, 33] width 27 height 8
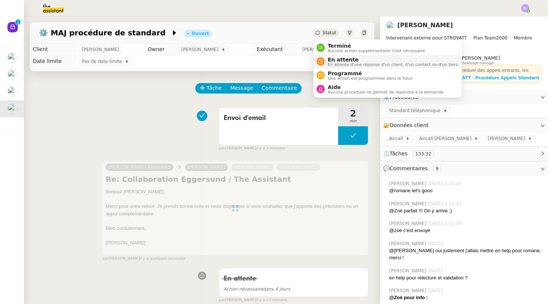
click at [337, 61] on span "En attente" at bounding box center [392, 60] width 131 height 6
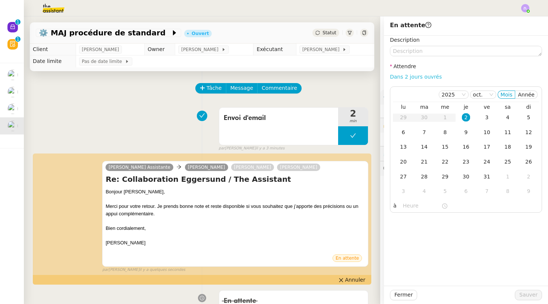
click at [404, 77] on link "Dans 2 jours ouvrés" at bounding box center [416, 77] width 52 height 6
type input "07:00"
click at [536, 298] on span "Sauver" at bounding box center [528, 295] width 18 height 9
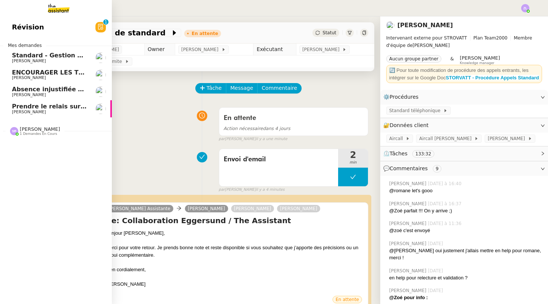
click at [19, 105] on span "Prendre le relais sur le ticket 3168" at bounding box center [70, 106] width 117 height 7
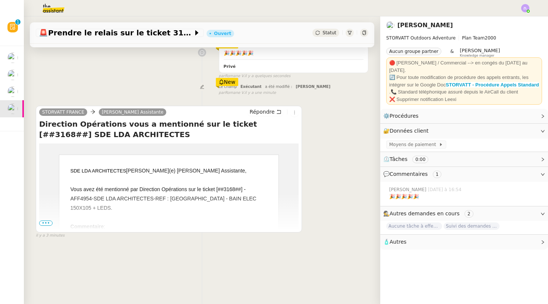
scroll to position [95, 0]
click at [48, 221] on span "•••" at bounding box center [45, 223] width 13 height 5
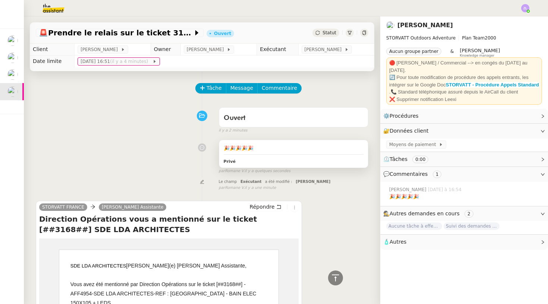
scroll to position [0, 0]
click at [278, 89] on span "Commentaire" at bounding box center [279, 88] width 35 height 9
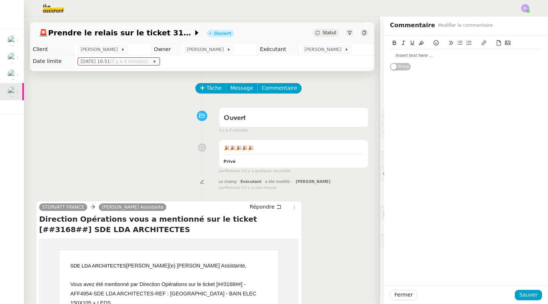
click at [408, 56] on div at bounding box center [466, 55] width 152 height 7
drag, startPoint x: 537, startPoint y: 302, endPoint x: 529, endPoint y: 291, distance: 13.0
click at [537, 302] on div "Fermer Sauver" at bounding box center [466, 295] width 164 height 18
click at [533, 297] on span "Sauver" at bounding box center [528, 295] width 18 height 9
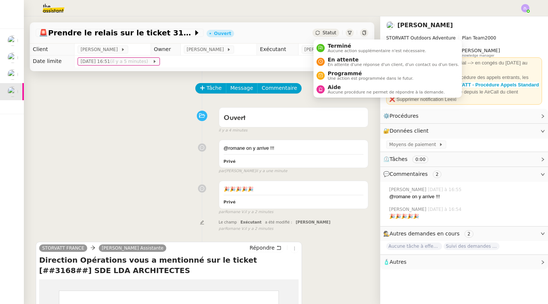
click at [323, 34] on div "Statut" at bounding box center [325, 33] width 27 height 8
click at [332, 50] on span "Aucune action supplémentaire n'est nécessaire." at bounding box center [376, 51] width 98 height 4
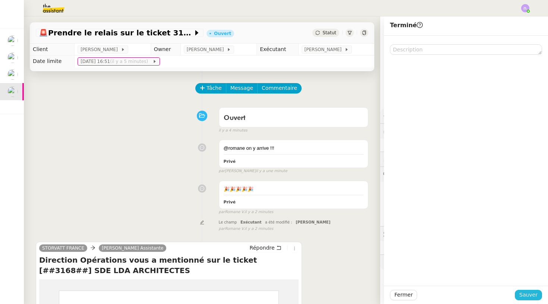
click at [535, 297] on span "Sauver" at bounding box center [528, 295] width 18 height 9
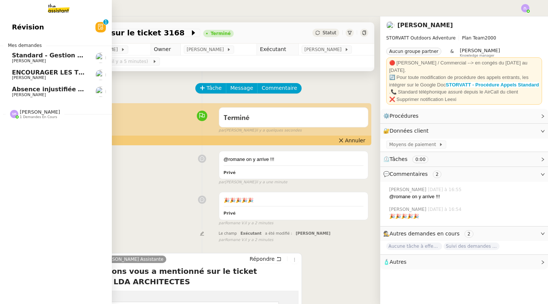
click at [16, 72] on span "ENCOURAGER LES TPE/PMI/PME À PASSER COMMANDE VIA LE SITE INTERNET - 1 septembre…" at bounding box center [174, 72] width 325 height 7
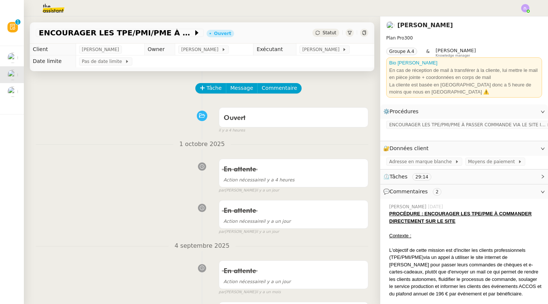
click at [323, 29] on div "Statut" at bounding box center [325, 33] width 27 height 8
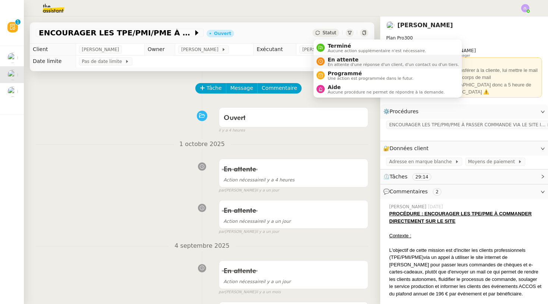
click at [332, 63] on span "En attente d'une réponse d'un client, d'un contact ou d'un tiers." at bounding box center [392, 65] width 131 height 4
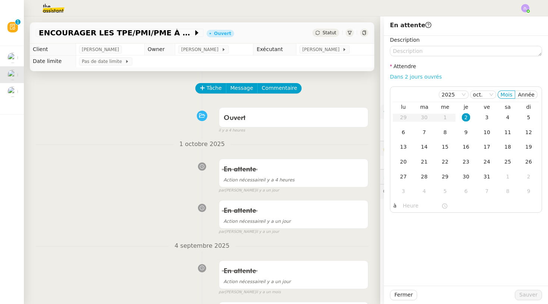
click at [423, 74] on link "Dans 2 jours ouvrés" at bounding box center [416, 77] width 52 height 6
click at [465, 115] on div "2" at bounding box center [466, 117] width 8 height 8
click at [482, 117] on div "3" at bounding box center [486, 117] width 8 height 8
click at [406, 205] on input "07:00" at bounding box center [422, 206] width 38 height 9
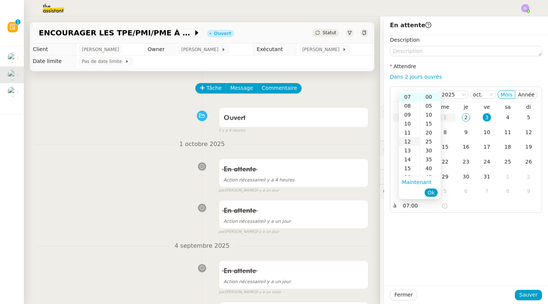
click at [409, 141] on div "12" at bounding box center [409, 141] width 21 height 9
type input "12:00"
click at [427, 190] on button "Ok" at bounding box center [430, 193] width 13 height 8
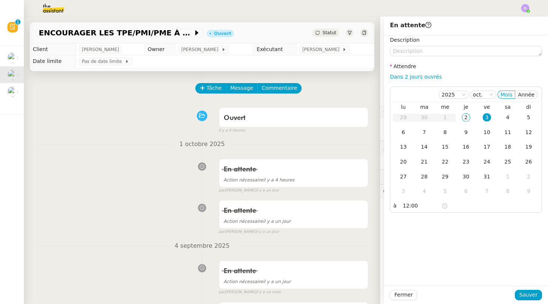
click at [532, 302] on div "Fermer Sauver" at bounding box center [466, 295] width 164 height 18
click at [530, 297] on span "Sauver" at bounding box center [528, 295] width 18 height 9
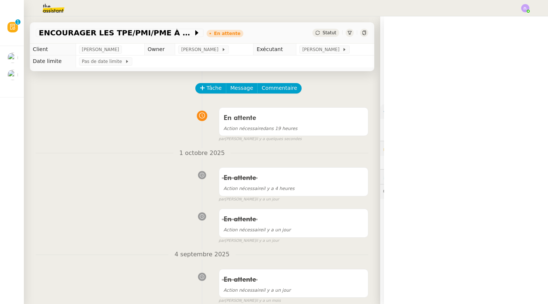
click at [524, 9] on img at bounding box center [525, 8] width 8 height 8
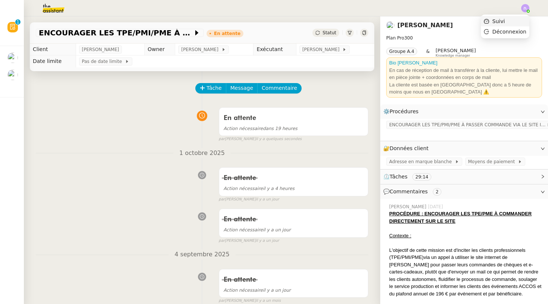
click at [521, 22] on li "Suivi" at bounding box center [505, 21] width 48 height 10
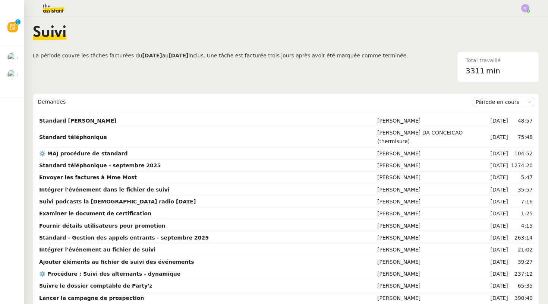
click at [496, 60] on div "Total travaillé" at bounding box center [497, 60] width 65 height 9
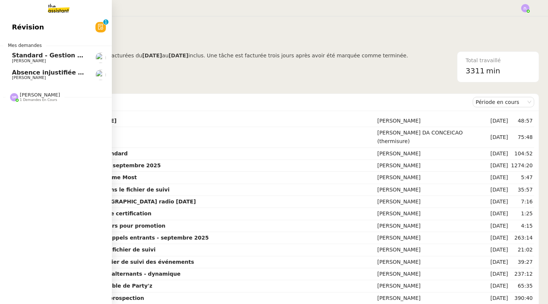
click at [12, 73] on link "Absence injustifiée et rupture de période d’essai Réma Ngaiboye" at bounding box center [56, 74] width 112 height 17
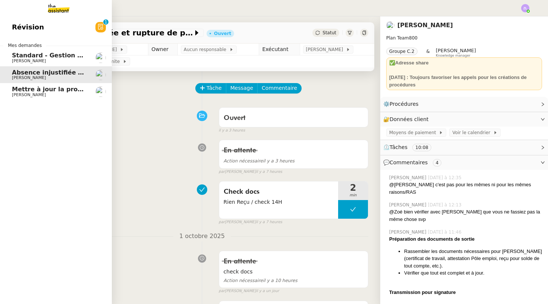
click at [59, 91] on span "Mettre à jour la procédure d'appel" at bounding box center [69, 89] width 115 height 7
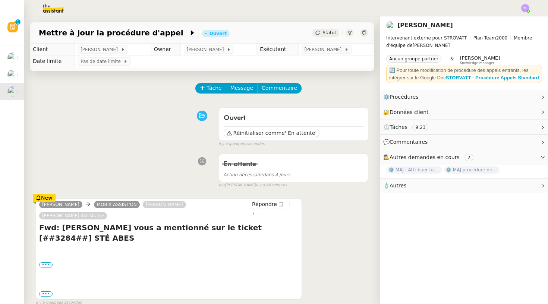
scroll to position [22, 0]
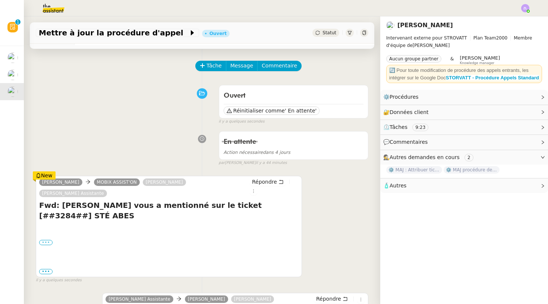
click at [47, 240] on label "•••" at bounding box center [45, 242] width 13 height 5
click at [0, 0] on input "•••" at bounding box center [0, 0] width 0 height 0
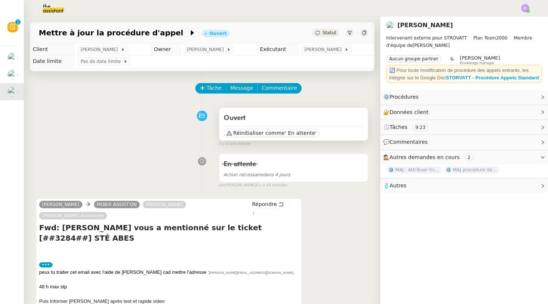
scroll to position [0, 0]
click at [251, 140] on div "Ouvert Réinitialiser comme ' En attente'" at bounding box center [293, 124] width 149 height 33
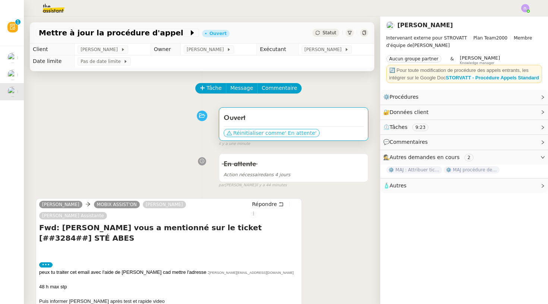
click at [246, 130] on span "Réinitialiser comme" at bounding box center [258, 132] width 51 height 7
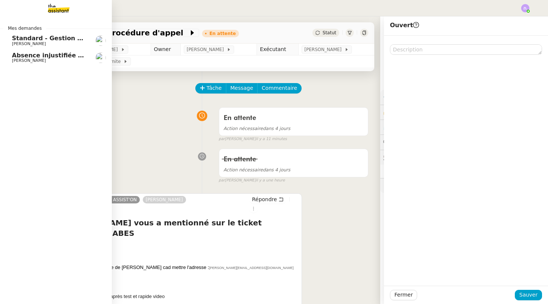
click at [35, 60] on span "[PERSON_NAME]" at bounding box center [29, 60] width 34 height 5
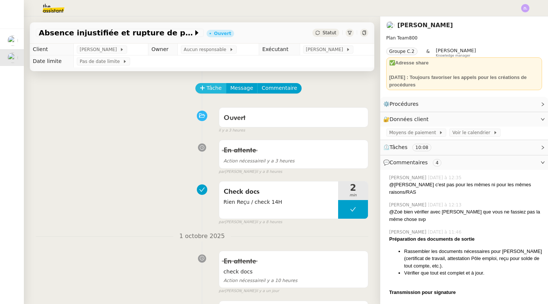
click at [208, 91] on span "Tâche" at bounding box center [213, 88] width 15 height 9
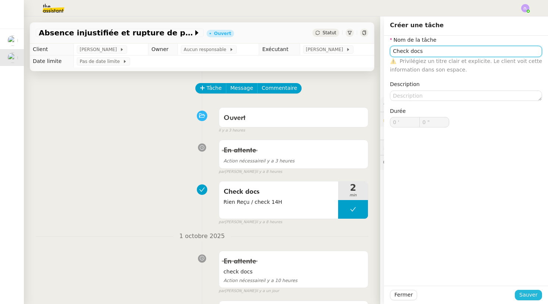
type input "Check docs"
click at [533, 296] on span "Sauver" at bounding box center [528, 295] width 18 height 9
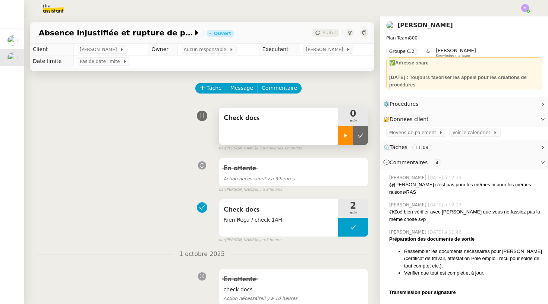
click at [346, 136] on icon at bounding box center [345, 136] width 6 height 6
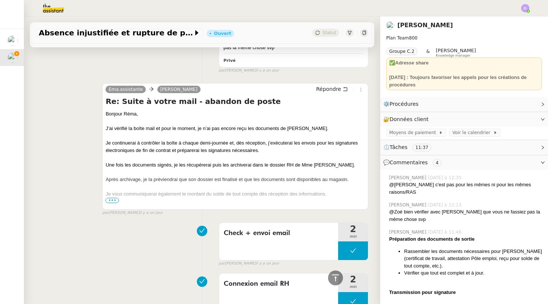
scroll to position [332, 0]
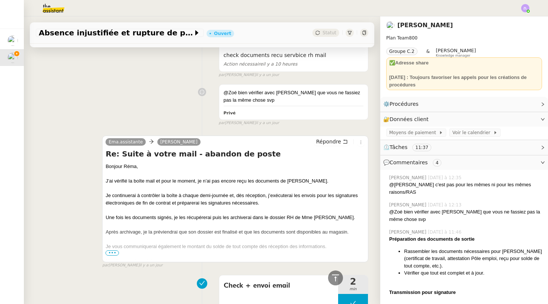
click at [111, 250] on span "•••" at bounding box center [111, 252] width 13 height 5
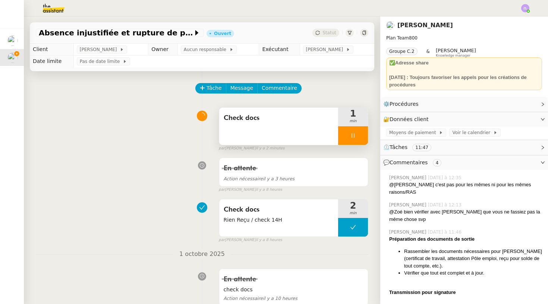
scroll to position [0, 0]
click at [204, 94] on button "Tâche" at bounding box center [210, 88] width 31 height 10
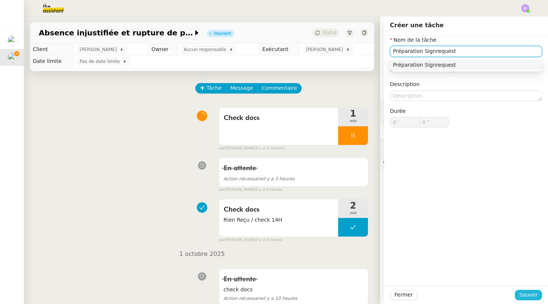
type input "Préparation Signrequest"
click at [536, 300] on button "Sauver" at bounding box center [528, 295] width 27 height 10
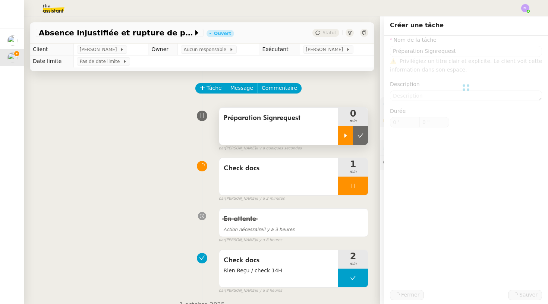
click at [339, 136] on div at bounding box center [345, 135] width 15 height 19
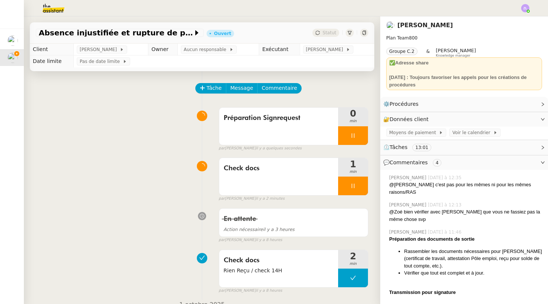
click at [343, 186] on div at bounding box center [353, 186] width 30 height 19
click at [364, 186] on button at bounding box center [360, 186] width 15 height 19
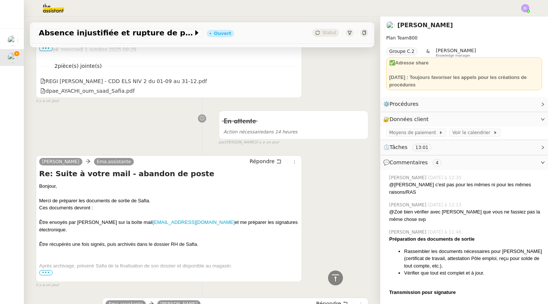
scroll to position [1382, 0]
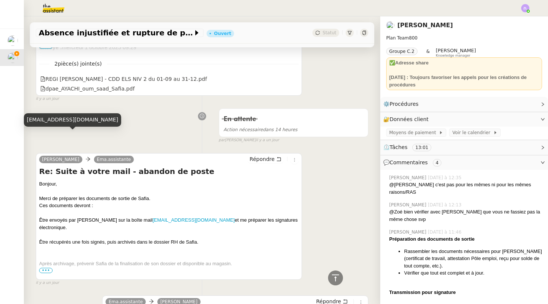
click at [68, 121] on div "[EMAIL_ADDRESS][DOMAIN_NAME]" at bounding box center [72, 119] width 97 height 13
copy div "[EMAIL_ADDRESS][DOMAIN_NAME]"
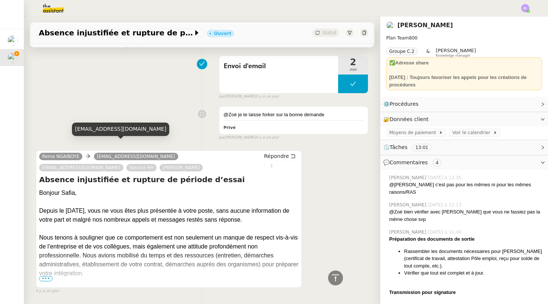
scroll to position [1788, 0]
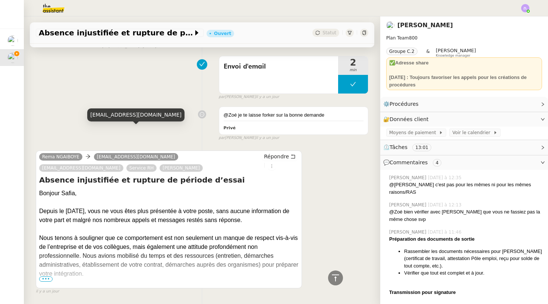
click at [120, 116] on div "[EMAIL_ADDRESS][DOMAIN_NAME]" at bounding box center [135, 114] width 97 height 13
copy div "[EMAIL_ADDRESS][DOMAIN_NAME]"
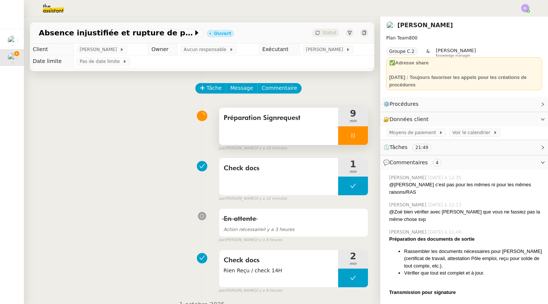
scroll to position [0, 0]
click at [351, 132] on div at bounding box center [353, 135] width 30 height 19
click at [363, 136] on icon at bounding box center [360, 136] width 6 height 6
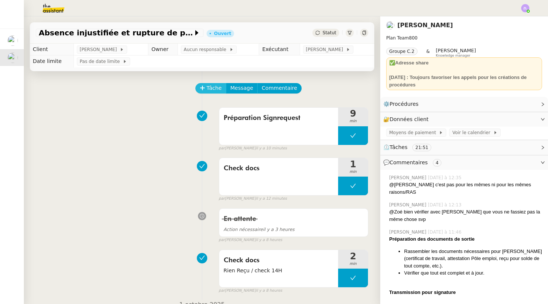
click at [205, 85] on button "Tâche" at bounding box center [210, 88] width 31 height 10
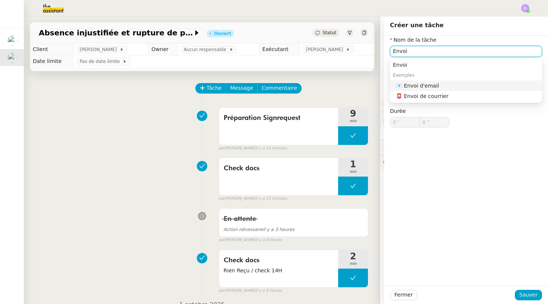
click at [418, 85] on div "📧 Envoi d'email" at bounding box center [467, 85] width 143 height 7
type input "Envoi d'email"
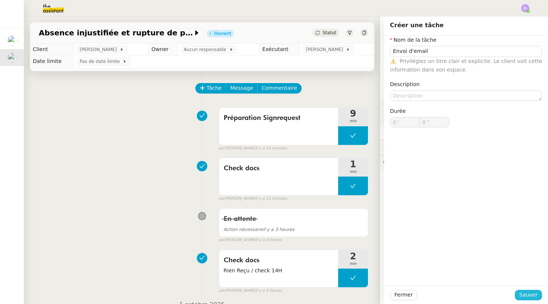
click at [533, 297] on span "Sauver" at bounding box center [528, 295] width 18 height 9
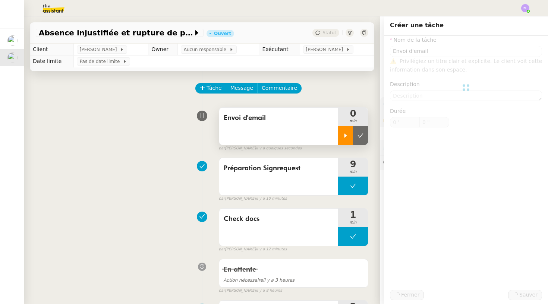
click at [348, 137] on div at bounding box center [345, 135] width 15 height 19
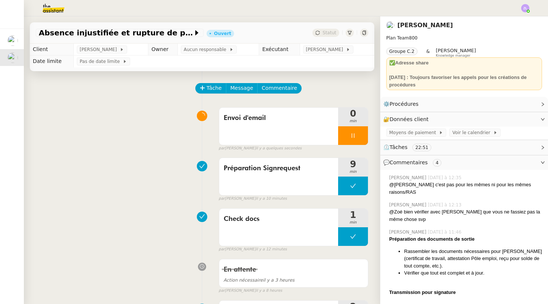
scroll to position [443, 0]
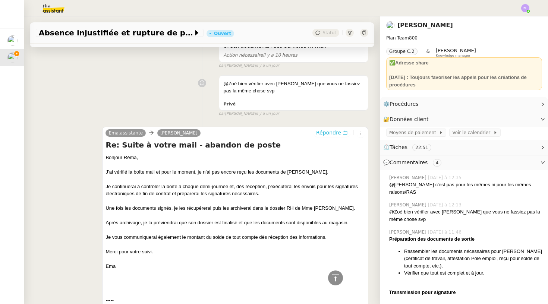
click at [325, 129] on span "Répondre" at bounding box center [328, 132] width 25 height 7
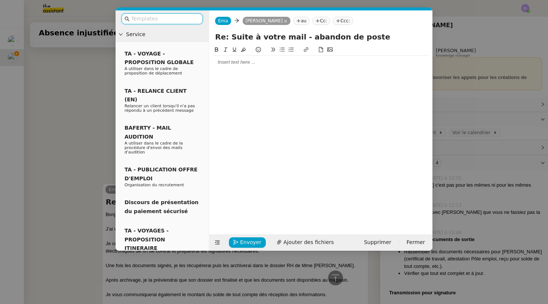
click at [221, 60] on div at bounding box center [320, 62] width 217 height 7
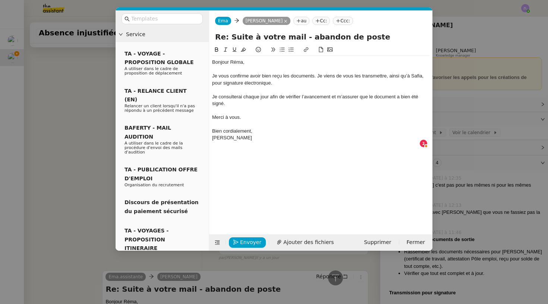
click at [314, 76] on div "Je vous confirme avoir bien reçu les documents. Je viens de vous les transmettr…" at bounding box center [320, 80] width 217 height 14
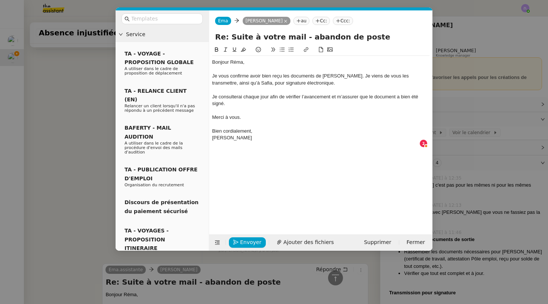
click at [344, 75] on div "Je vous confirme avoir bien reçu les documents de [PERSON_NAME]. Je viens de vo…" at bounding box center [320, 80] width 217 height 14
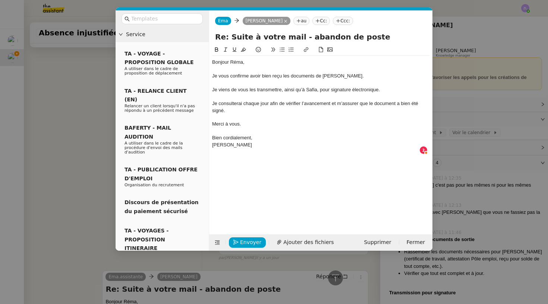
drag, startPoint x: 238, startPoint y: 145, endPoint x: 187, endPoint y: 145, distance: 51.8
click at [187, 145] on nz-layout "Service TA - VOYAGE - PROPOSITION GLOBALE A utiliser dans le cadre de propositi…" at bounding box center [273, 130] width 317 height 240
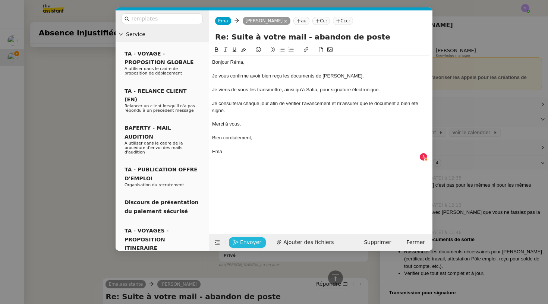
click at [249, 243] on span "Envoyer" at bounding box center [250, 242] width 21 height 9
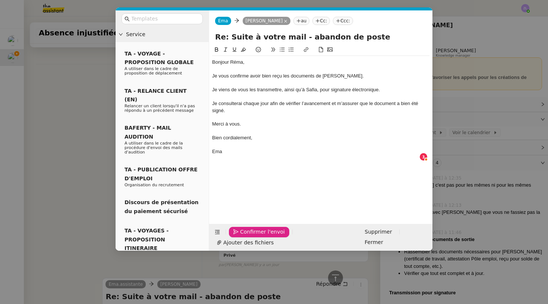
click at [249, 236] on span "Confirmer l'envoi" at bounding box center [262, 232] width 45 height 9
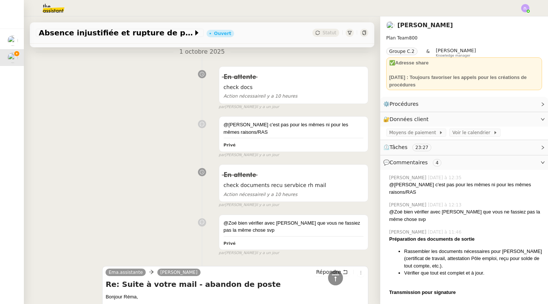
scroll to position [0, 0]
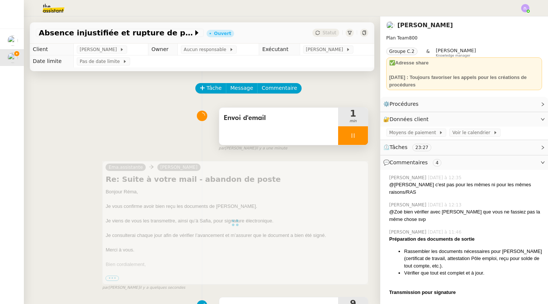
click at [343, 138] on div at bounding box center [353, 135] width 30 height 19
click at [359, 138] on icon at bounding box center [360, 136] width 6 height 6
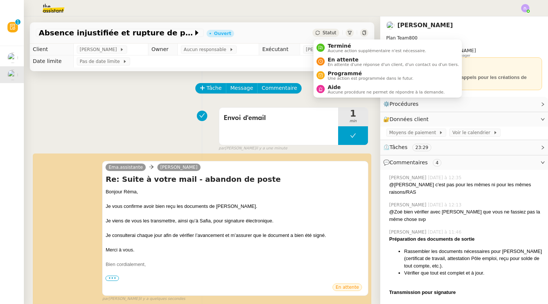
click at [327, 33] on span "Statut" at bounding box center [329, 32] width 14 height 5
click at [328, 59] on span "En attente" at bounding box center [392, 60] width 131 height 6
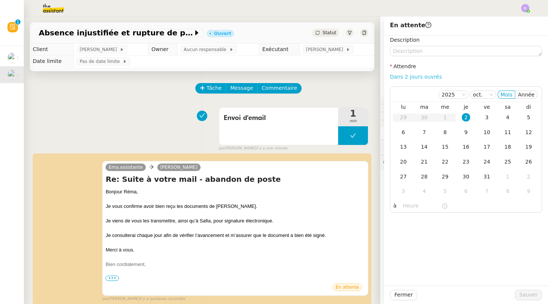
click at [397, 76] on link "Dans 2 jours ouvrés" at bounding box center [416, 77] width 52 height 6
type input "07:00"
click at [528, 297] on span "Sauver" at bounding box center [528, 295] width 18 height 9
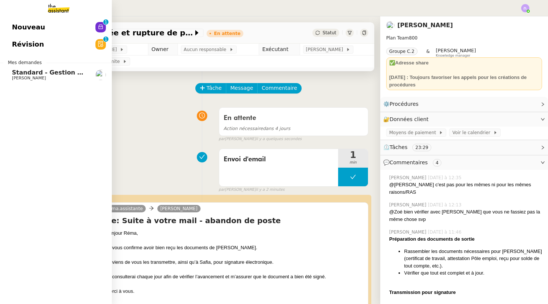
click at [28, 33] on span "Nouveau" at bounding box center [28, 27] width 33 height 11
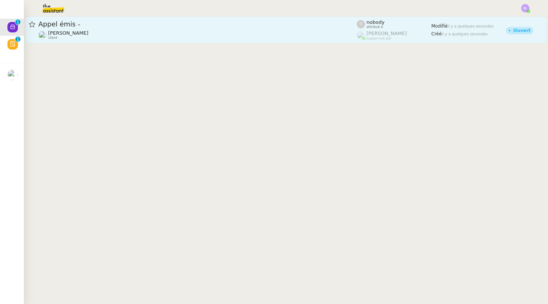
click at [222, 28] on span "Appel émis -" at bounding box center [197, 24] width 318 height 7
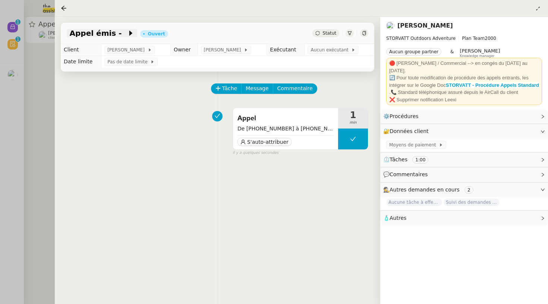
click at [127, 34] on icon at bounding box center [130, 32] width 7 height 7
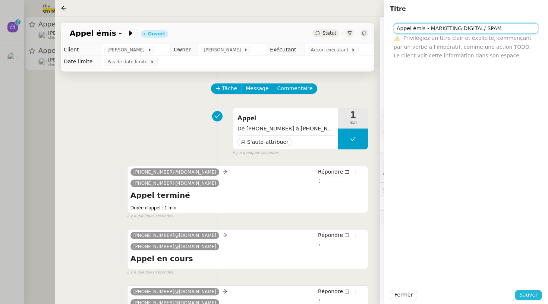
type input "Appel émis - MARKETING DIGITAL/ SPAM"
click at [535, 295] on span "Sauver" at bounding box center [528, 295] width 18 height 9
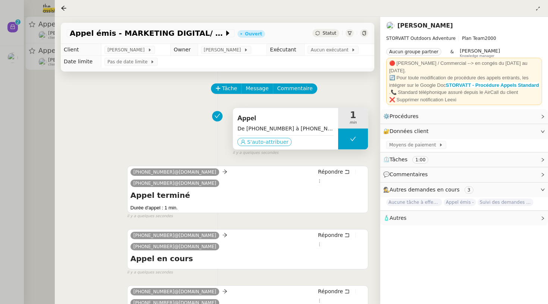
click at [272, 139] on button "S'auto-attribuer" at bounding box center [264, 142] width 54 height 8
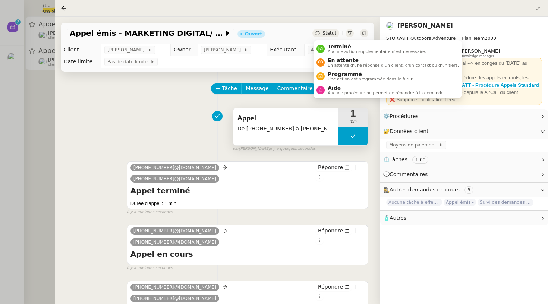
click at [321, 31] on div "Statut" at bounding box center [325, 33] width 27 height 8
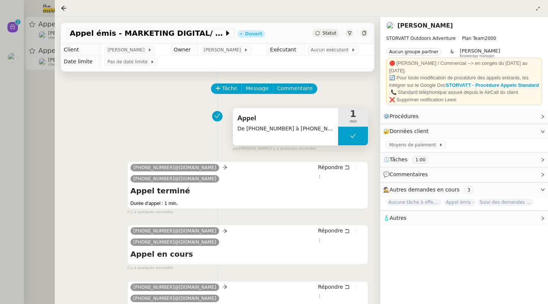
click at [288, 50] on td "Exécutant" at bounding box center [286, 50] width 38 height 12
click at [331, 51] on span "Aucun exécutant" at bounding box center [330, 49] width 41 height 7
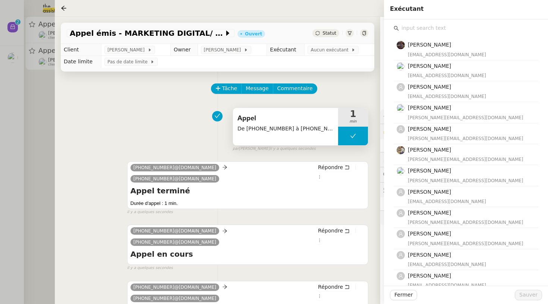
click at [404, 28] on input "text" at bounding box center [468, 28] width 139 height 10
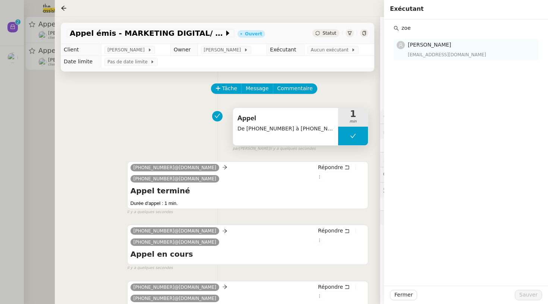
type input "zoe"
click at [413, 53] on div "[EMAIL_ADDRESS][DOMAIN_NAME]" at bounding box center [471, 54] width 126 height 7
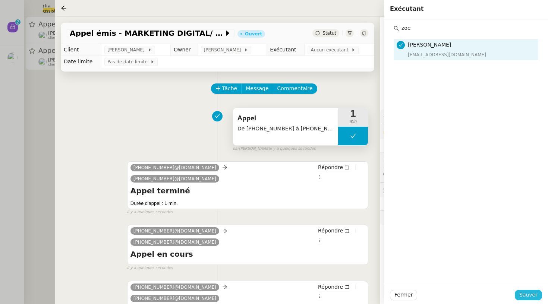
click at [530, 297] on span "Sauver" at bounding box center [528, 295] width 18 height 9
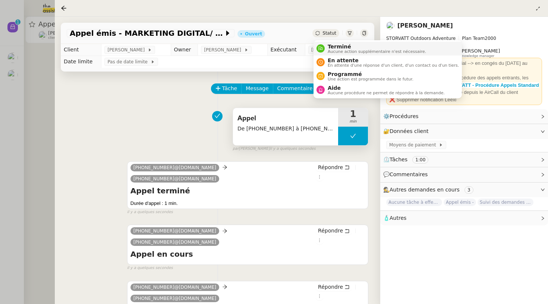
click at [338, 47] on span "Terminé" at bounding box center [376, 47] width 98 height 6
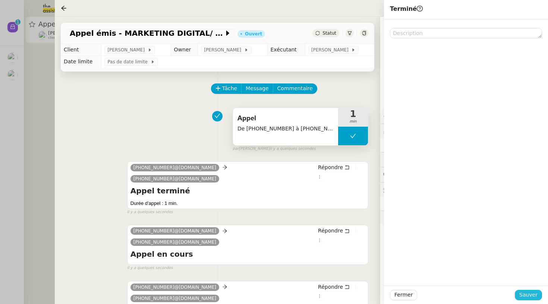
click at [526, 297] on span "Sauver" at bounding box center [528, 295] width 18 height 9
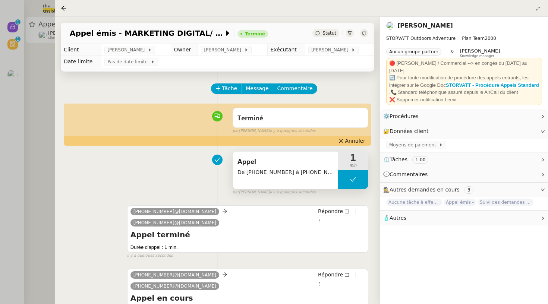
click at [14, 62] on div at bounding box center [274, 152] width 548 height 304
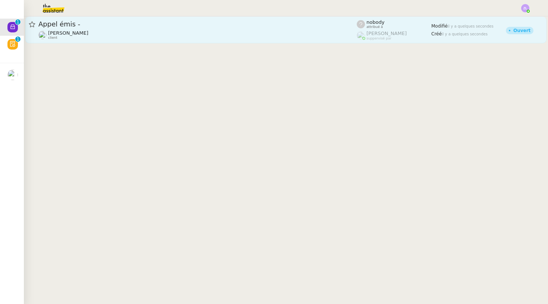
click at [120, 29] on div "Appel émis -" at bounding box center [197, 24] width 318 height 9
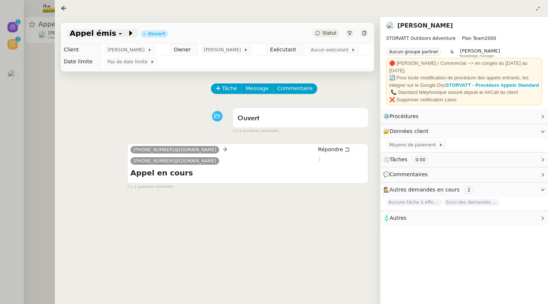
click at [127, 33] on icon at bounding box center [130, 32] width 7 height 7
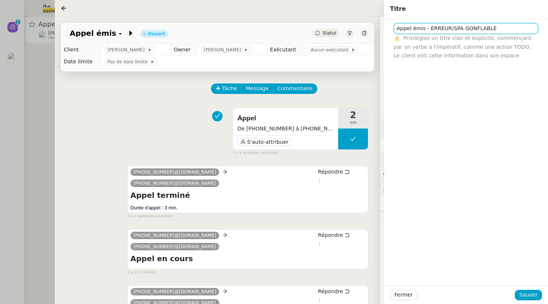
type input "Appel émis - ERREUR/SPA GONFLABLE"
click at [533, 300] on div "Fermer Sauver" at bounding box center [466, 295] width 164 height 18
click at [528, 292] on span "Sauver" at bounding box center [528, 295] width 18 height 9
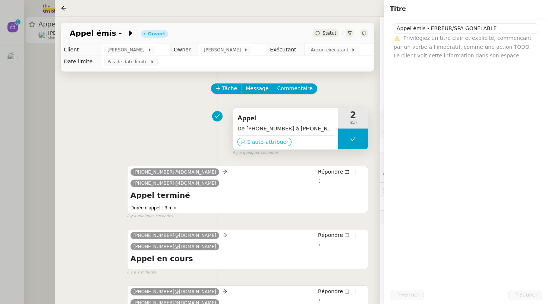
click at [272, 139] on button "S'auto-attribuer" at bounding box center [264, 142] width 54 height 8
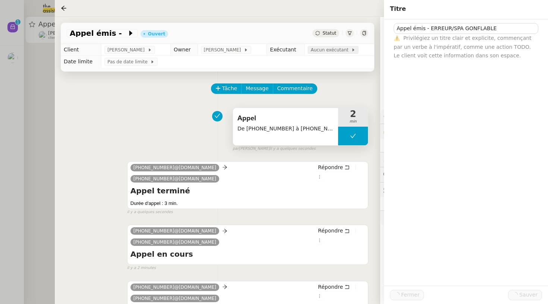
click at [329, 51] on span "Aucun exécutant" at bounding box center [330, 49] width 41 height 7
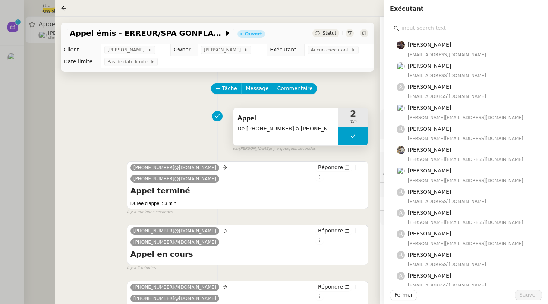
click at [401, 27] on input "text" at bounding box center [468, 28] width 139 height 10
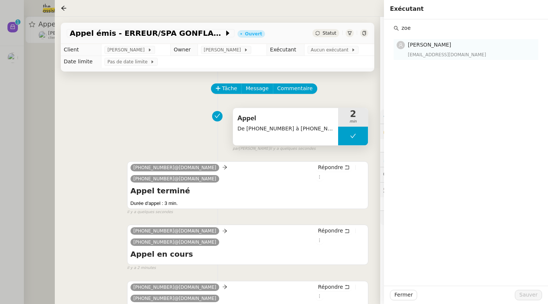
type input "zoe"
click at [442, 45] on span "[PERSON_NAME]" at bounding box center [429, 45] width 43 height 6
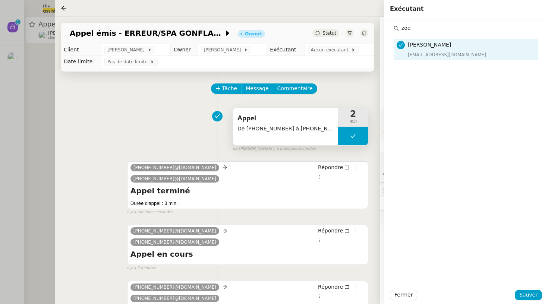
click at [525, 288] on div "Fermer Sauver" at bounding box center [466, 295] width 164 height 18
click at [525, 292] on span "Sauver" at bounding box center [528, 295] width 18 height 9
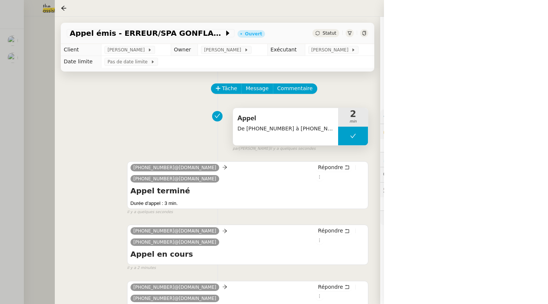
click at [328, 32] on span "Statut" at bounding box center [329, 33] width 14 height 5
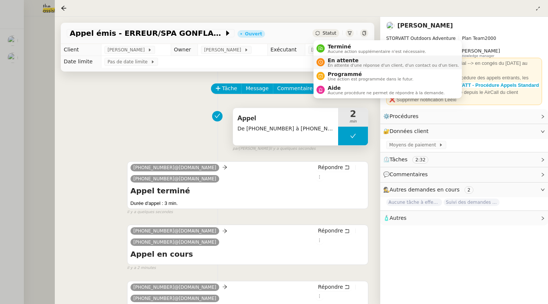
click at [339, 56] on li "En attente En attente d'une réponse d'un client, d'un contact ou d'un tiers." at bounding box center [387, 63] width 148 height 14
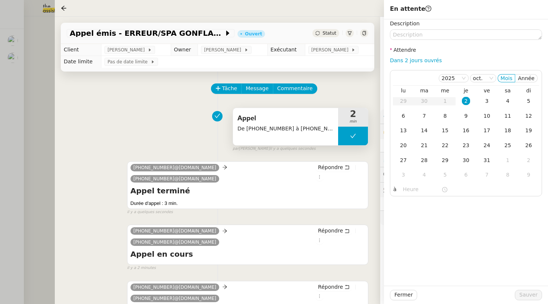
click at [327, 37] on div "Statut" at bounding box center [325, 33] width 27 height 8
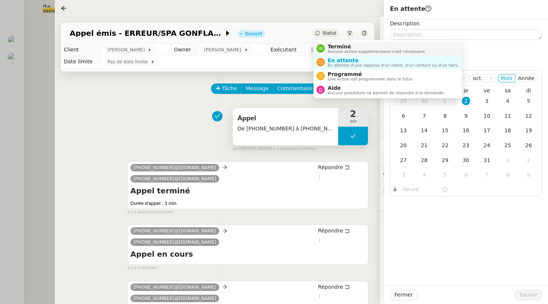
click at [336, 47] on span "Terminé" at bounding box center [376, 47] width 98 height 6
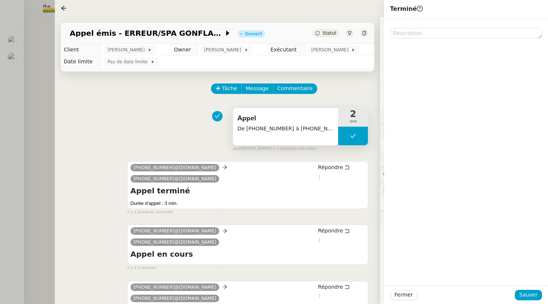
click at [532, 301] on div "Fermer Sauver" at bounding box center [466, 295] width 164 height 18
click at [528, 297] on span "Sauver" at bounding box center [528, 295] width 18 height 9
